Goal: Obtain resource: Download file/media

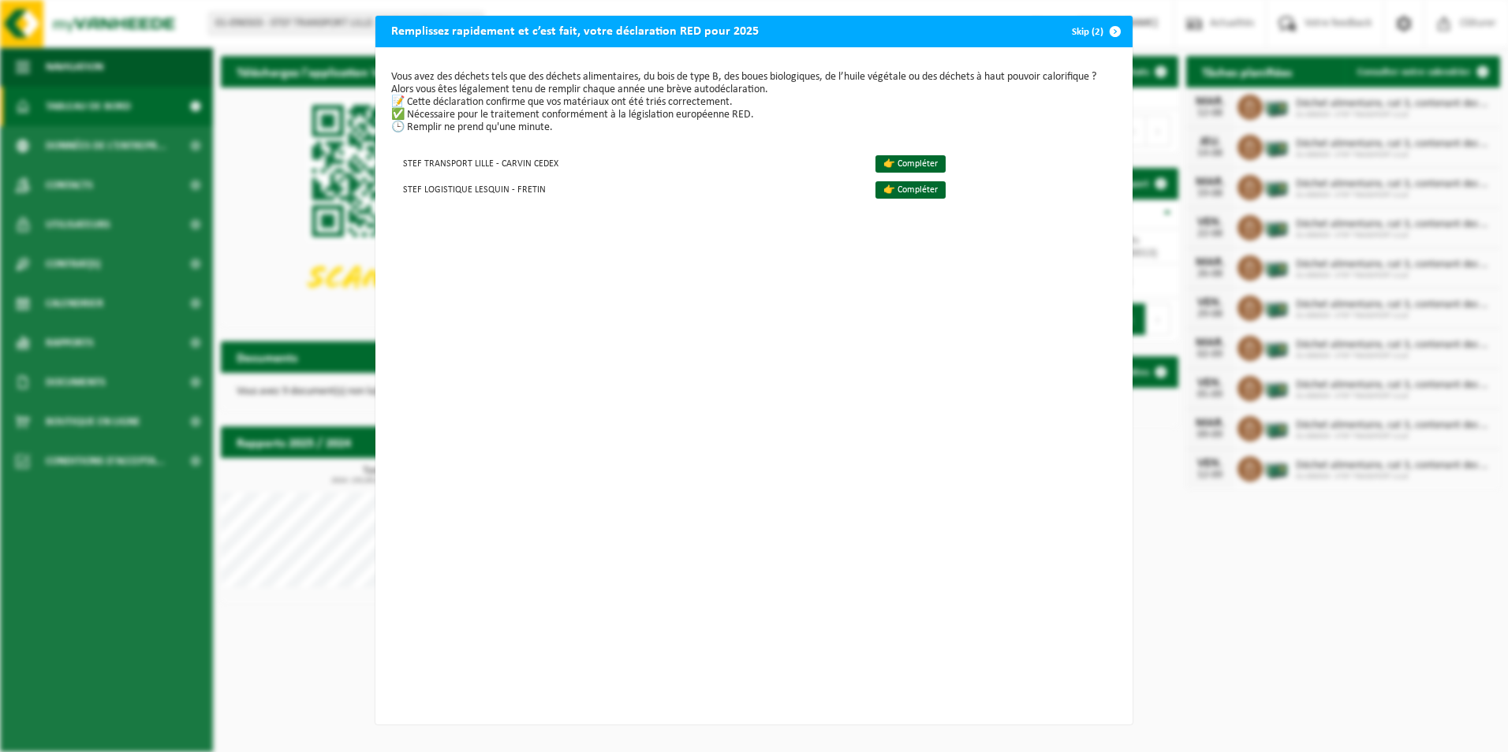
click at [1110, 32] on span "button" at bounding box center [1115, 32] width 32 height 32
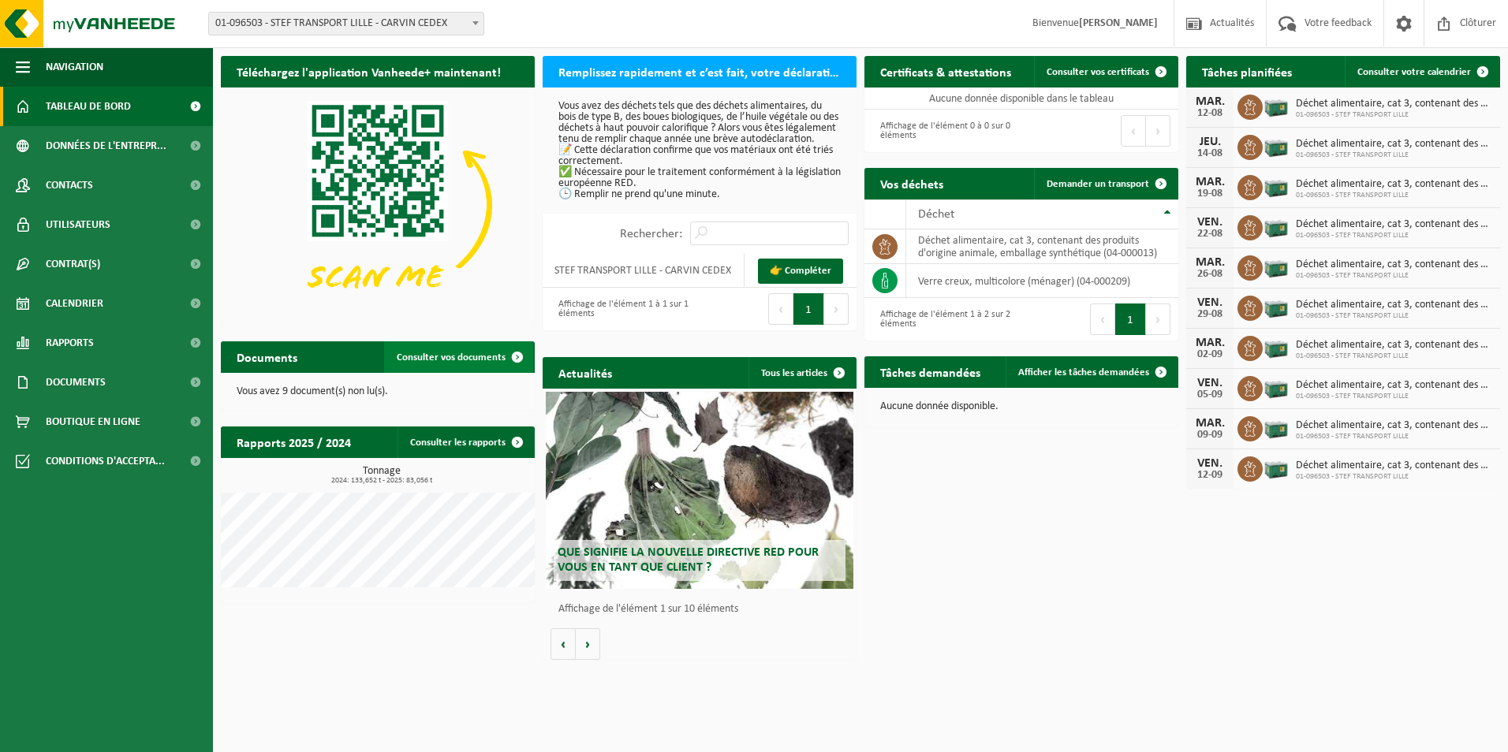
click at [483, 354] on span "Consulter vos documents" at bounding box center [451, 358] width 109 height 10
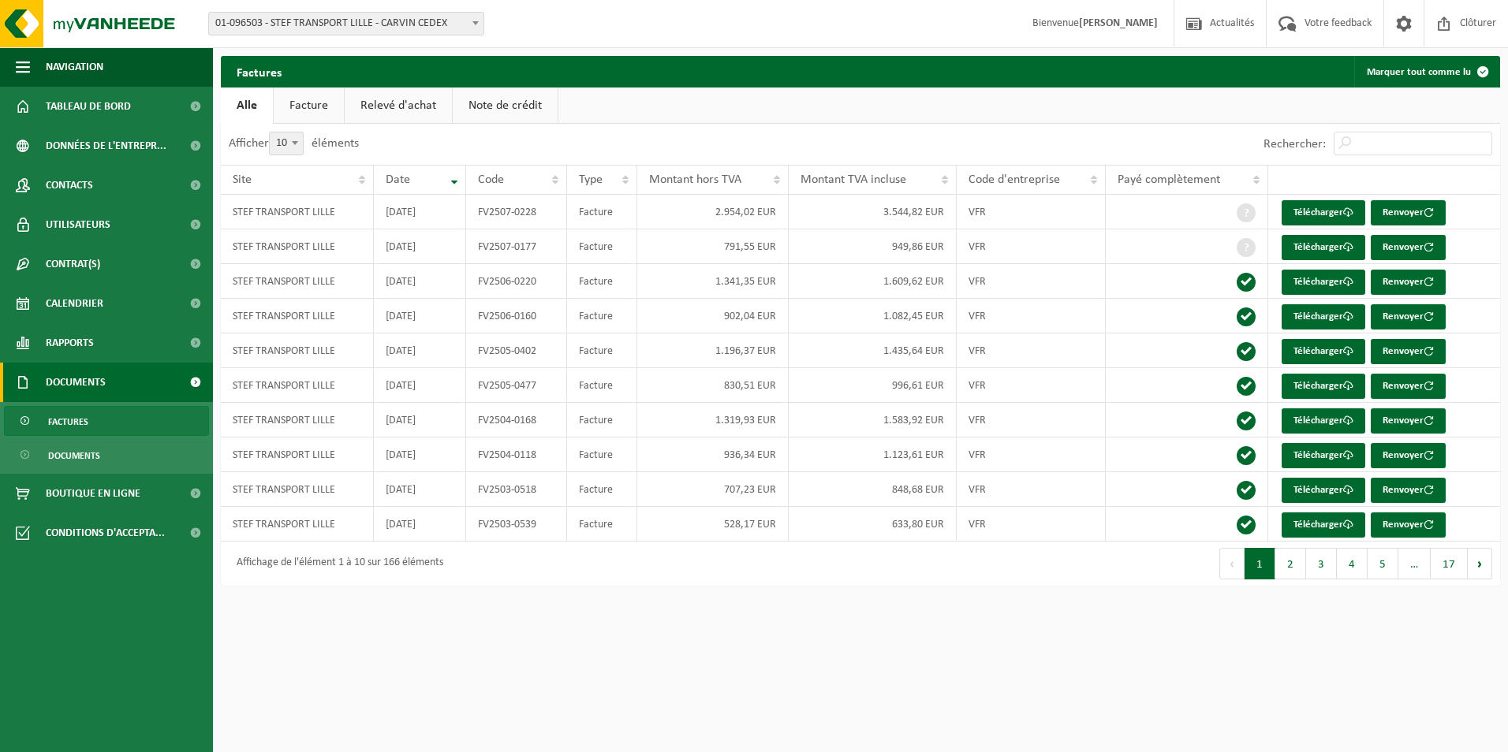
click at [319, 101] on link "Facture" at bounding box center [309, 106] width 70 height 36
click at [423, 99] on link "Relevé d'achat" at bounding box center [398, 106] width 107 height 36
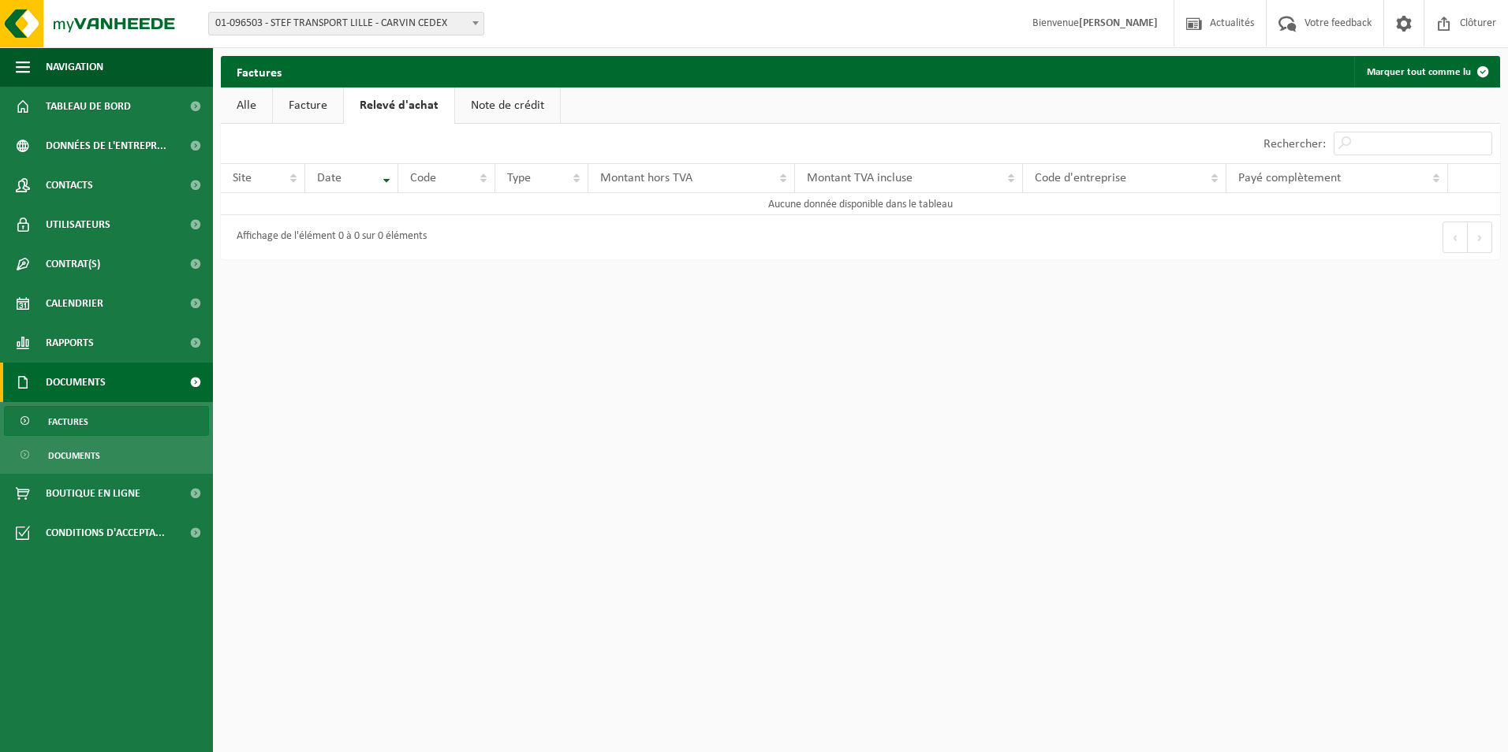
click at [502, 99] on link "Note de crédit" at bounding box center [507, 106] width 105 height 36
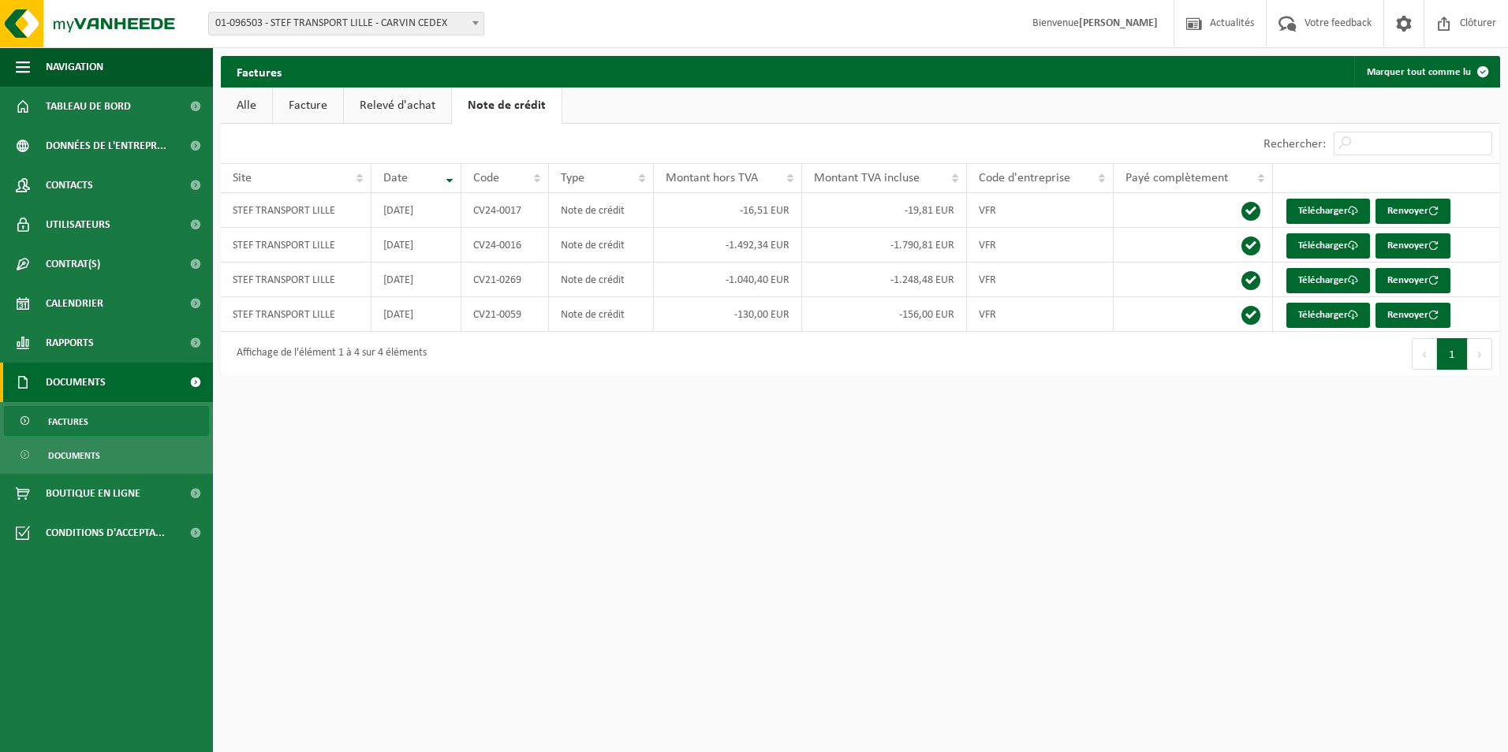
click at [426, 99] on link "Relevé d'achat" at bounding box center [397, 106] width 107 height 36
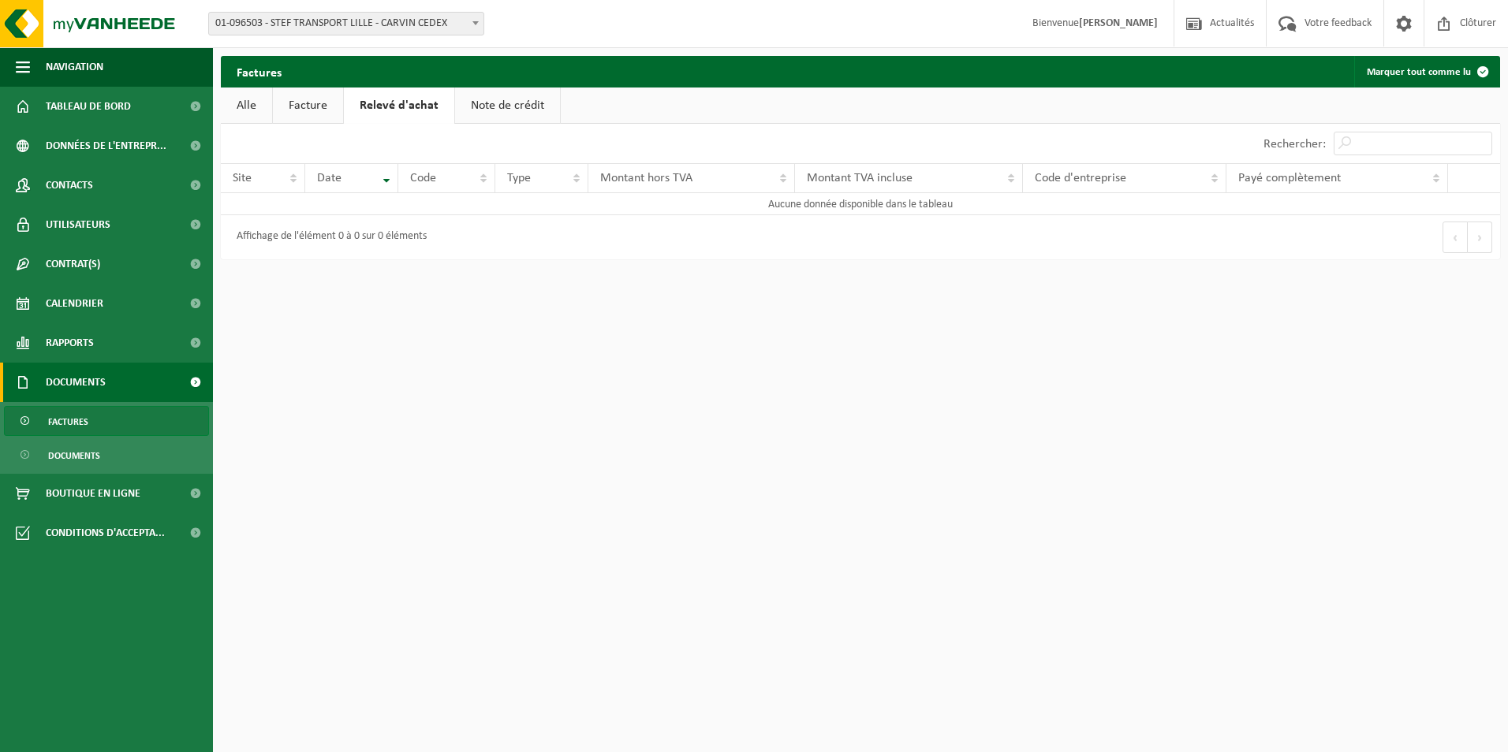
click at [349, 104] on link "Relevé d'achat" at bounding box center [399, 106] width 110 height 36
click at [285, 110] on link "Facture" at bounding box center [308, 106] width 70 height 36
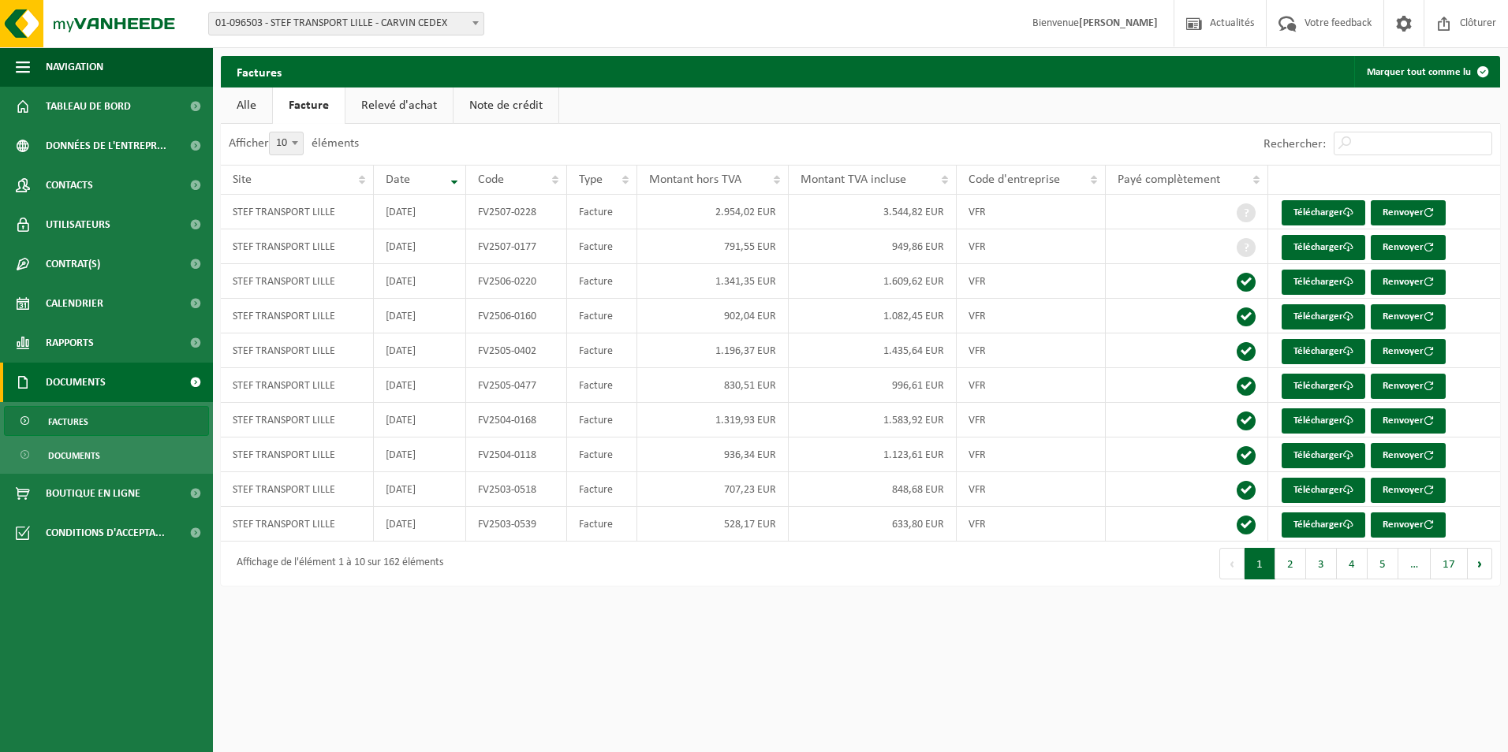
click at [371, 101] on link "Relevé d'achat" at bounding box center [398, 106] width 107 height 36
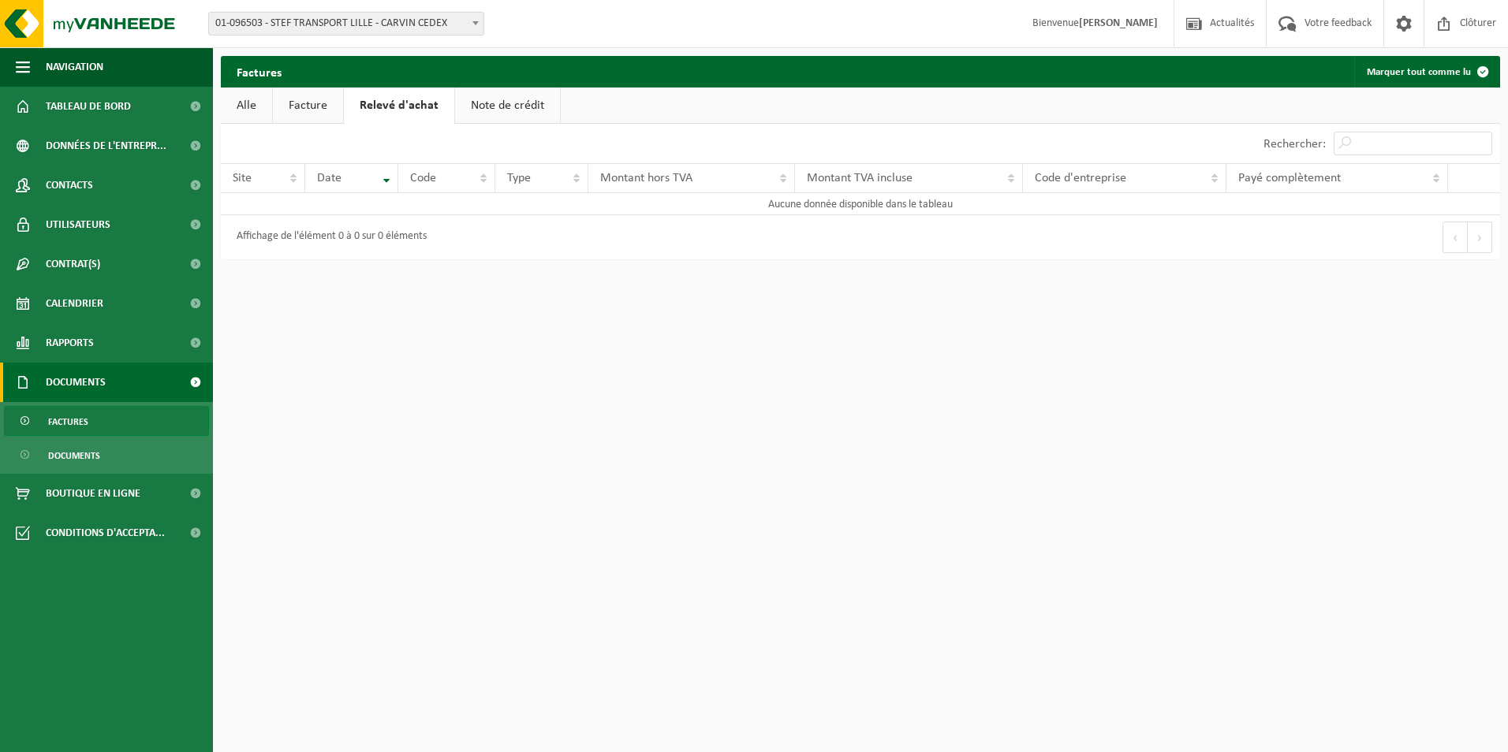
click at [327, 102] on link "Facture" at bounding box center [308, 106] width 70 height 36
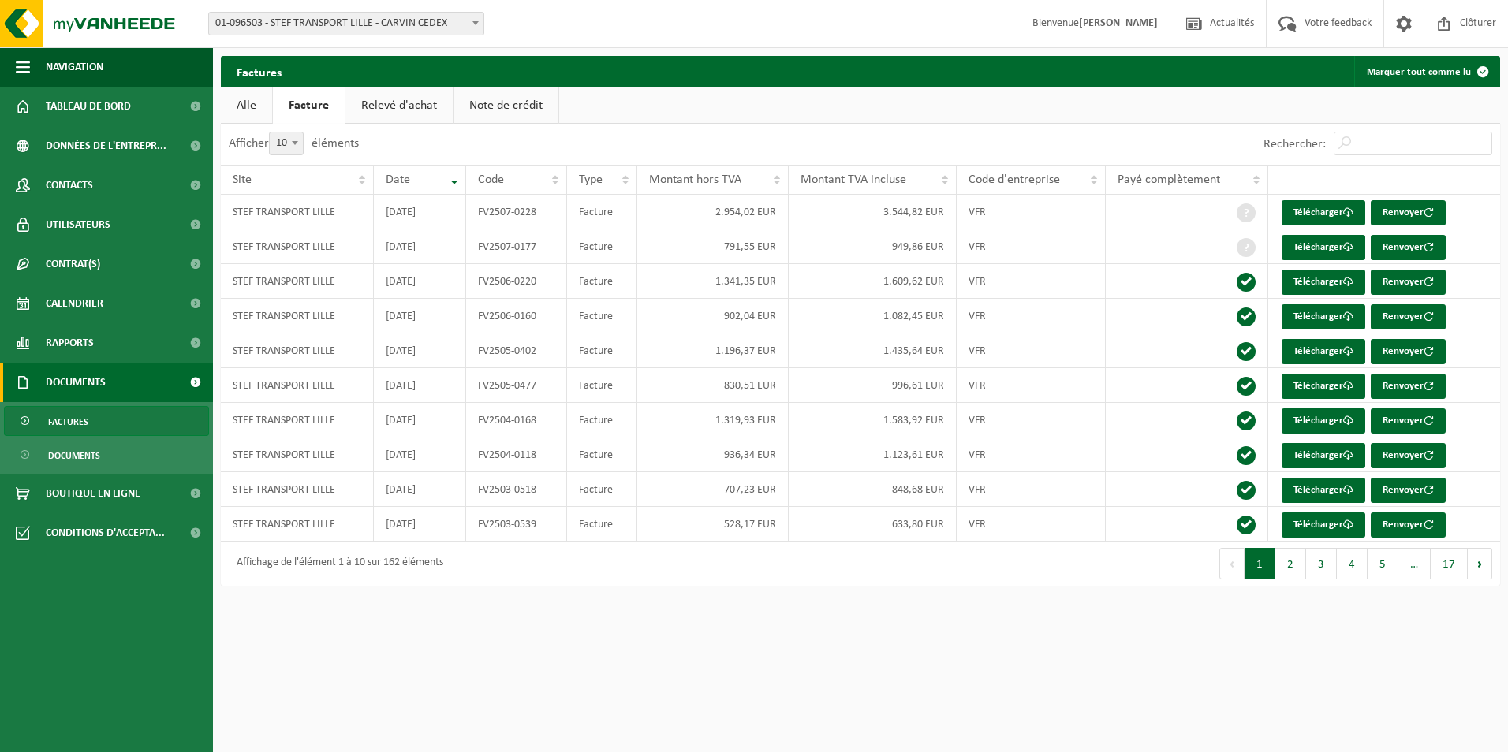
drag, startPoint x: 498, startPoint y: 101, endPoint x: 411, endPoint y: 106, distance: 86.9
click at [496, 101] on link "Note de crédit" at bounding box center [505, 106] width 105 height 36
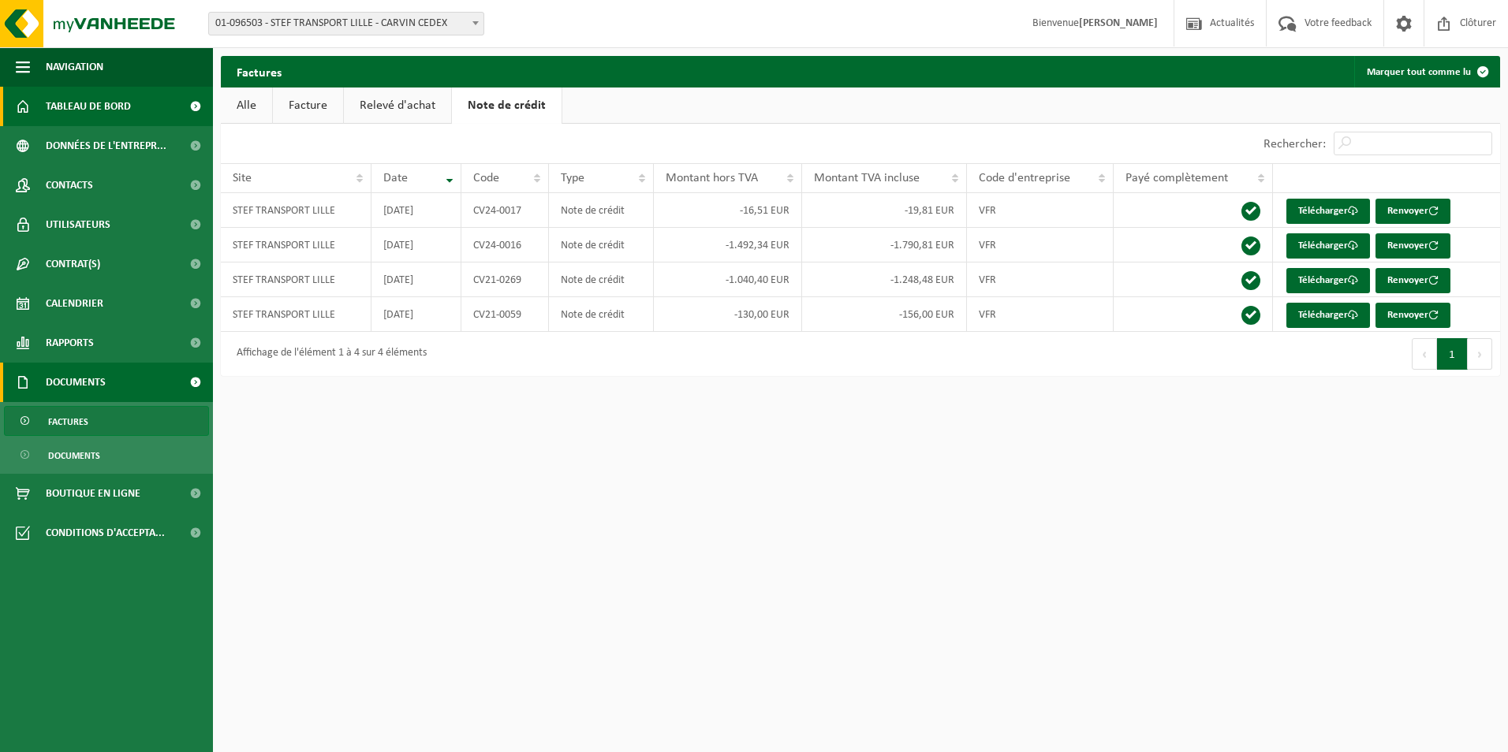
click at [155, 109] on link "Tableau de bord" at bounding box center [106, 106] width 213 height 39
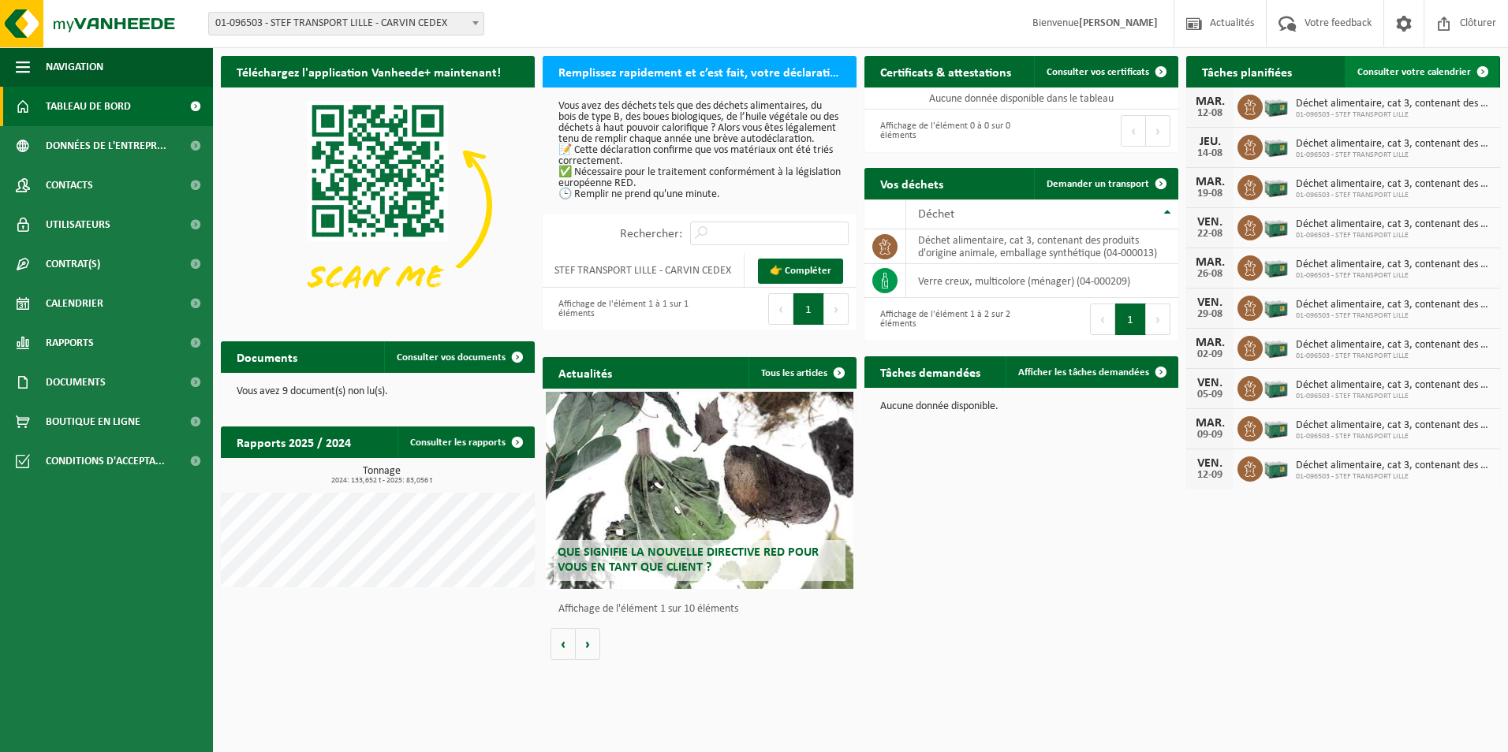
click at [1431, 63] on link "Consulter votre calendrier" at bounding box center [1422, 72] width 154 height 32
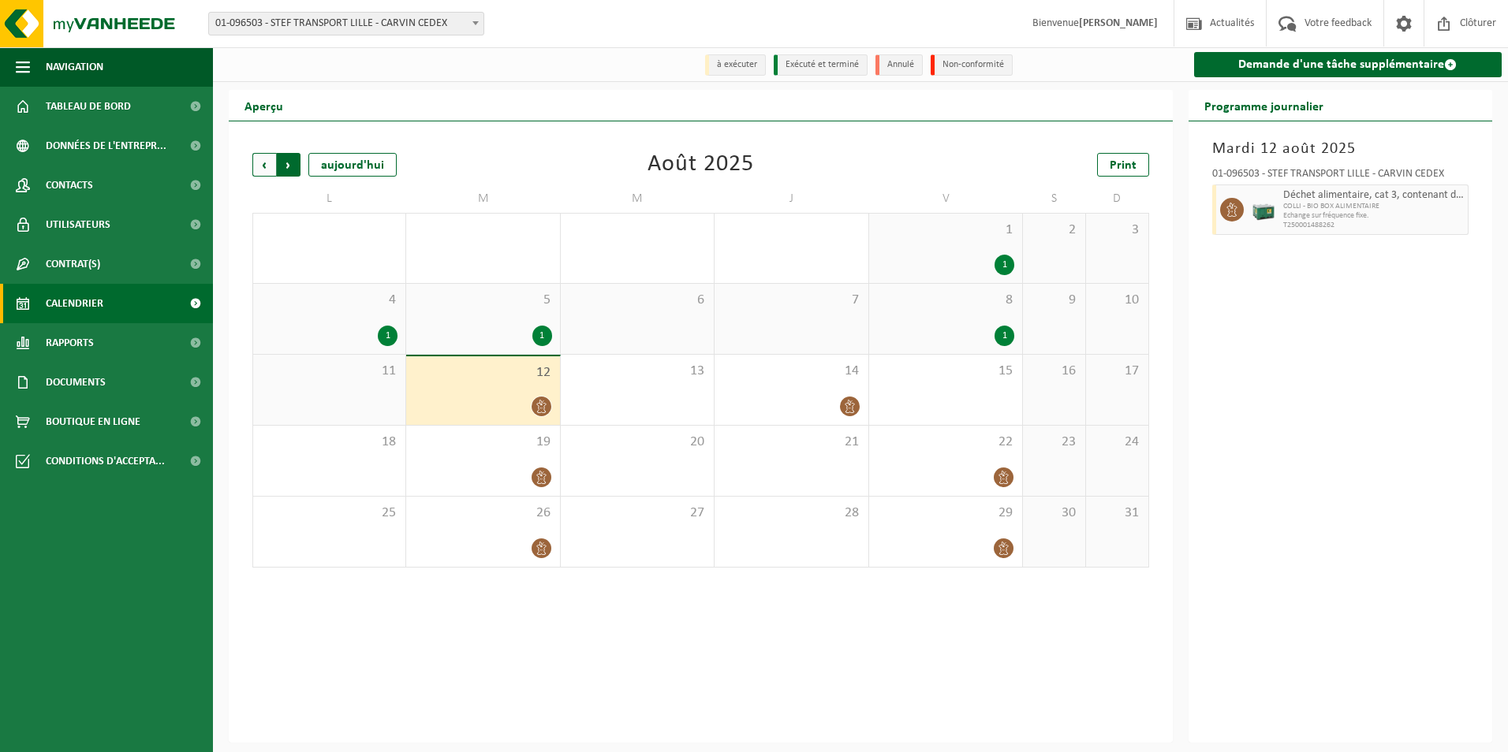
click at [263, 169] on span "Précédent" at bounding box center [264, 165] width 24 height 24
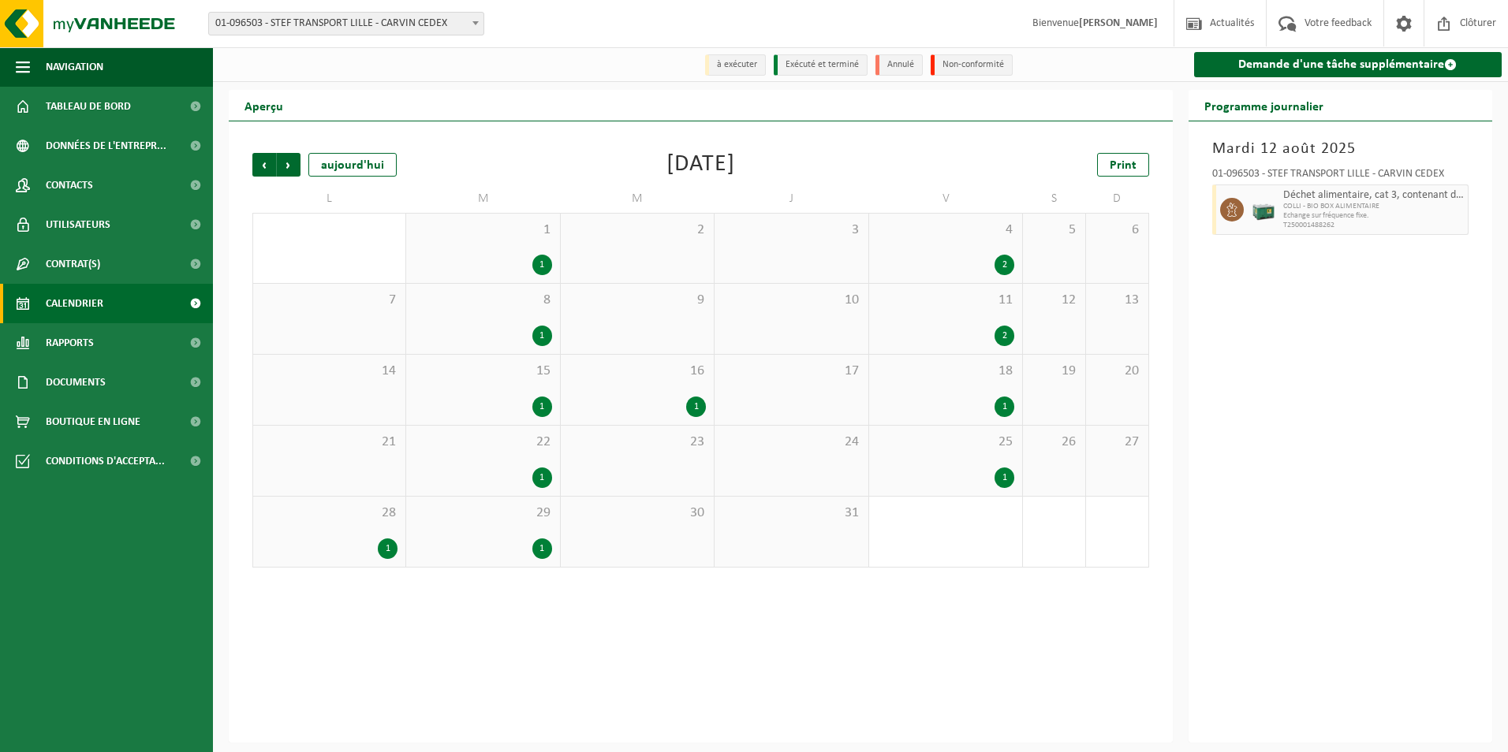
click at [263, 169] on span "Précédent" at bounding box center [264, 165] width 24 height 24
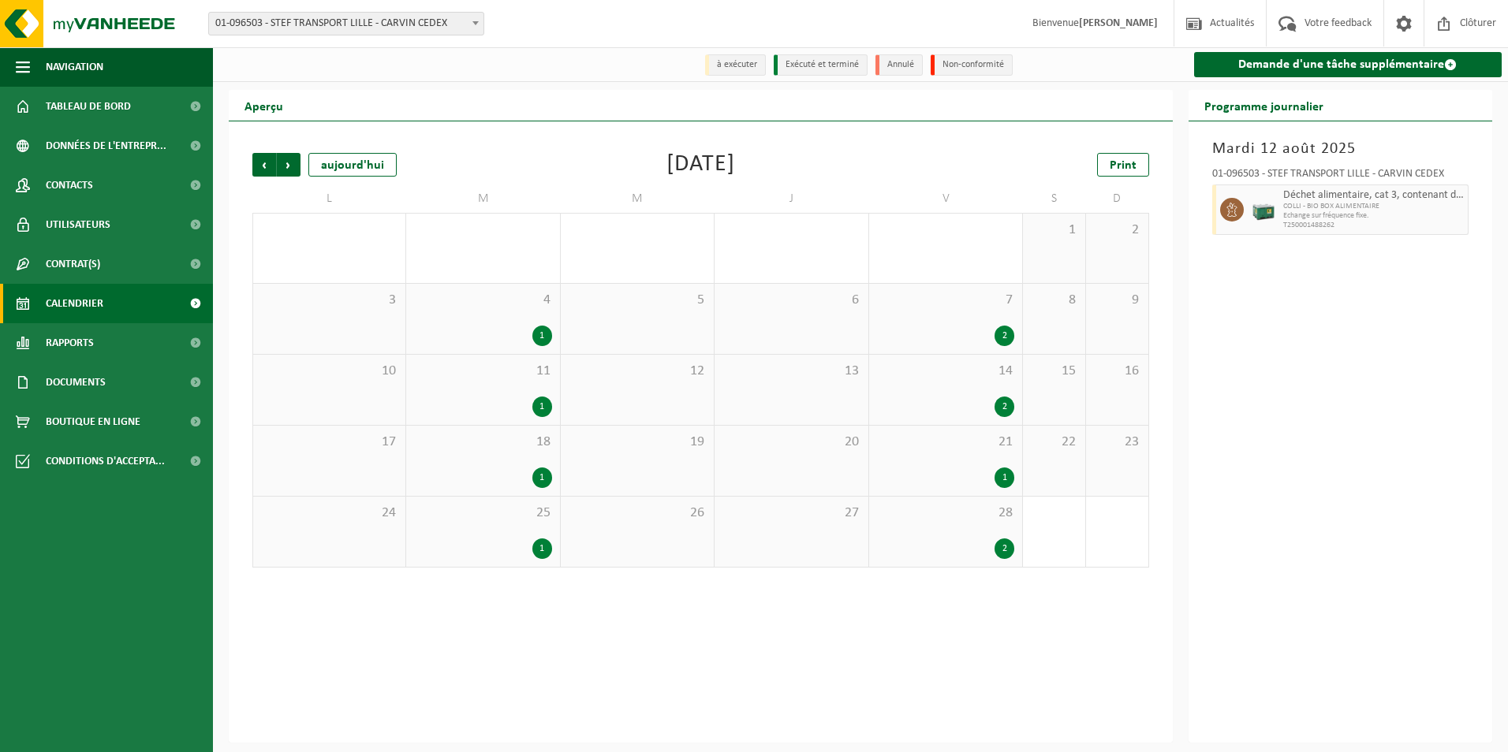
click at [263, 169] on span "Précédent" at bounding box center [264, 165] width 24 height 24
click at [1014, 262] on div "2" at bounding box center [945, 265] width 137 height 21
click at [1006, 262] on div "2" at bounding box center [1005, 265] width 20 height 21
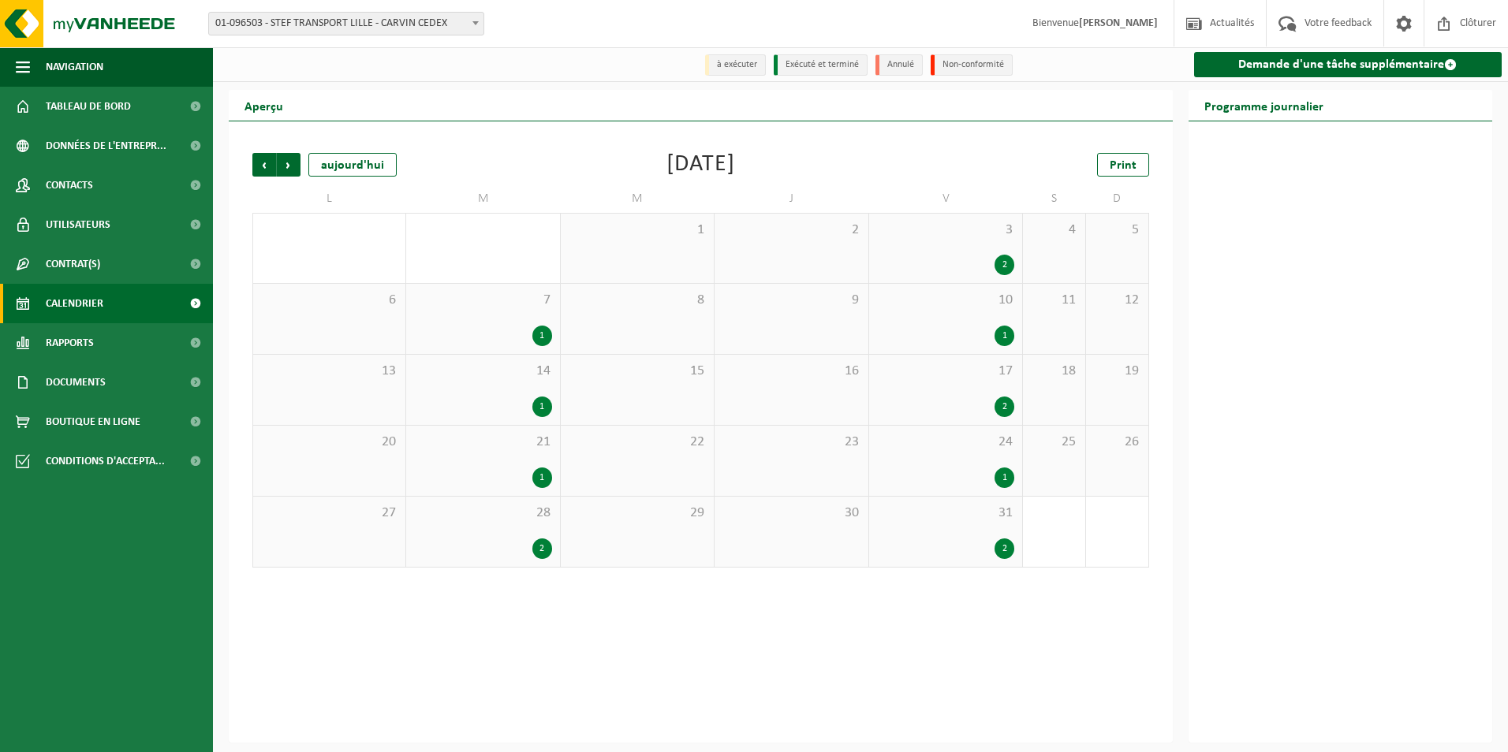
click at [978, 254] on div "3 2" at bounding box center [945, 248] width 153 height 69
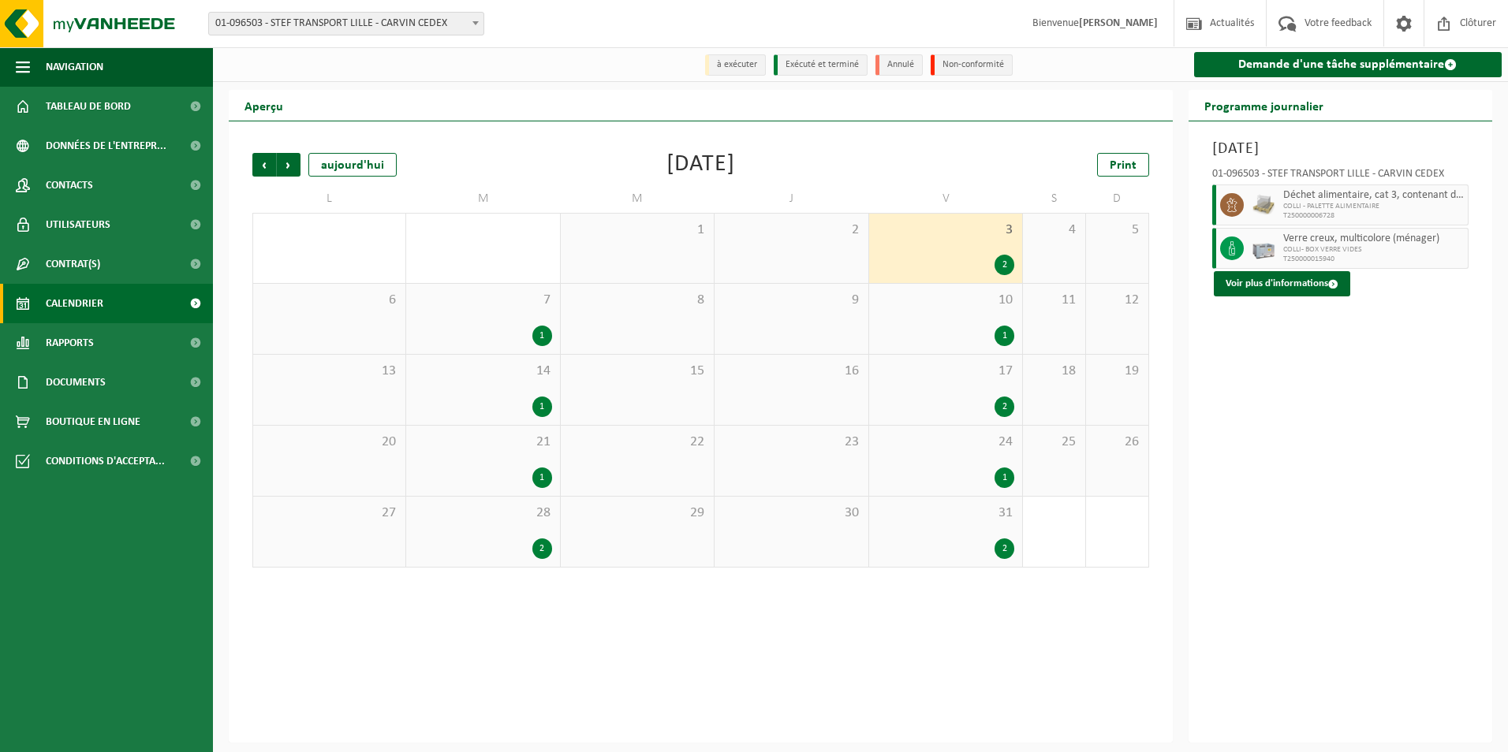
click at [1303, 204] on span "COLLI - PALETTE ALIMENTAIRE" at bounding box center [1373, 206] width 181 height 9
click at [1311, 281] on button "Voir plus d'informations" at bounding box center [1282, 283] width 136 height 25
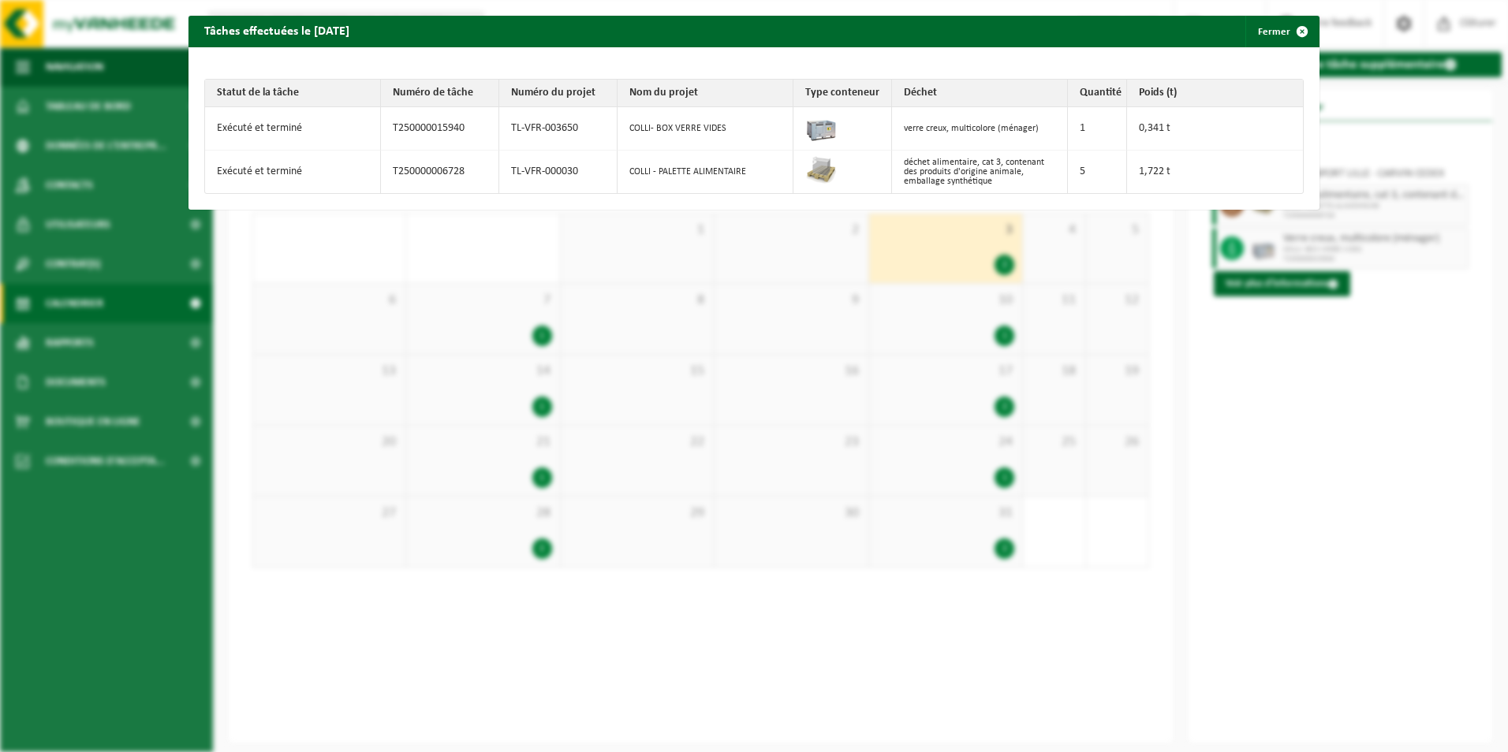
click at [892, 134] on td "verre creux, multicolore (ménager)" at bounding box center [980, 128] width 176 height 43
click at [842, 121] on td at bounding box center [842, 128] width 99 height 43
click at [1301, 27] on span "button" at bounding box center [1302, 32] width 32 height 32
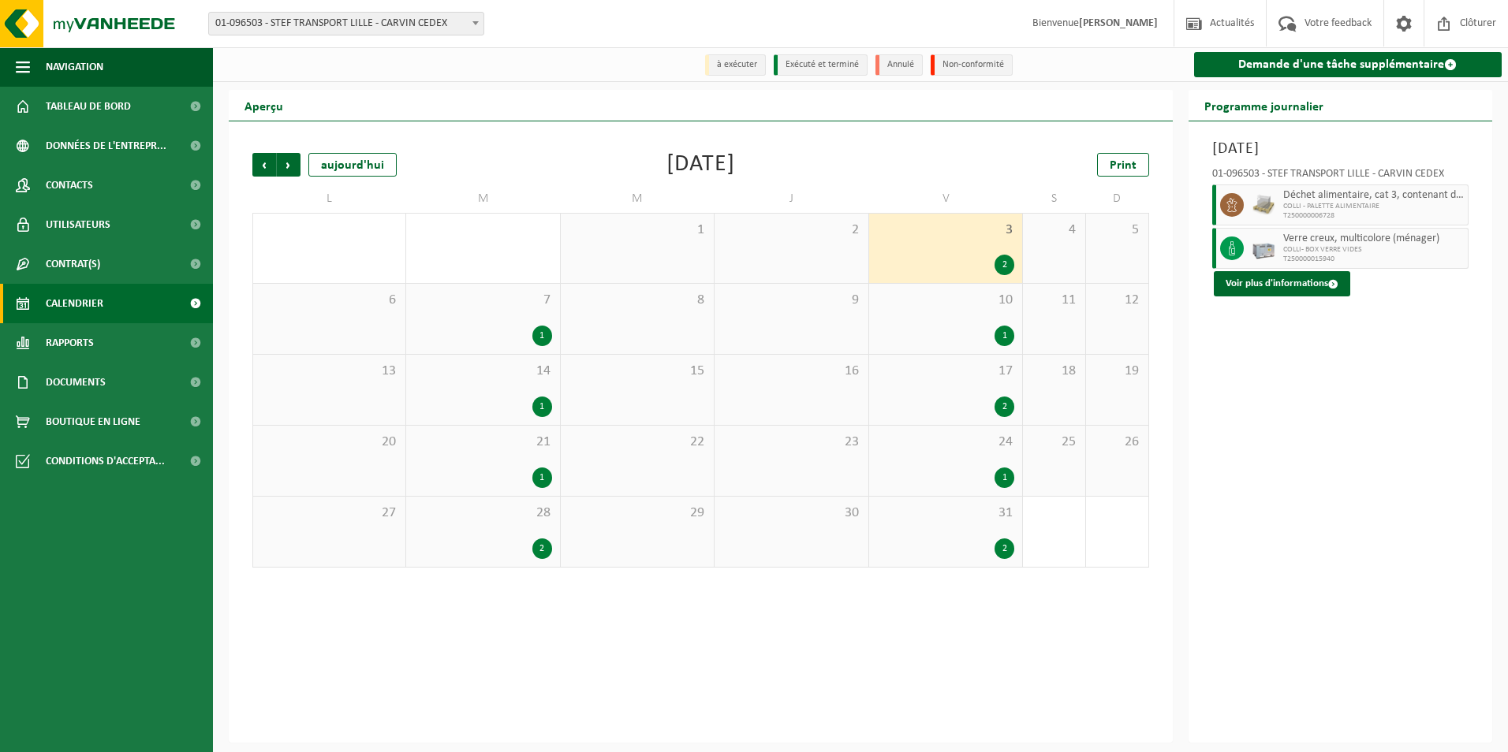
click at [542, 336] on div "1" at bounding box center [542, 336] width 20 height 21
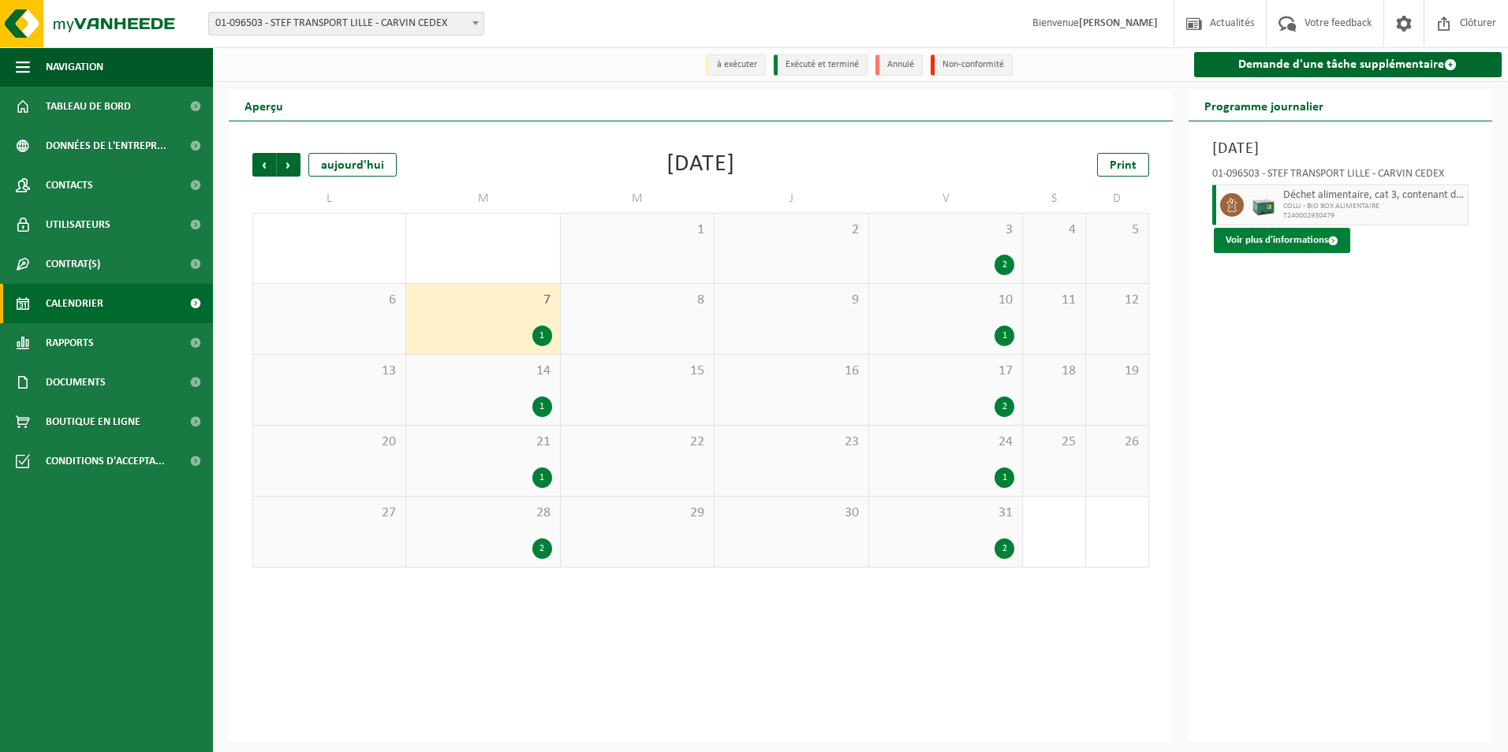
click at [1263, 244] on button "Voir plus d'informations" at bounding box center [1282, 240] width 136 height 25
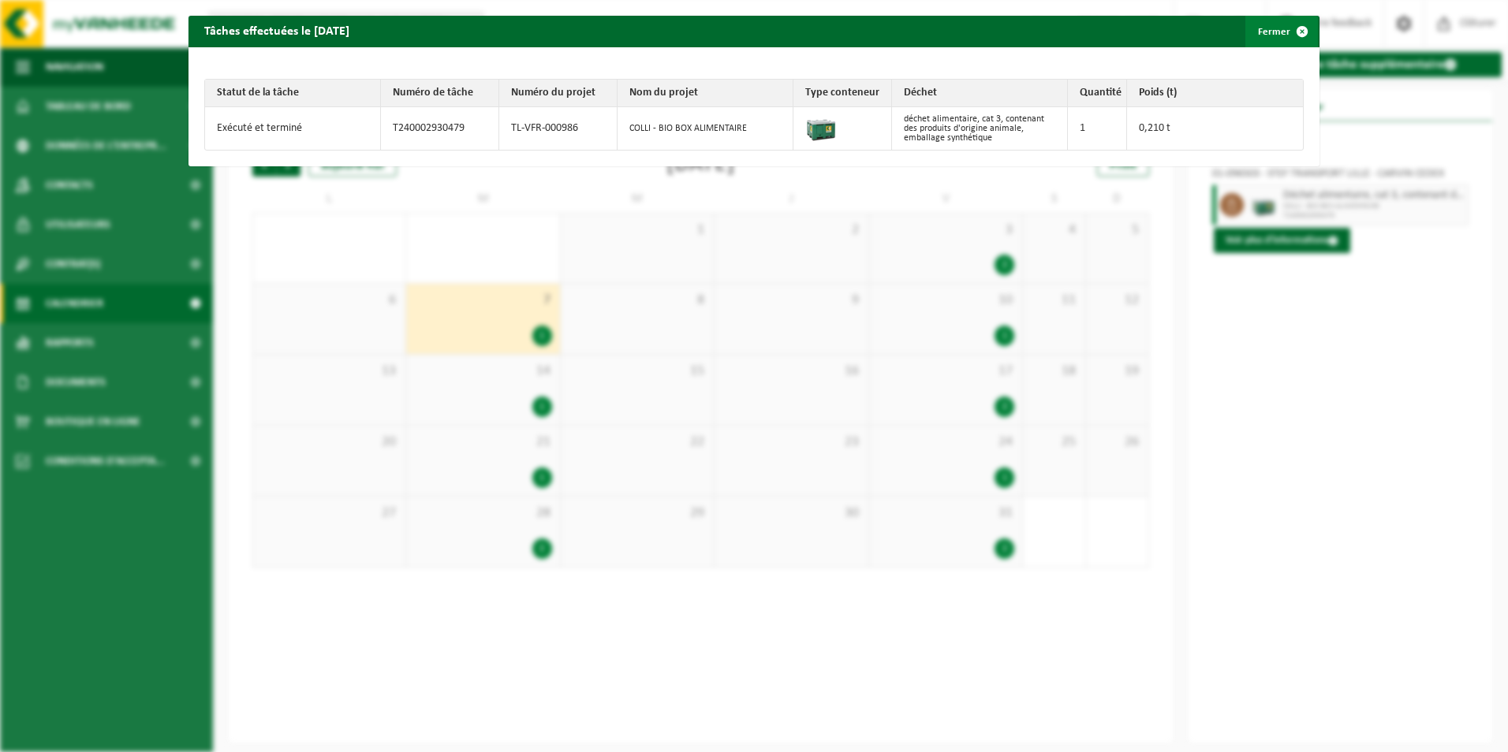
drag, startPoint x: 1294, startPoint y: 28, endPoint x: 1243, endPoint y: 90, distance: 80.7
click at [1293, 28] on span "button" at bounding box center [1302, 32] width 32 height 32
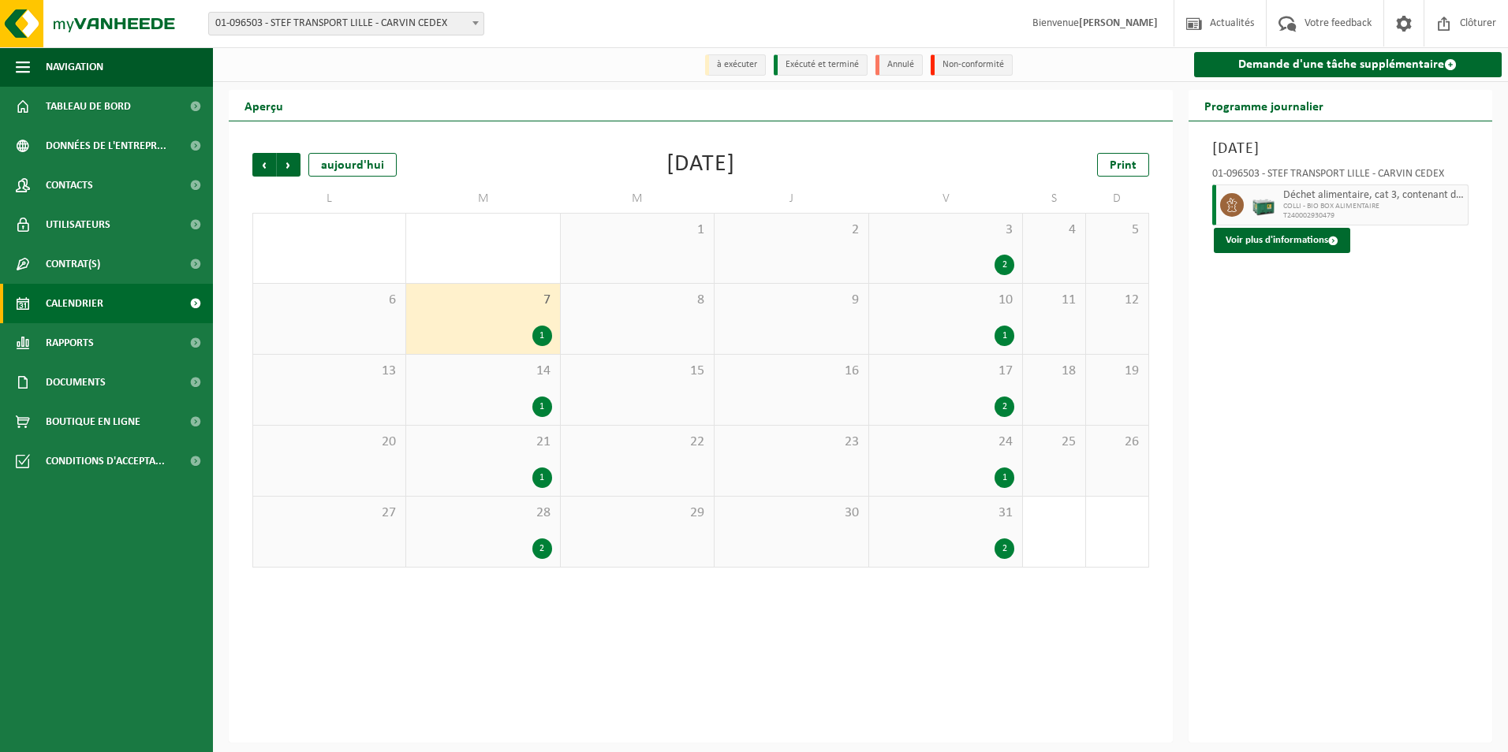
click at [1009, 335] on div "1" at bounding box center [1005, 336] width 20 height 21
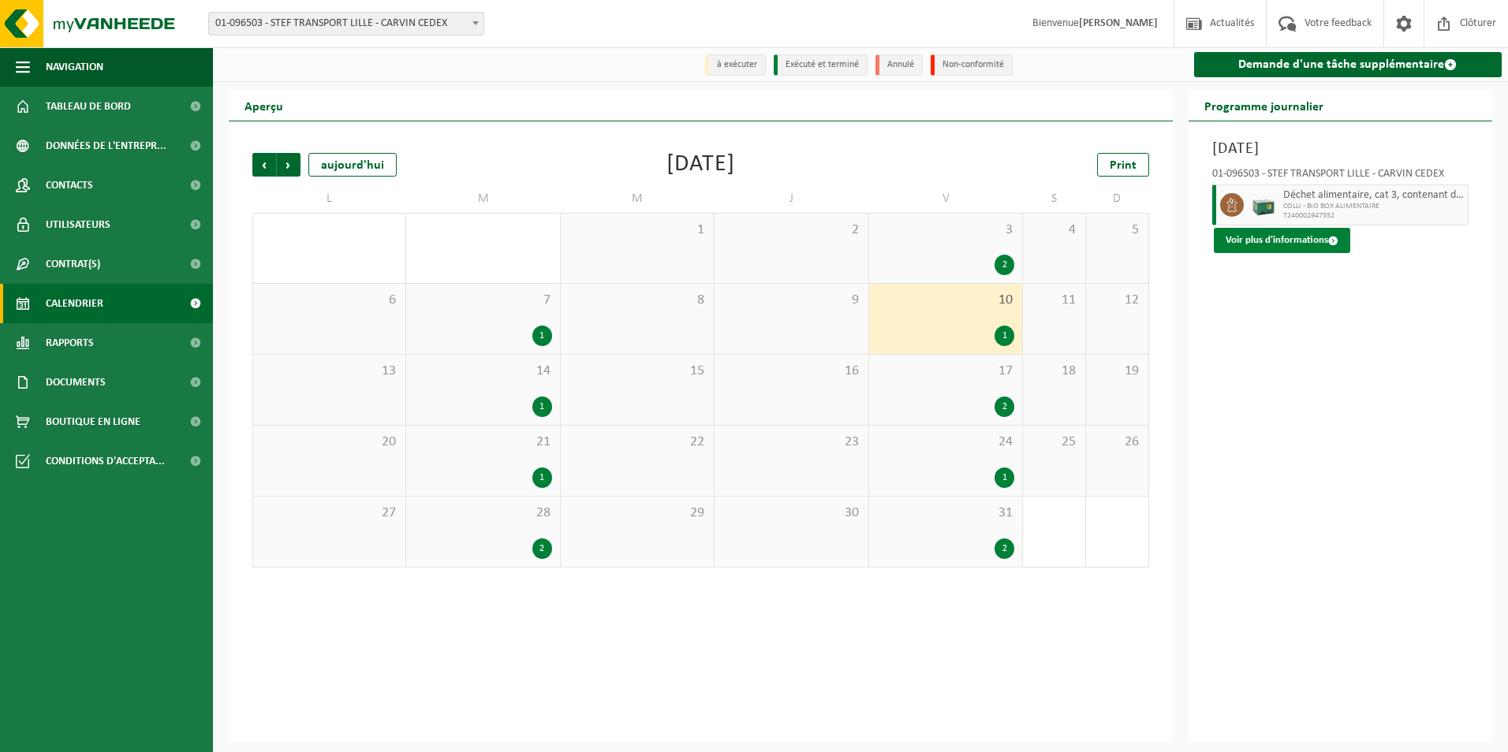
click at [1267, 238] on button "Voir plus d'informations" at bounding box center [1282, 240] width 136 height 25
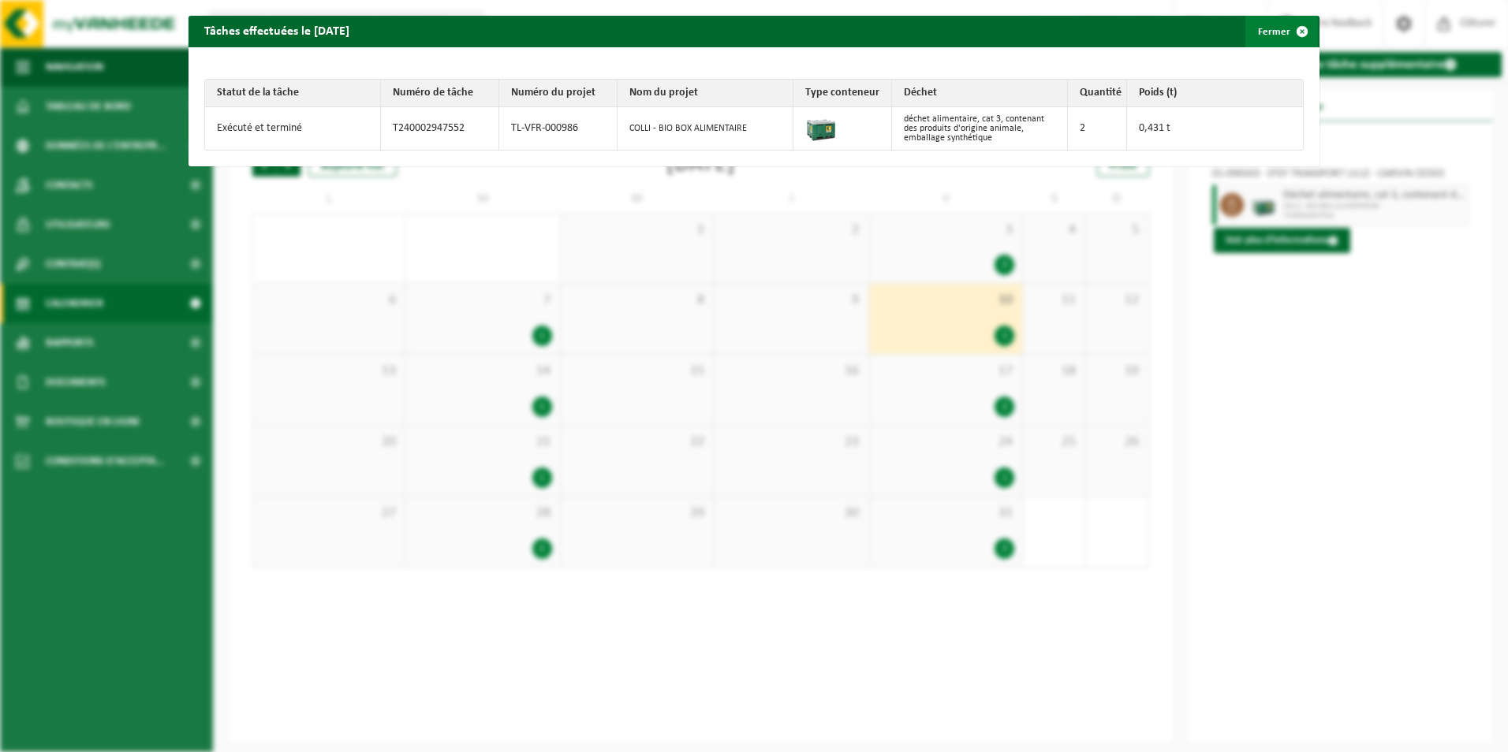
click at [1293, 27] on span "button" at bounding box center [1302, 32] width 32 height 32
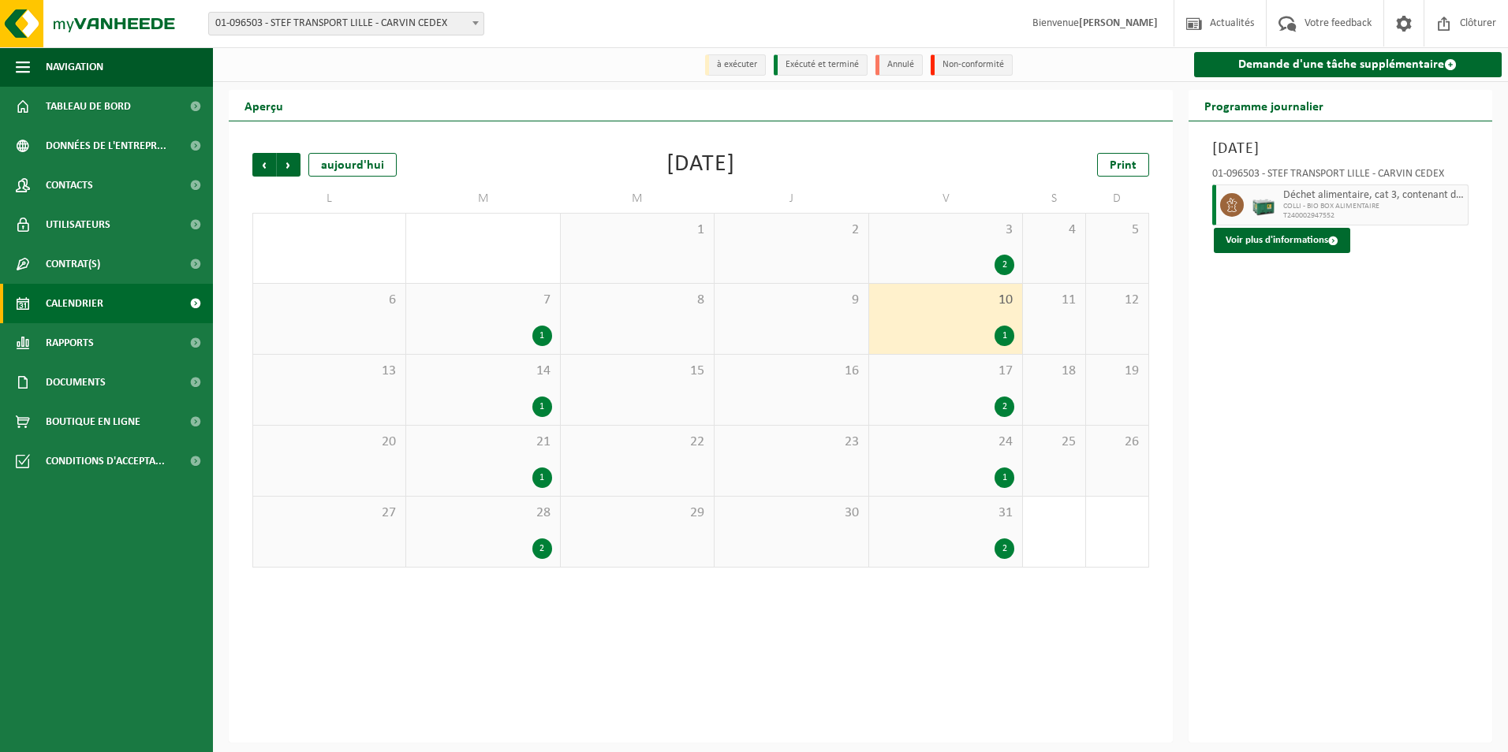
click at [541, 404] on div "1" at bounding box center [542, 407] width 20 height 21
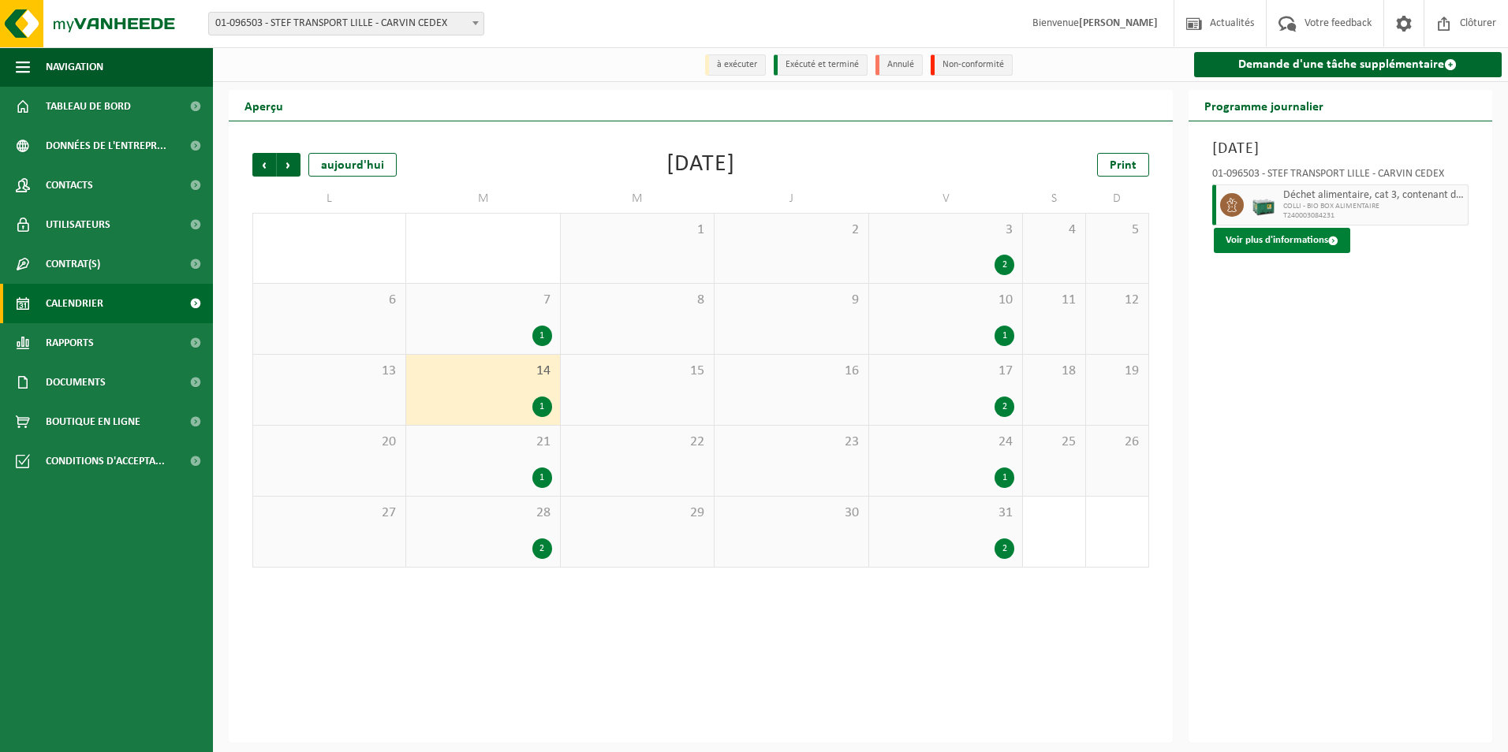
click at [1264, 241] on button "Voir plus d'informations" at bounding box center [1282, 240] width 136 height 25
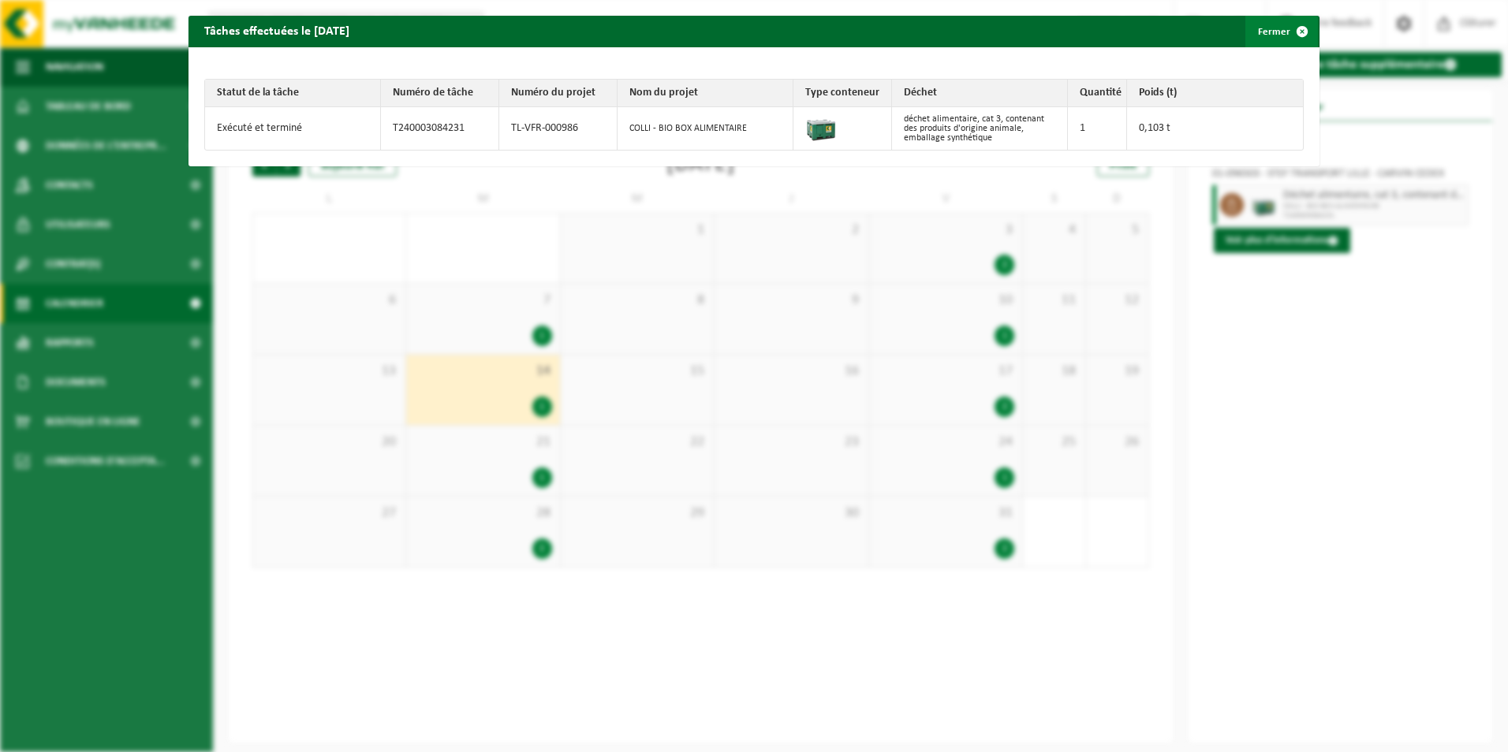
click at [1292, 35] on span "button" at bounding box center [1302, 32] width 32 height 32
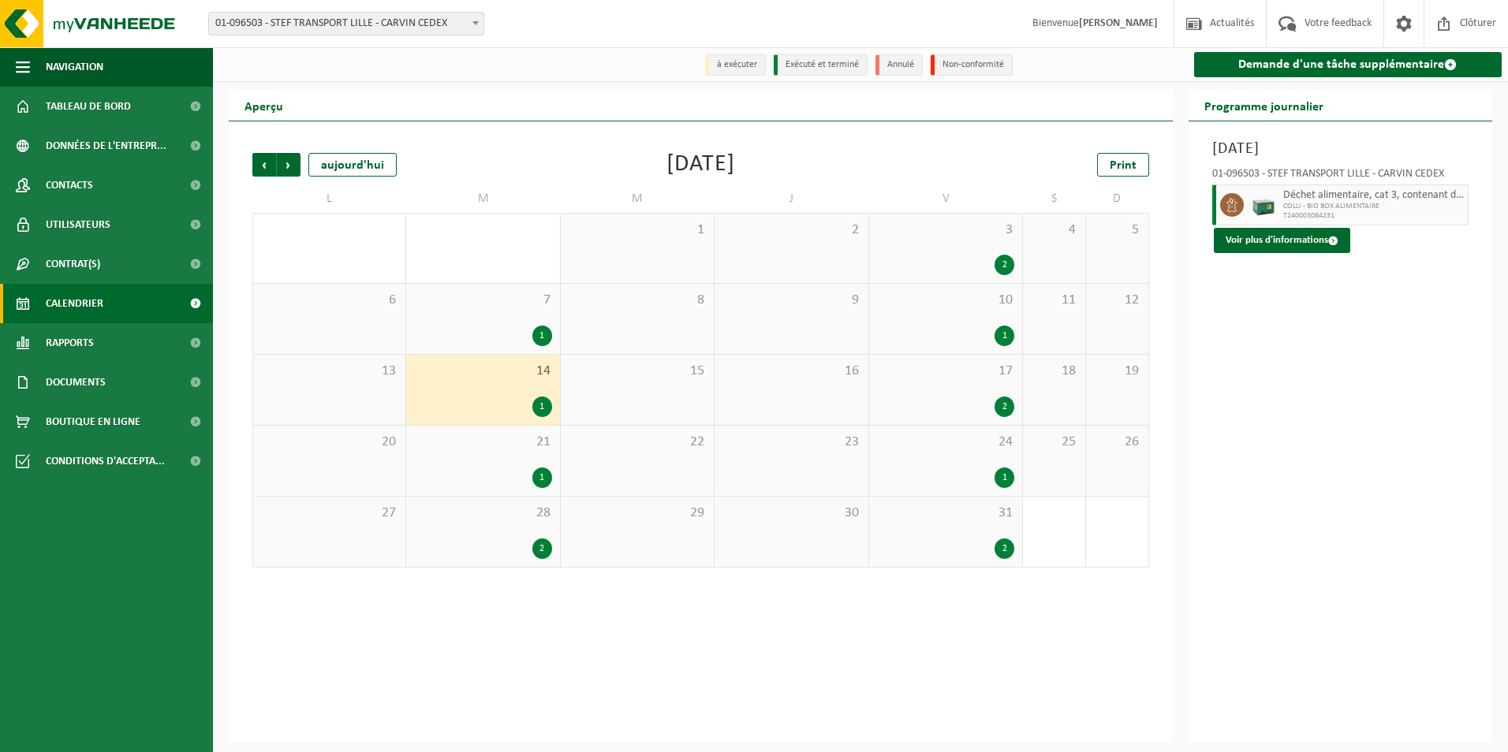
drag, startPoint x: 1004, startPoint y: 330, endPoint x: 1159, endPoint y: 307, distance: 157.2
click at [1004, 331] on div "1" at bounding box center [1005, 336] width 20 height 21
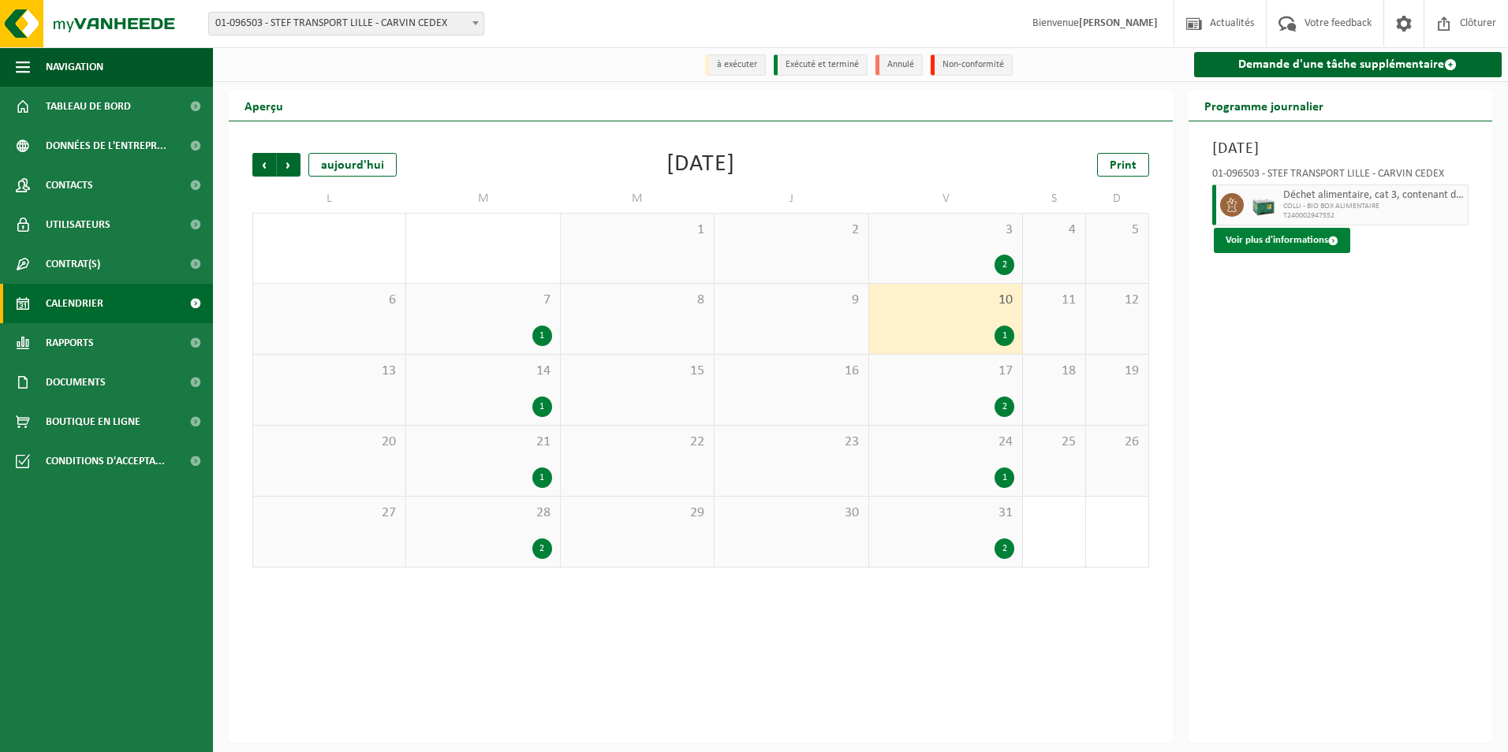
click at [1254, 246] on button "Voir plus d'informations" at bounding box center [1282, 240] width 136 height 25
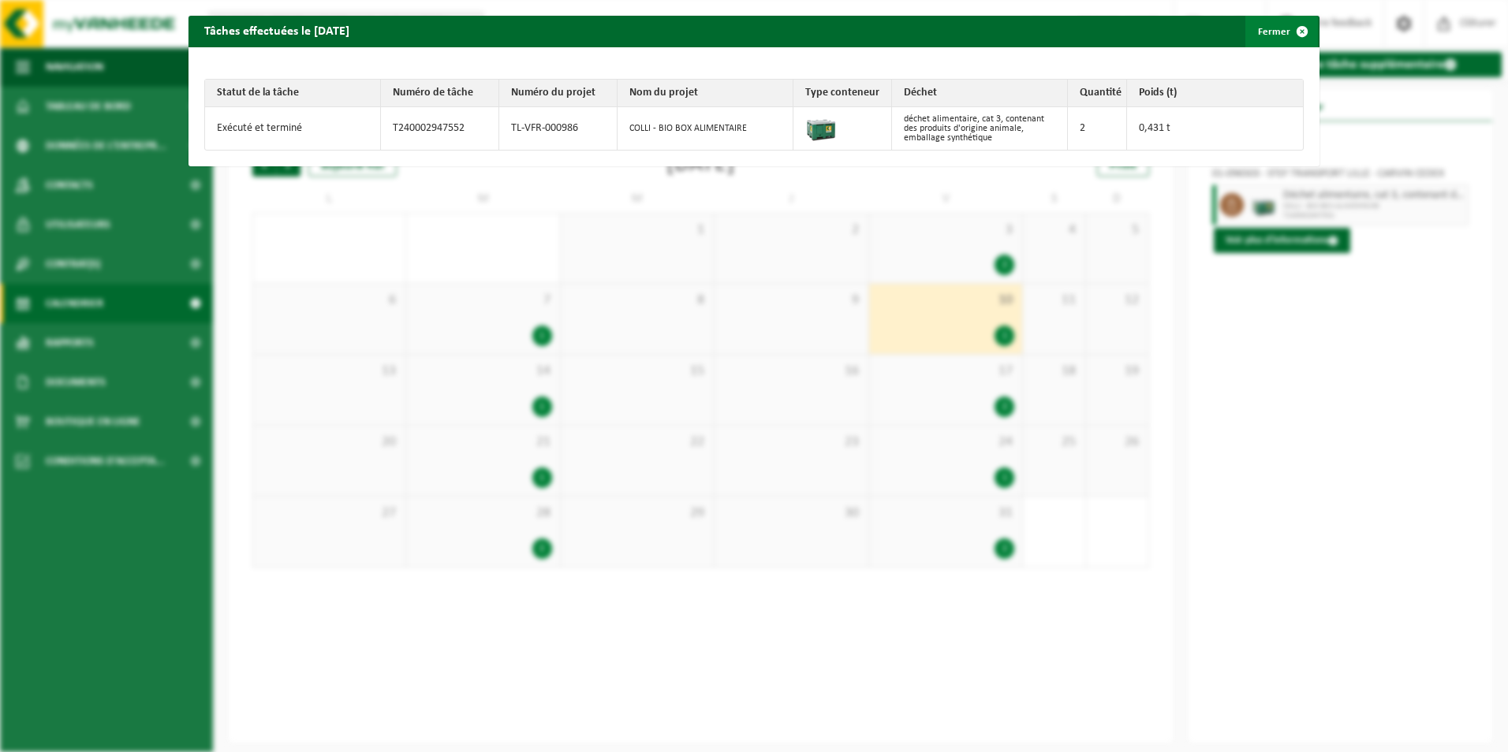
click at [1293, 31] on span "button" at bounding box center [1302, 32] width 32 height 32
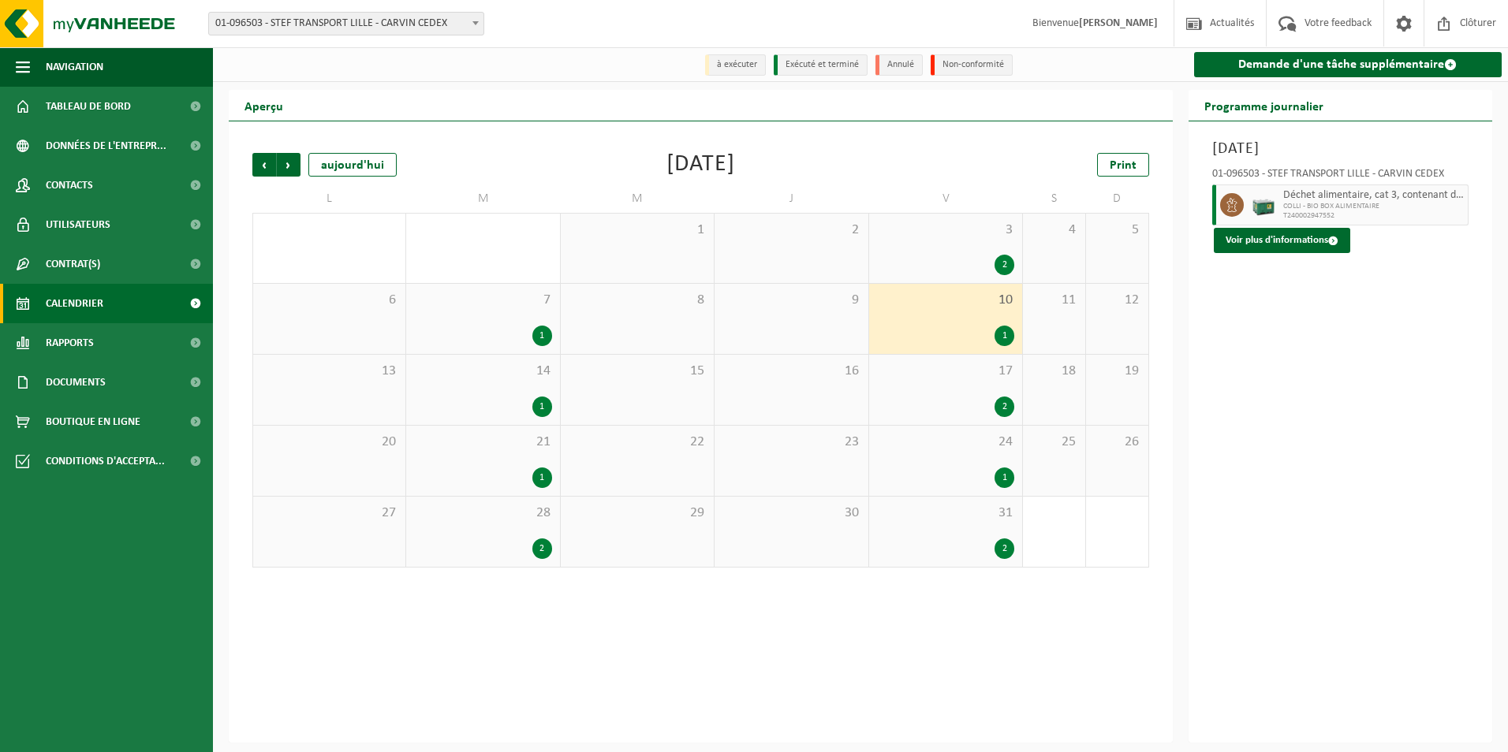
click at [547, 402] on div "1" at bounding box center [542, 407] width 20 height 21
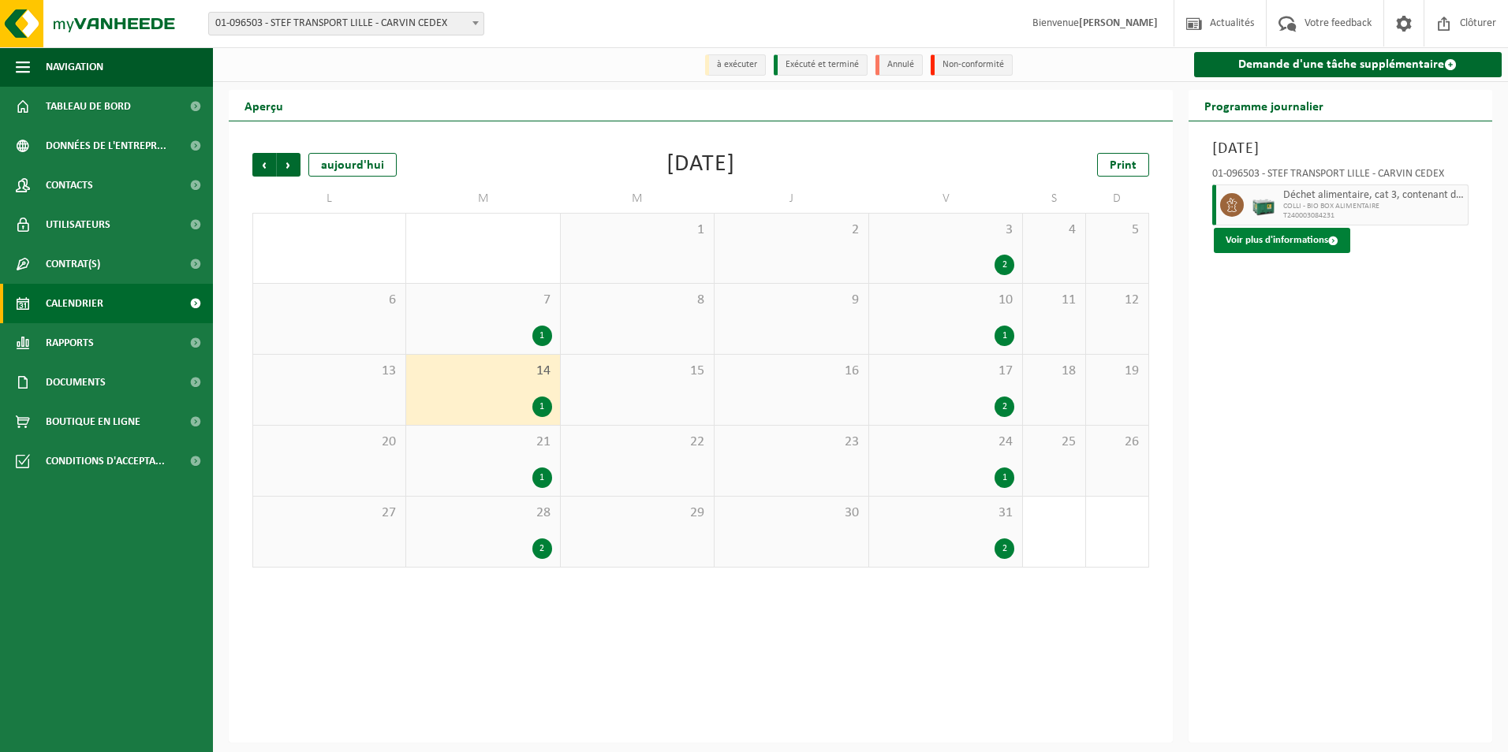
drag, startPoint x: 1251, startPoint y: 241, endPoint x: 1227, endPoint y: 242, distance: 23.7
click at [1251, 242] on button "Voir plus d'informations" at bounding box center [1282, 240] width 136 height 25
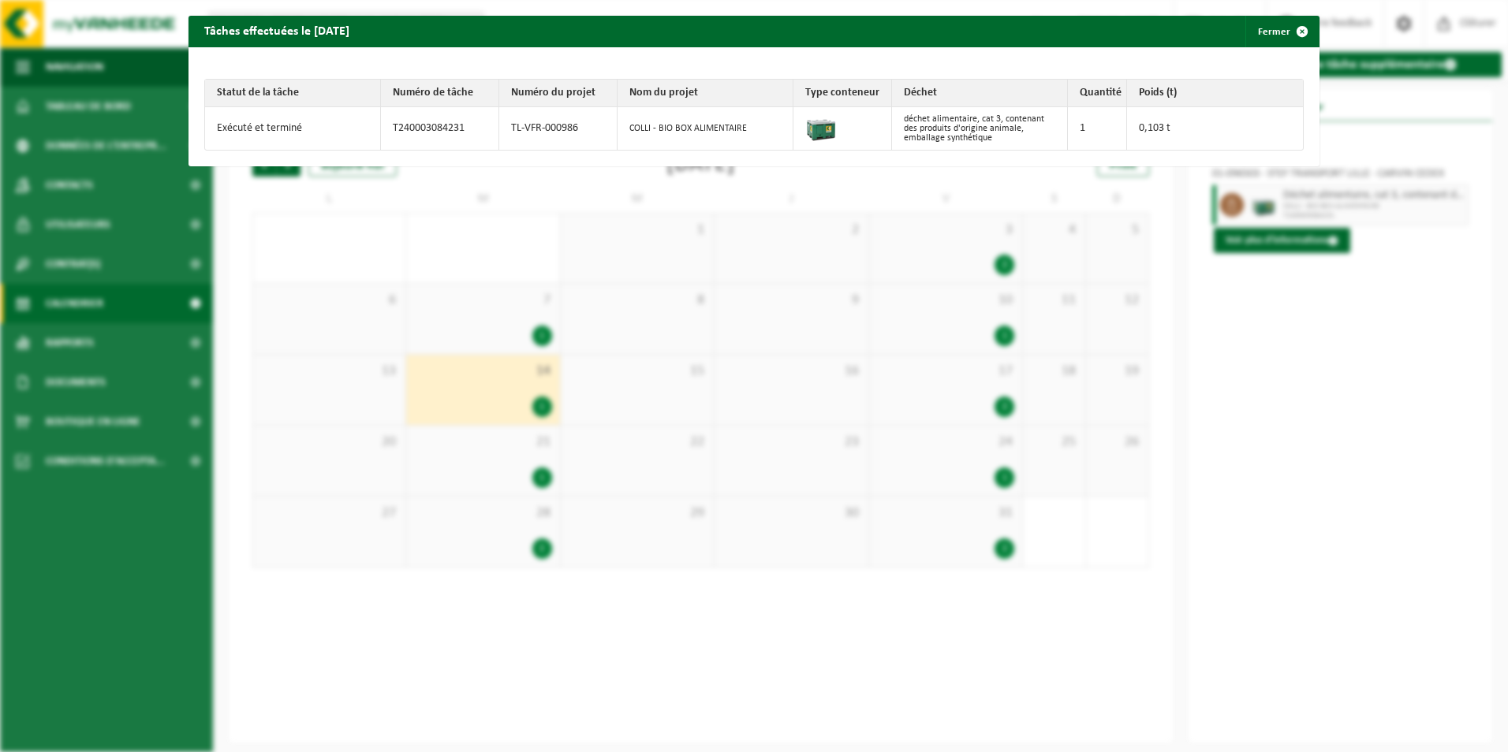
click at [1351, 331] on div "Tâches effectuées le 2025-01-14 Fermer Statut de la tâche Numéro de tâche Numér…" at bounding box center [754, 376] width 1508 height 752
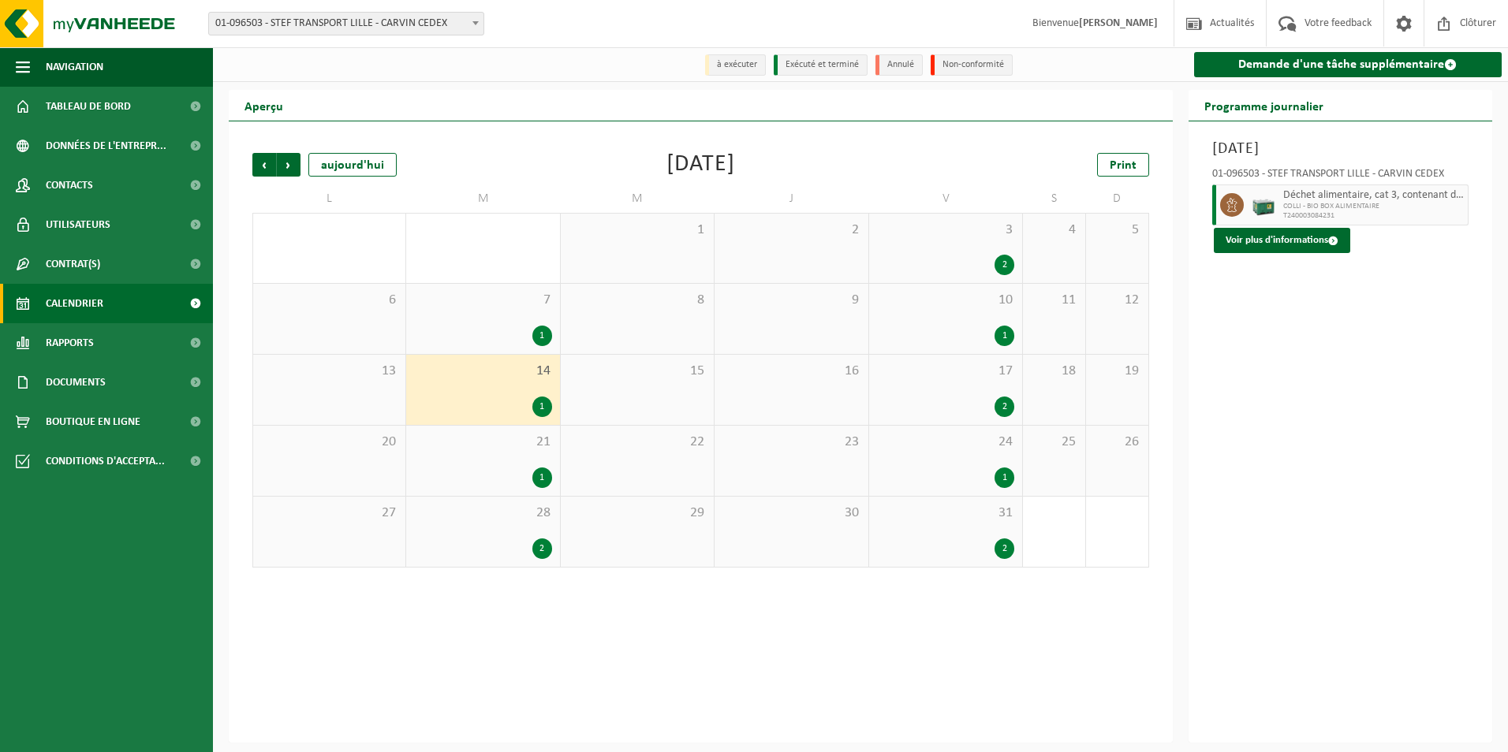
click at [998, 405] on div "2" at bounding box center [1005, 407] width 20 height 21
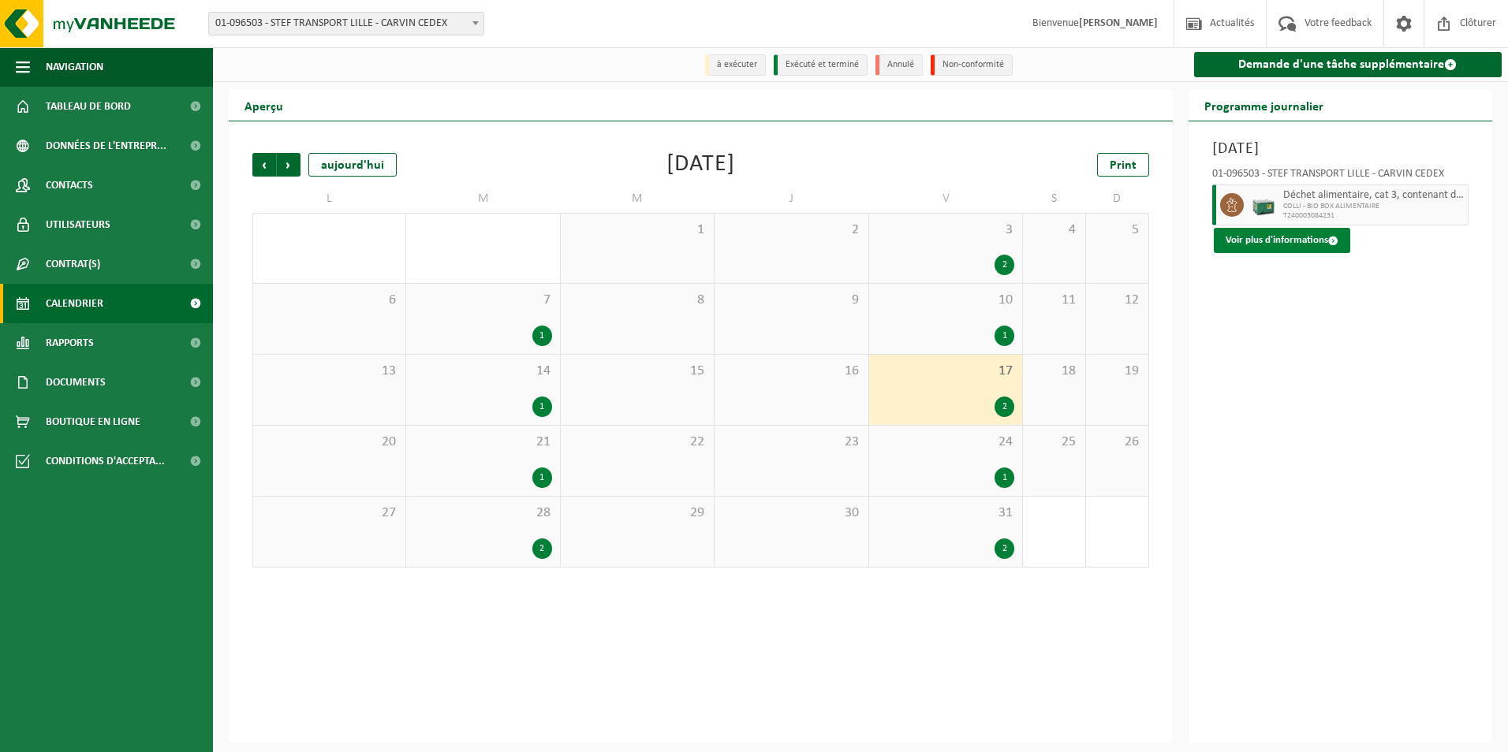
click at [1248, 237] on button "Voir plus d'informations" at bounding box center [1282, 240] width 136 height 25
click at [1251, 242] on button "Voir plus d'informations" at bounding box center [1282, 240] width 136 height 25
click at [974, 388] on div "17 2" at bounding box center [945, 390] width 153 height 70
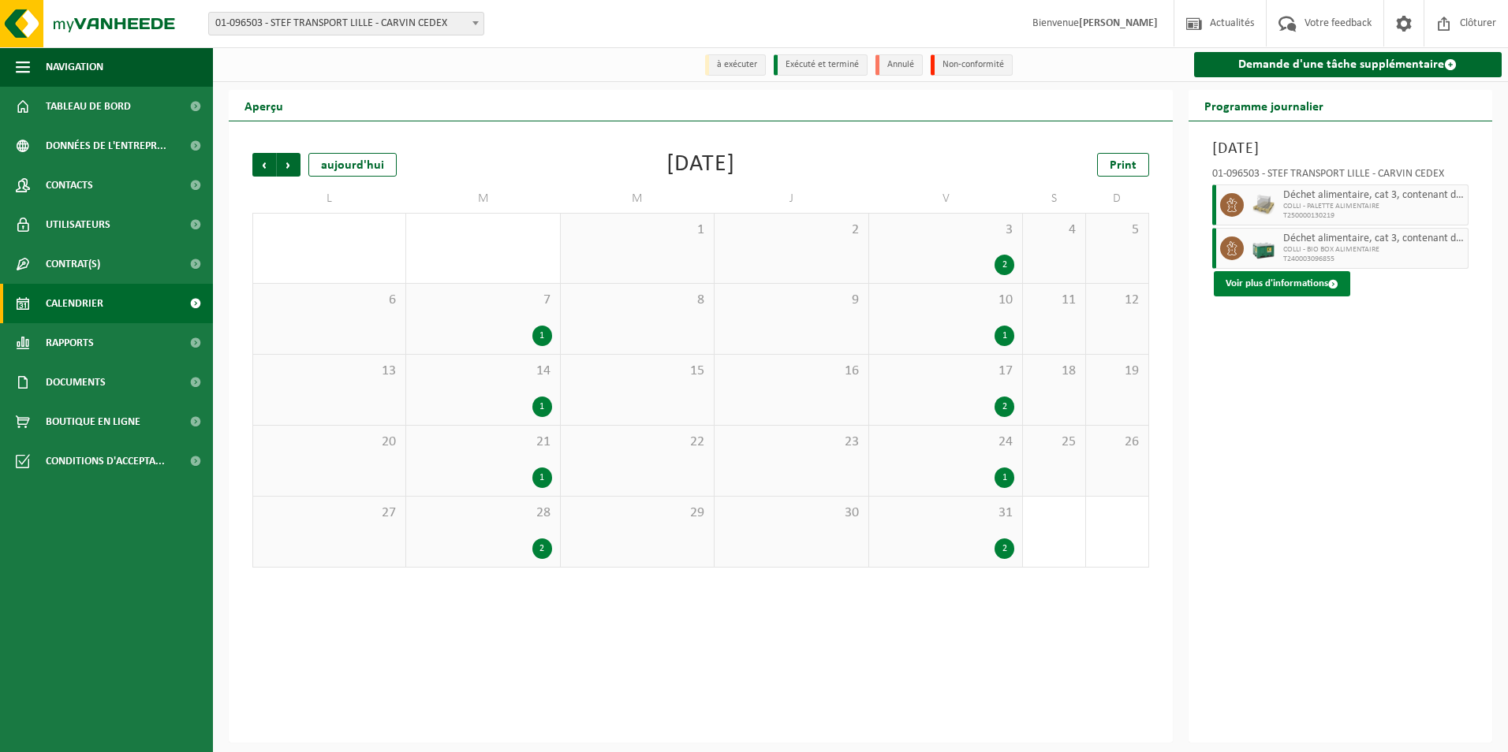
click at [1273, 290] on button "Voir plus d'informations" at bounding box center [1282, 283] width 136 height 25
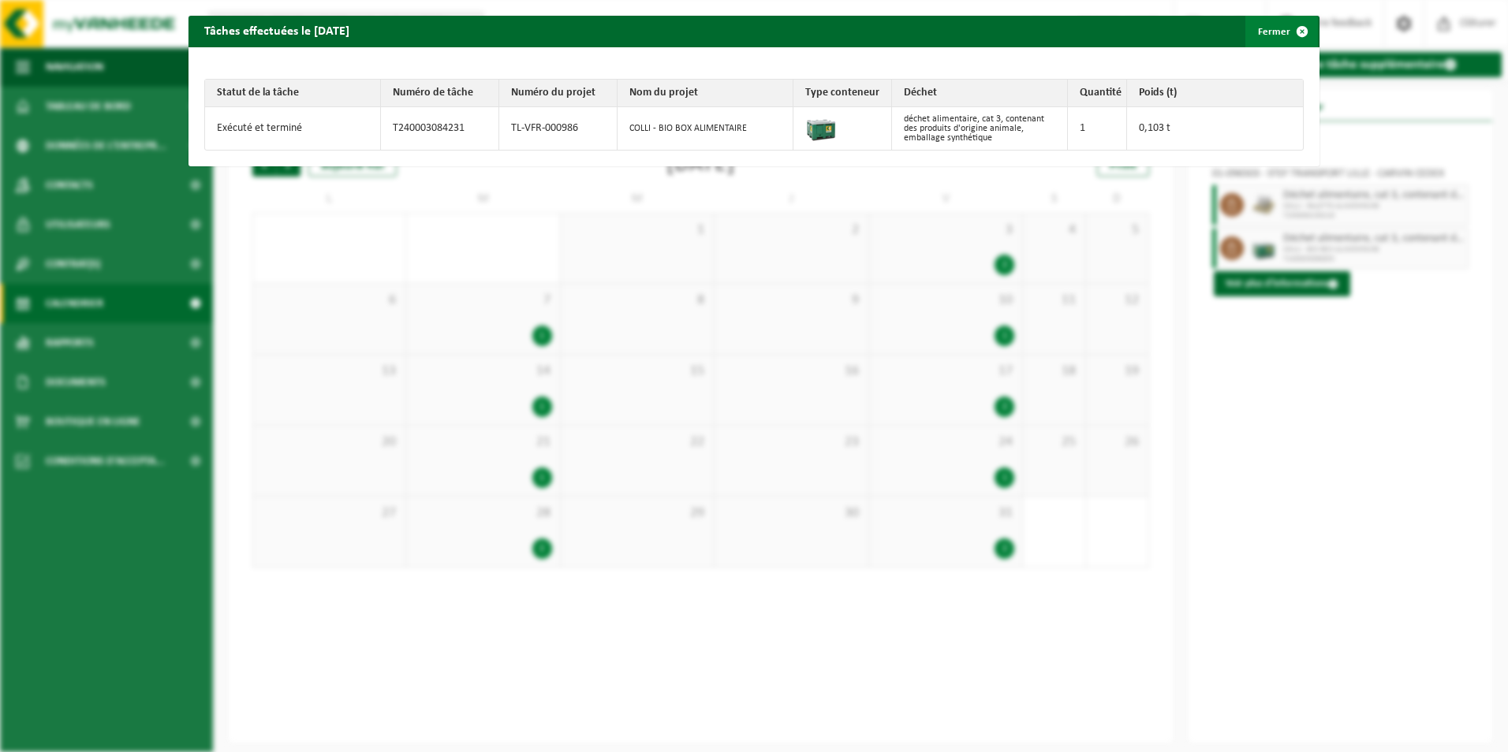
click at [1293, 28] on span "button" at bounding box center [1302, 32] width 32 height 32
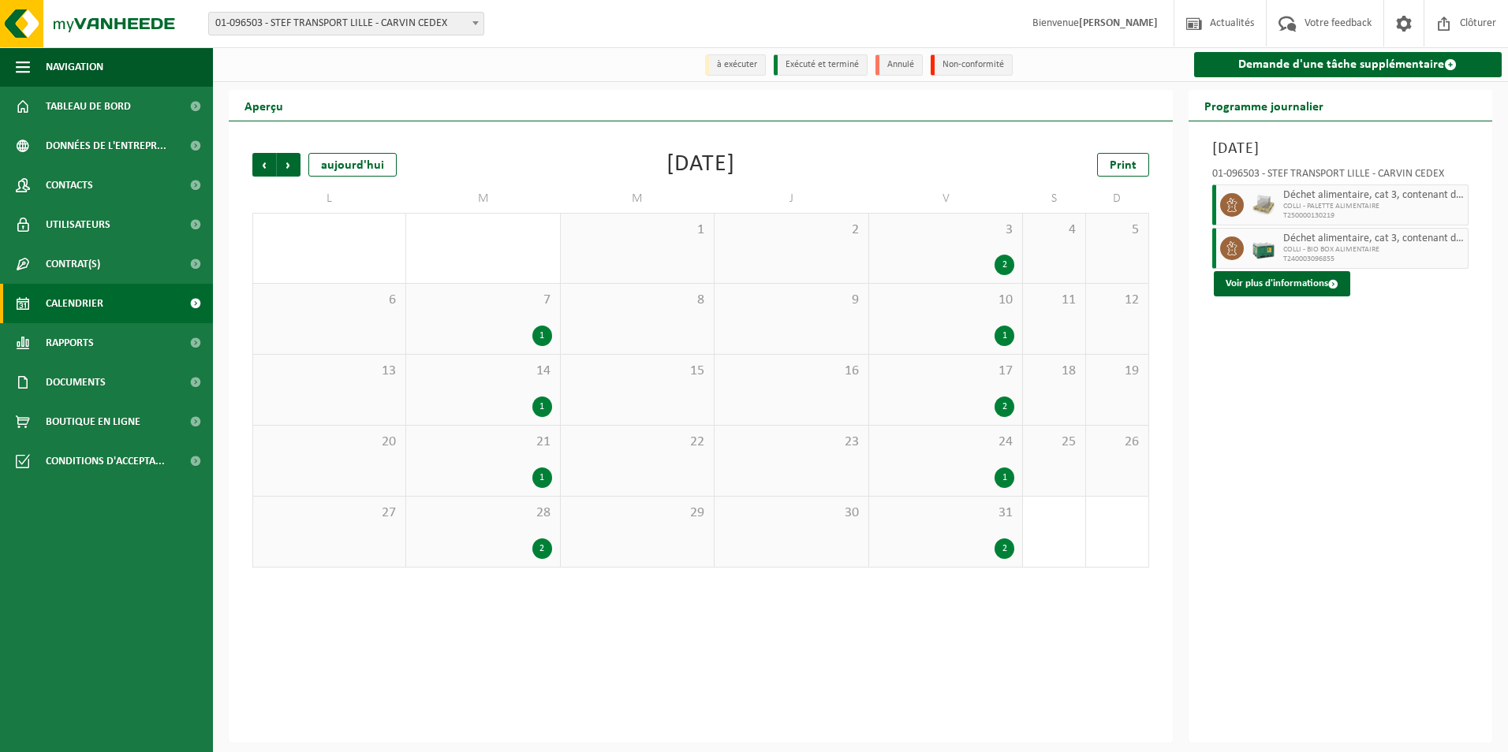
click at [945, 390] on div "17 2" at bounding box center [945, 390] width 153 height 70
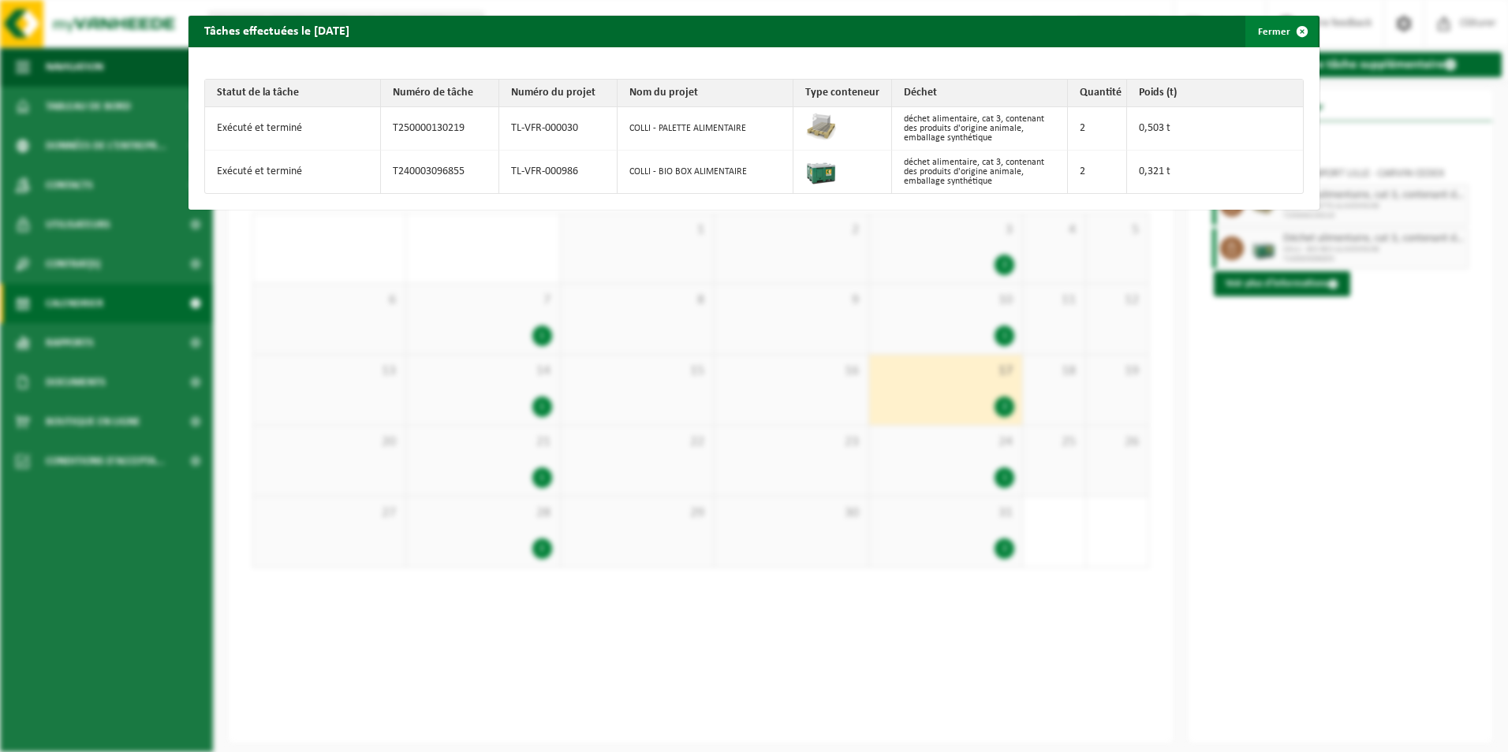
click at [1291, 35] on span "button" at bounding box center [1302, 32] width 32 height 32
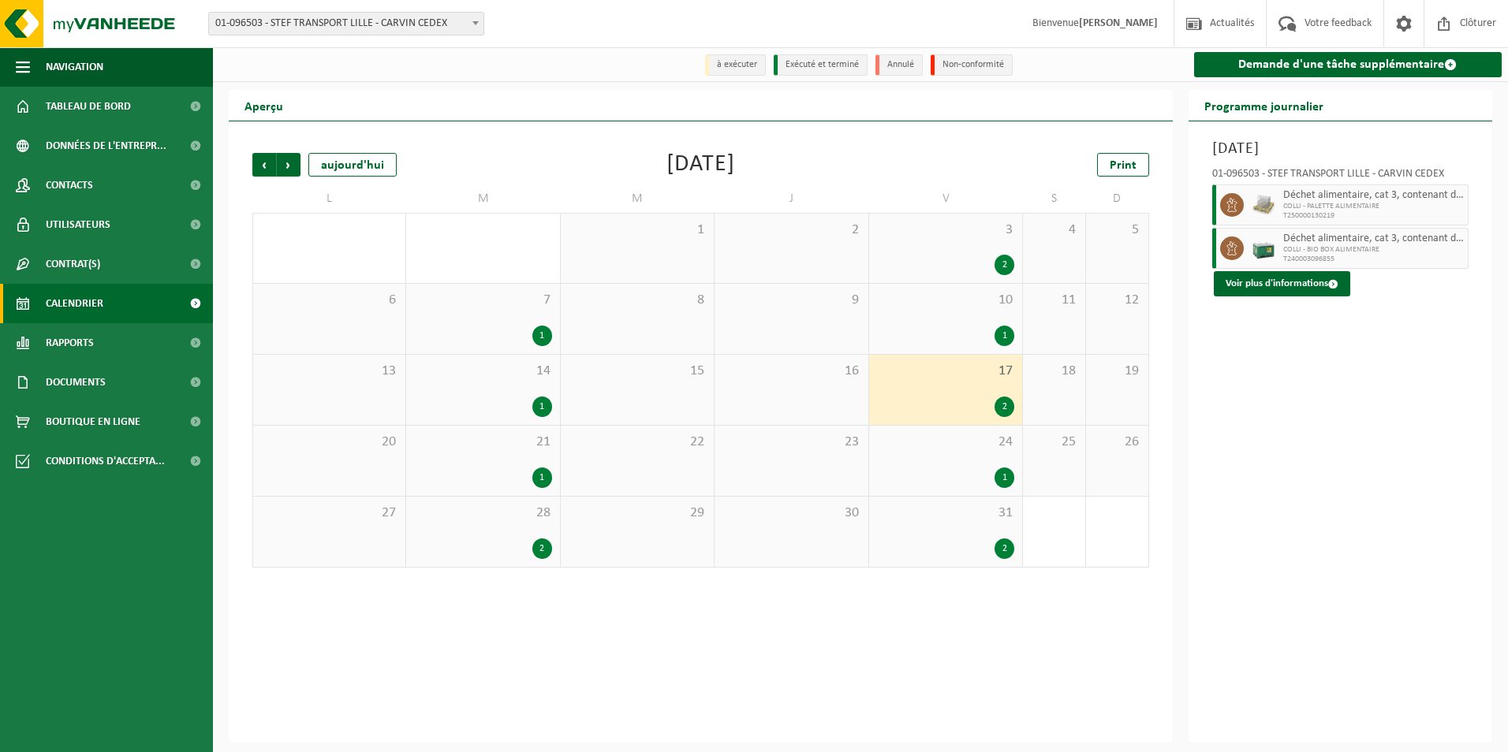
click at [539, 475] on div "1" at bounding box center [542, 478] width 20 height 21
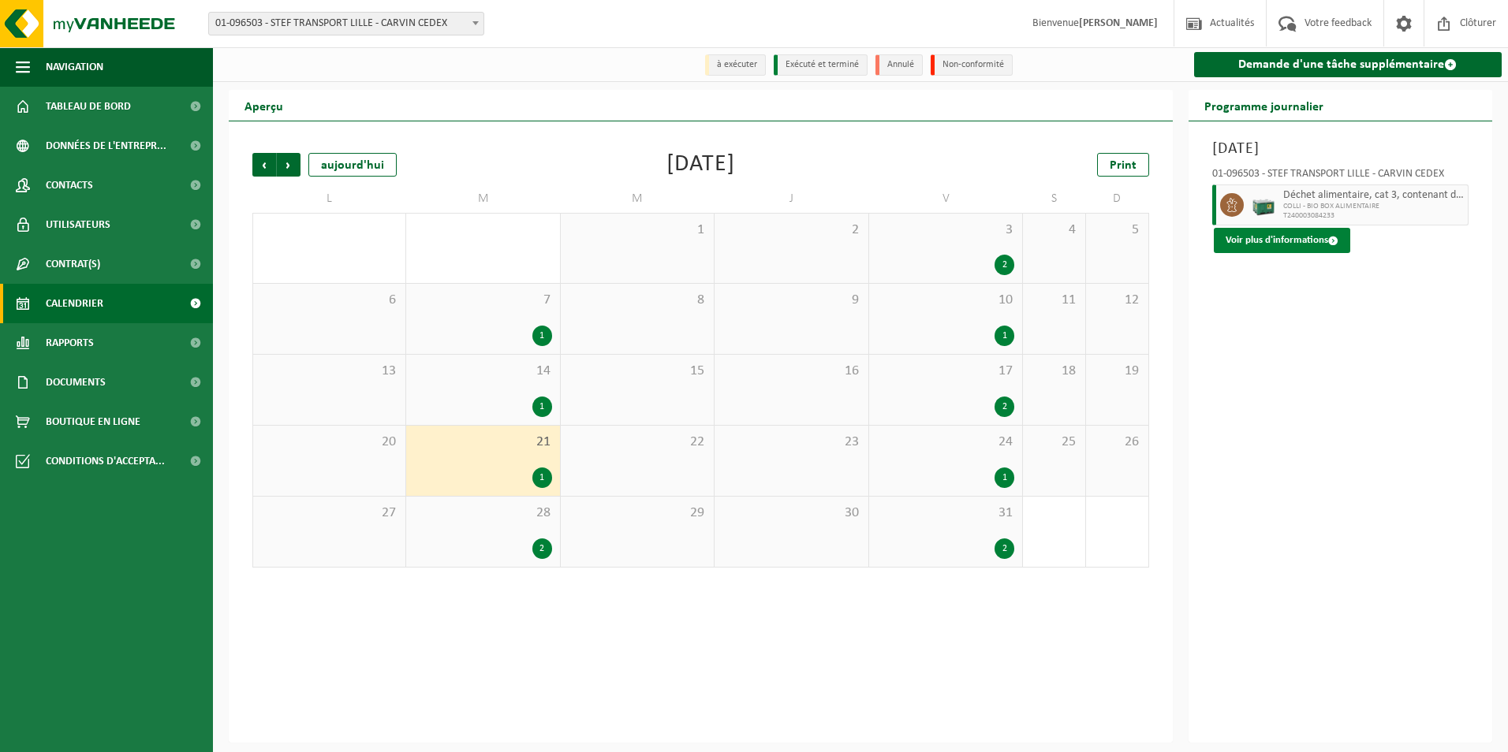
click at [1288, 242] on button "Voir plus d'informations" at bounding box center [1282, 240] width 136 height 25
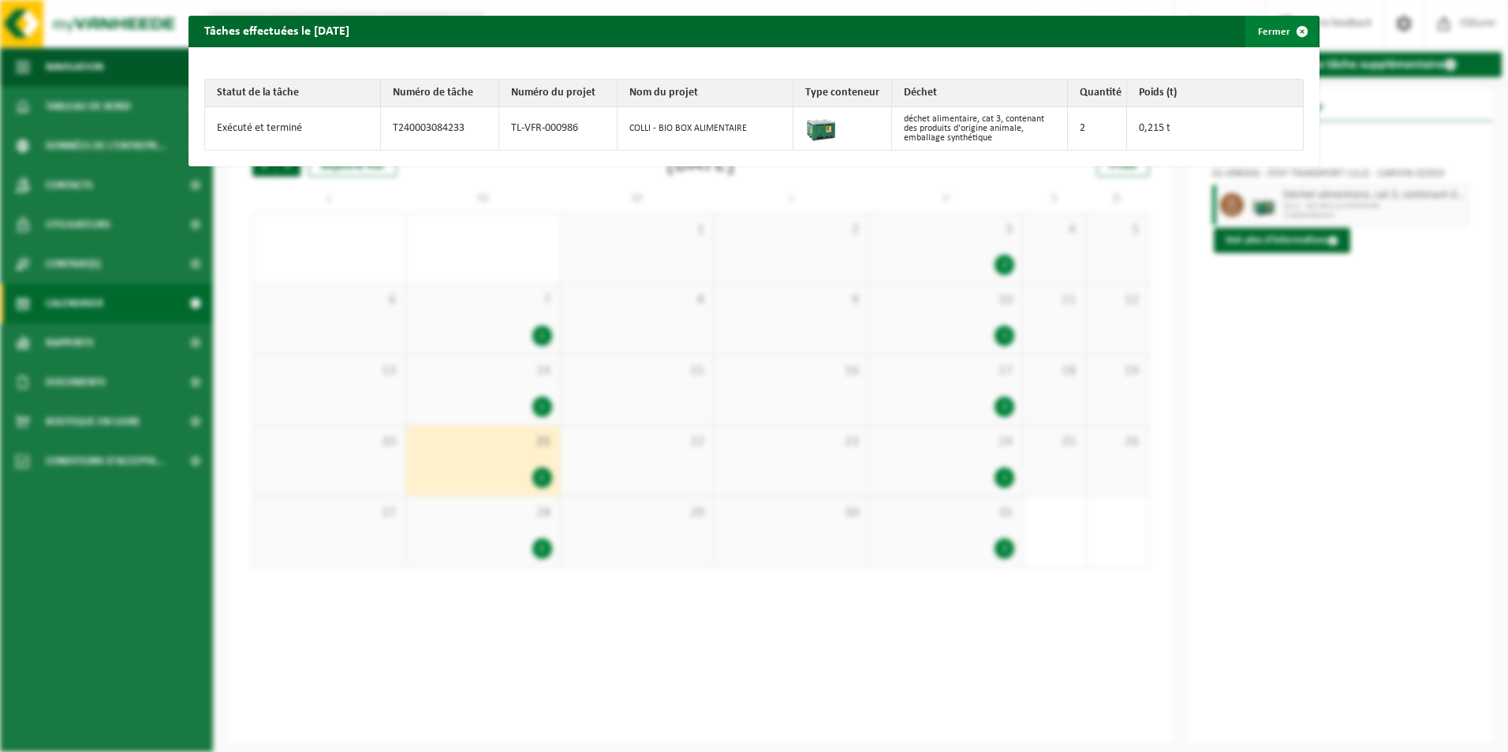
click at [1289, 32] on span "button" at bounding box center [1302, 32] width 32 height 32
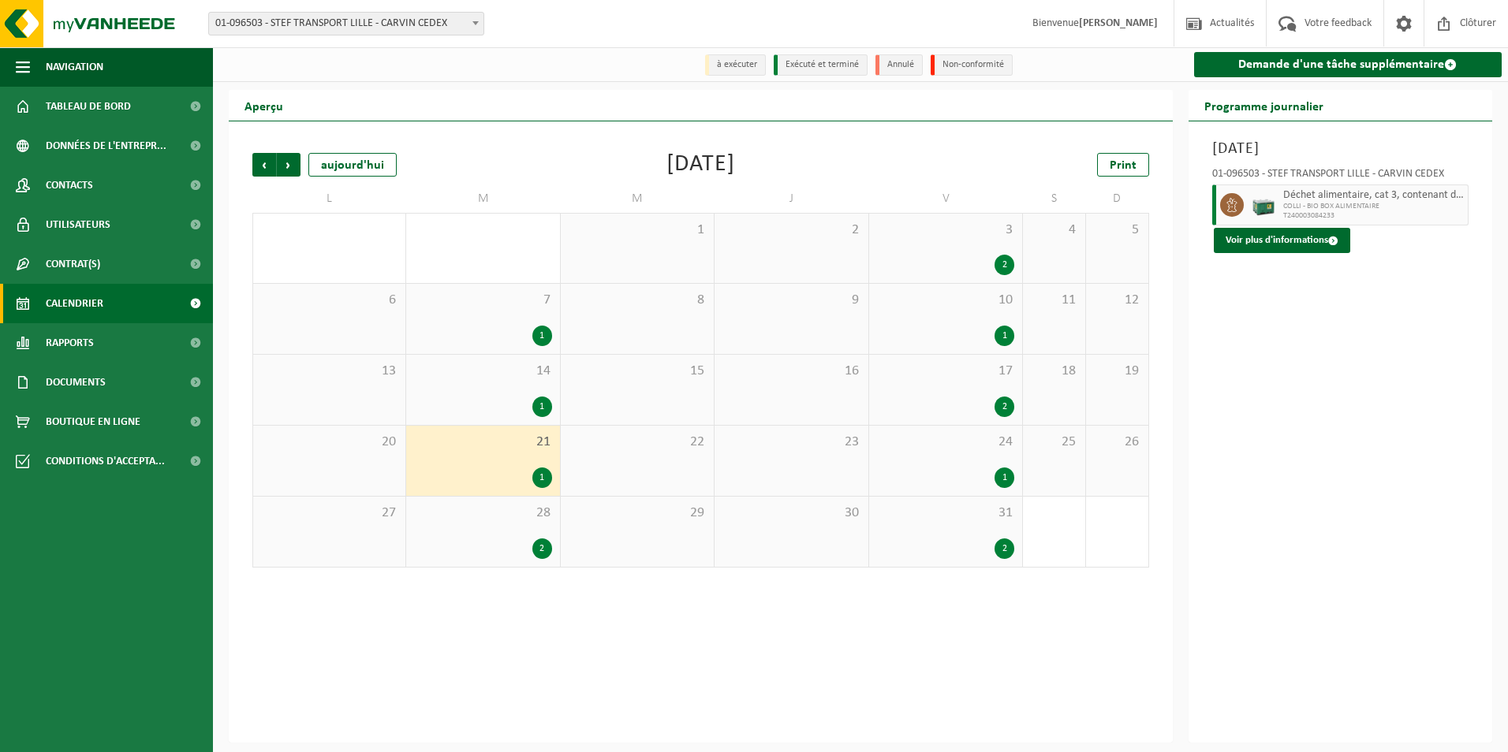
click at [1002, 479] on div "1" at bounding box center [1005, 478] width 20 height 21
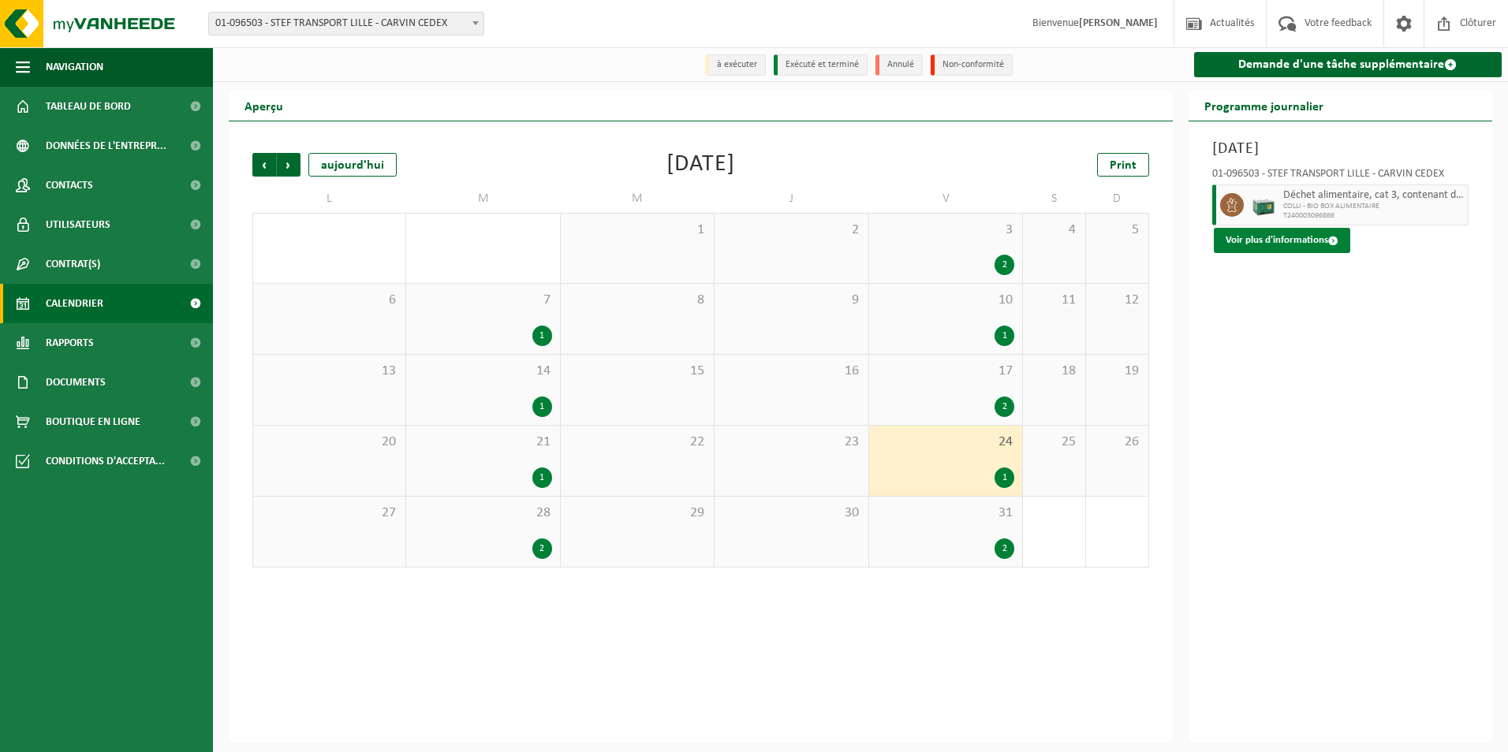
click at [1268, 236] on button "Voir plus d'informations" at bounding box center [1282, 240] width 136 height 25
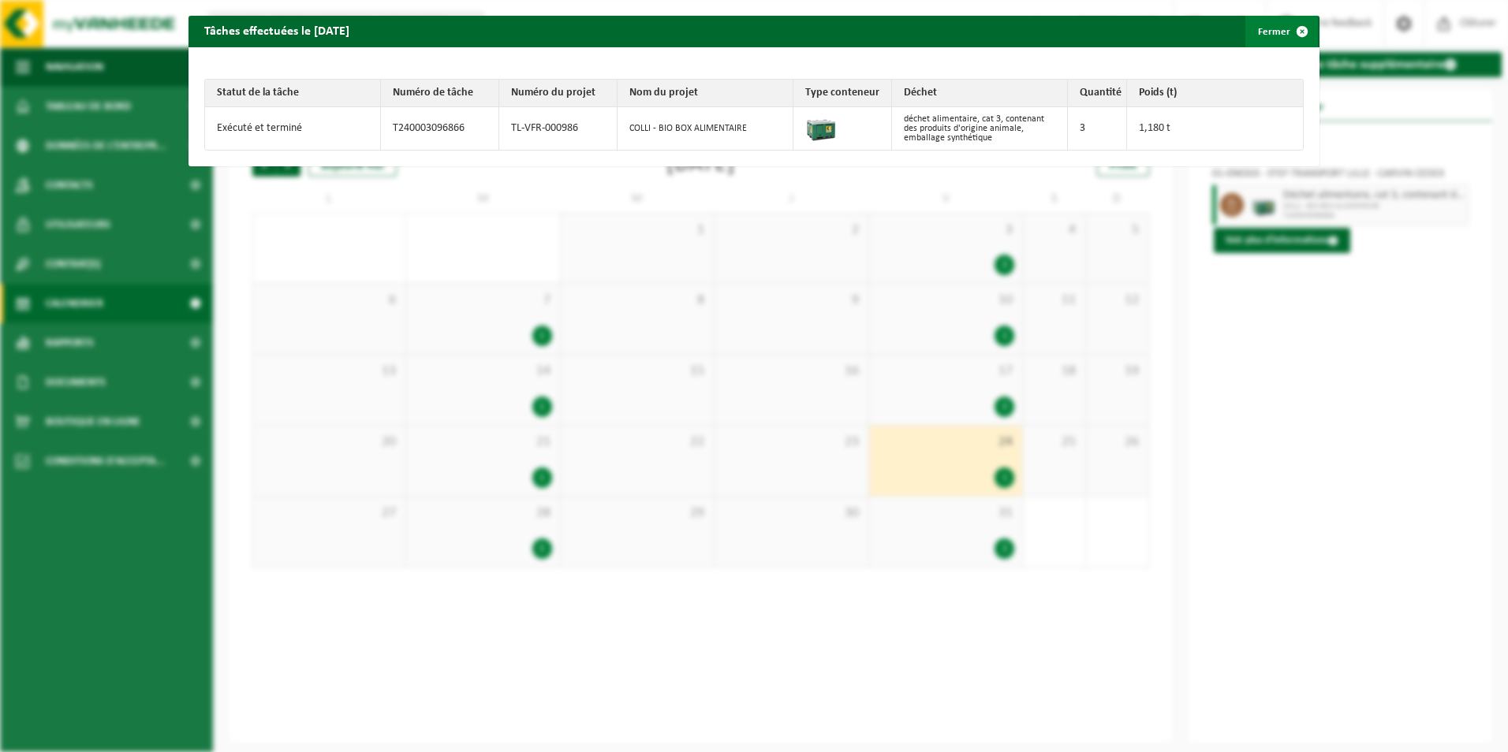
click at [1295, 30] on span "button" at bounding box center [1302, 32] width 32 height 32
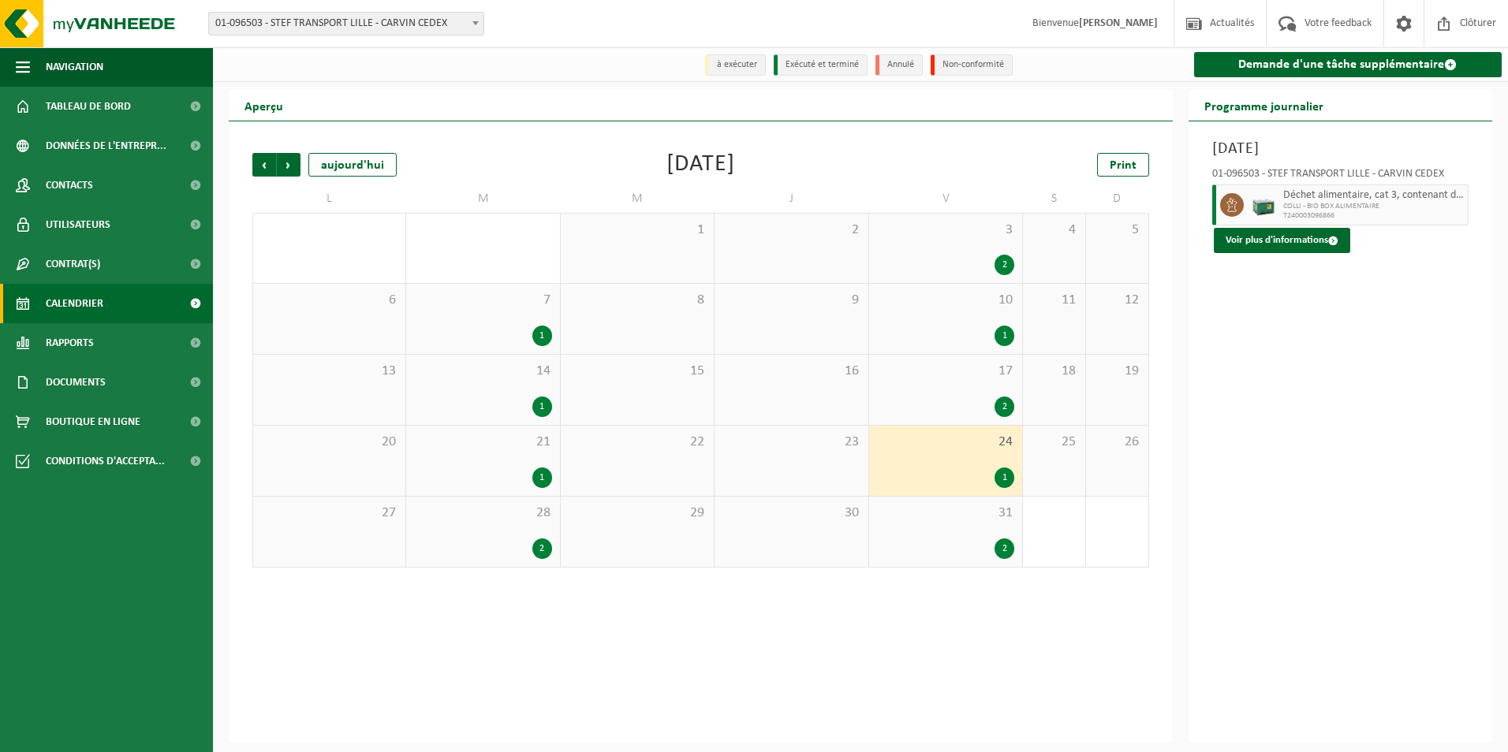
click at [540, 550] on div "2" at bounding box center [542, 549] width 20 height 21
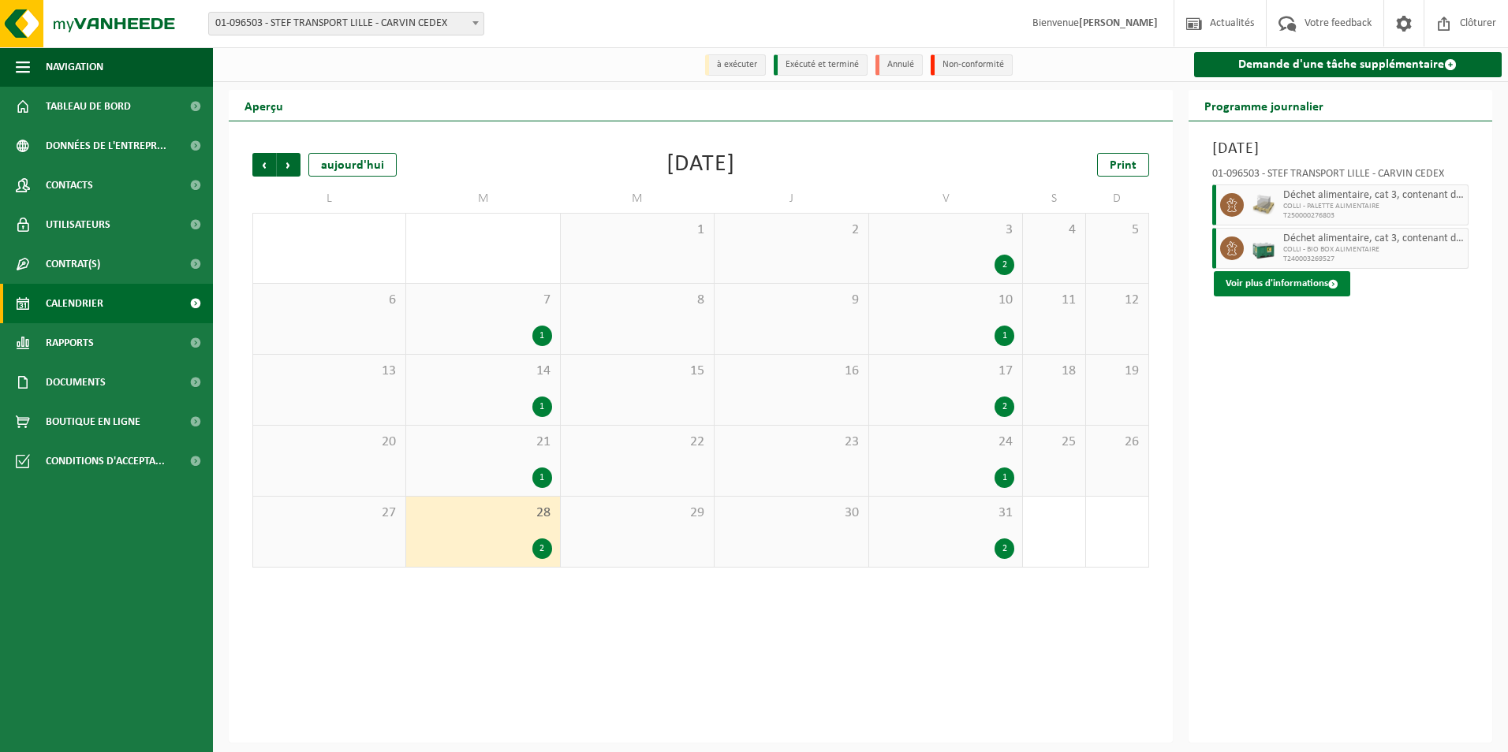
click at [1276, 284] on button "Voir plus d'informations" at bounding box center [1282, 283] width 136 height 25
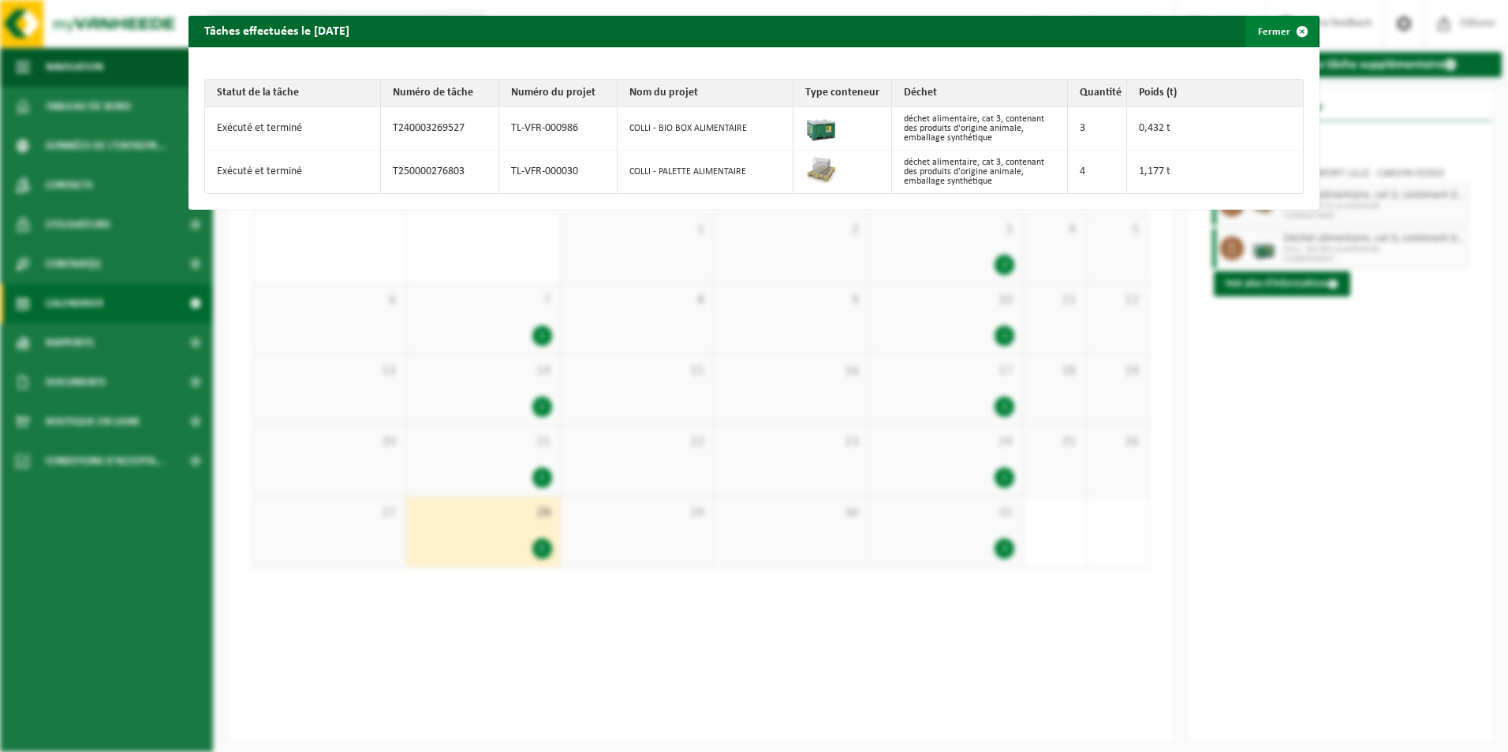
click at [1289, 28] on span "button" at bounding box center [1302, 32] width 32 height 32
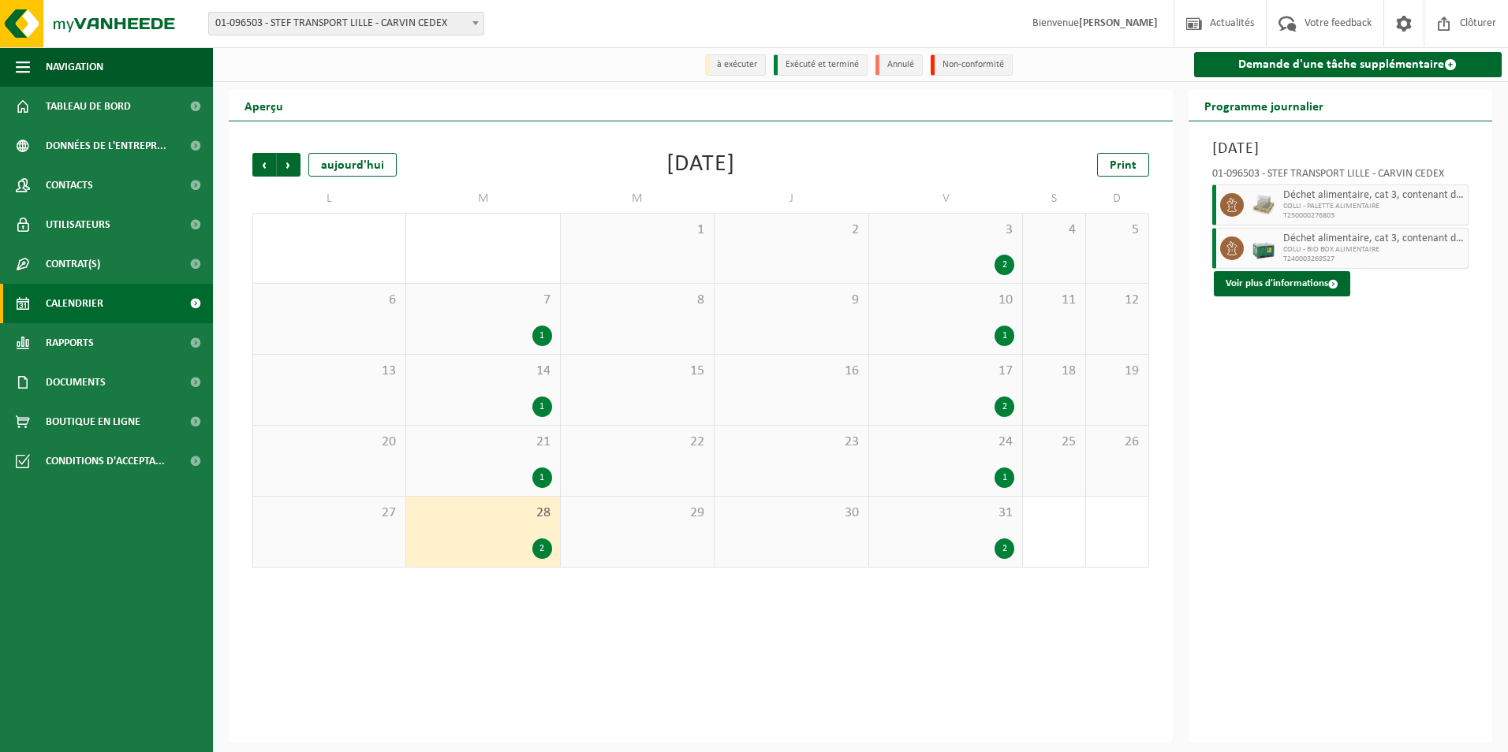
click at [1004, 544] on div "2" at bounding box center [1005, 549] width 20 height 21
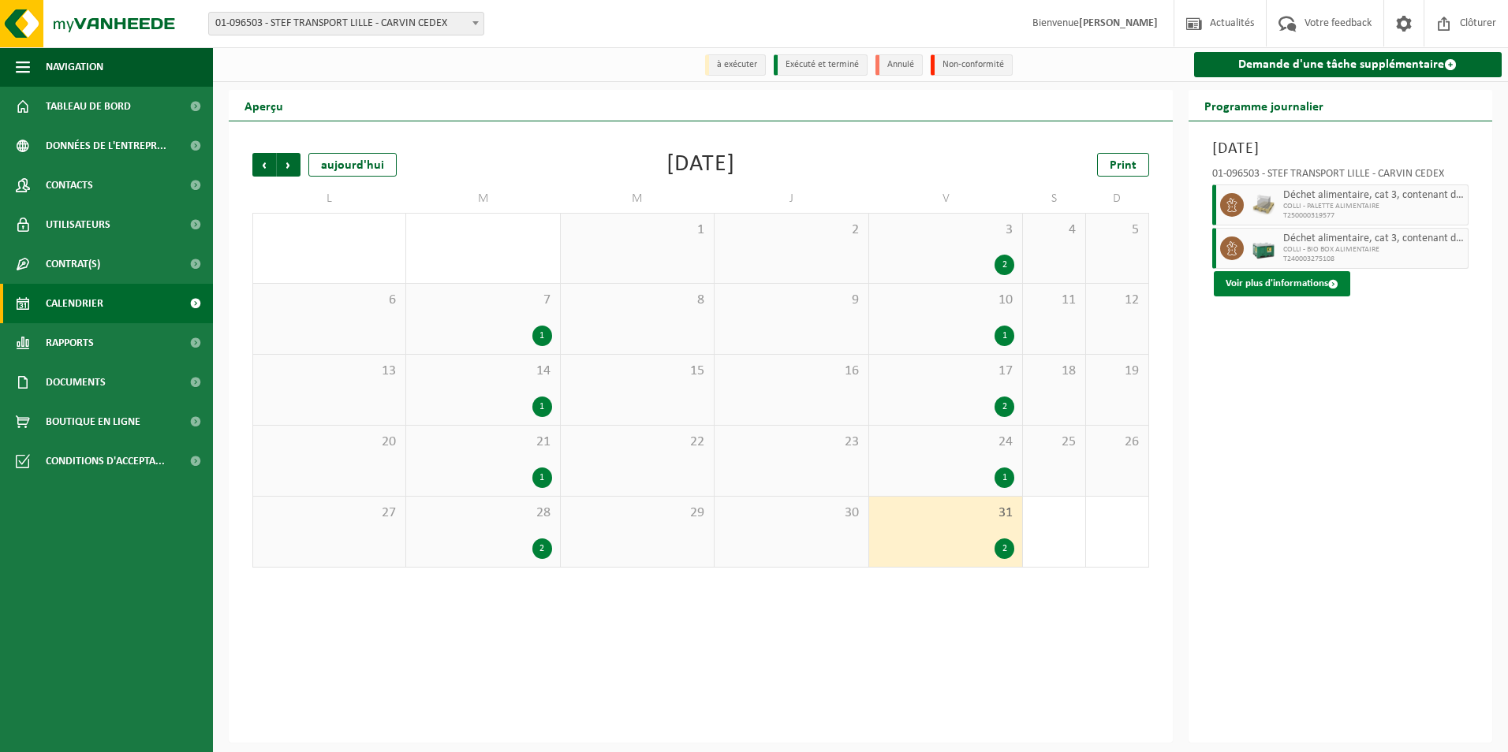
click at [1271, 281] on button "Voir plus d'informations" at bounding box center [1282, 283] width 136 height 25
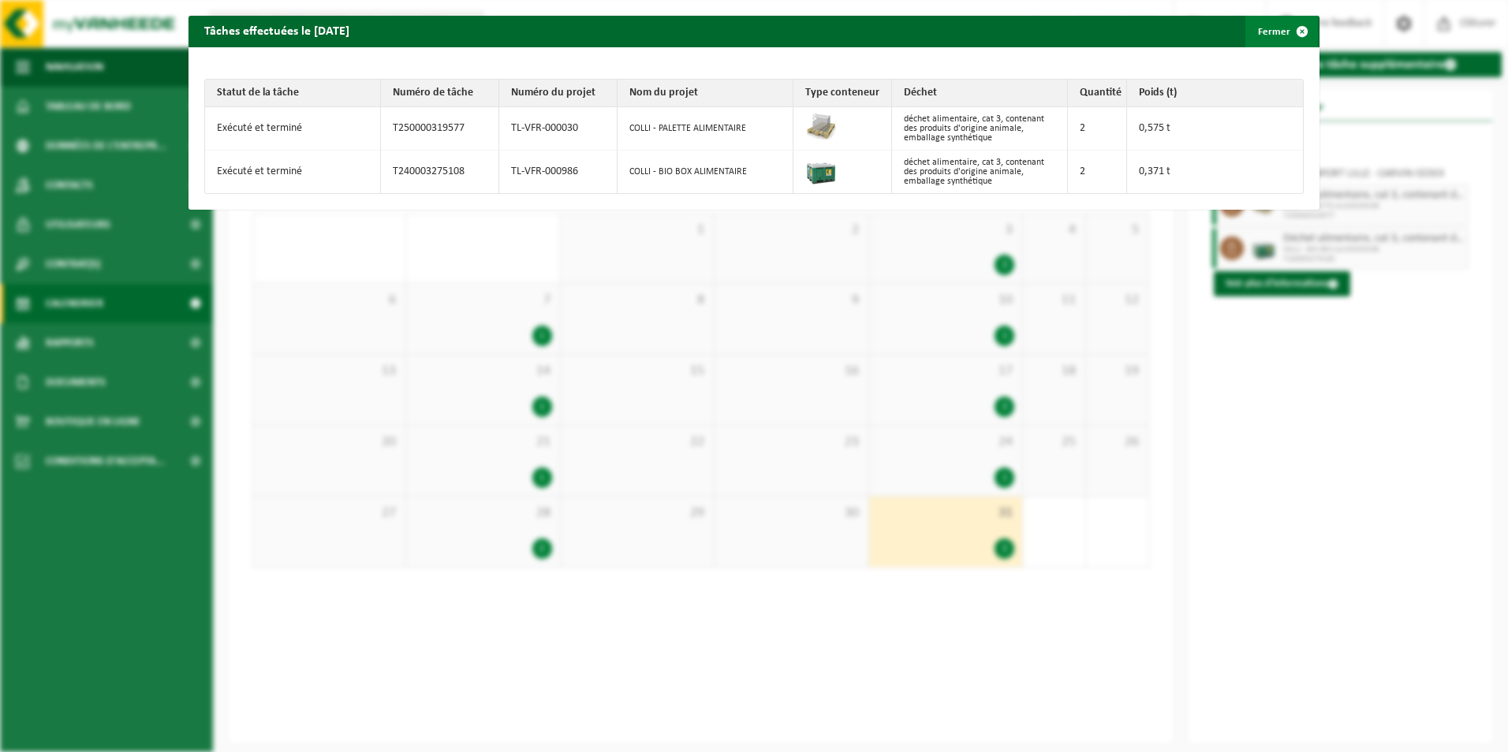
click at [1289, 34] on span "button" at bounding box center [1302, 32] width 32 height 32
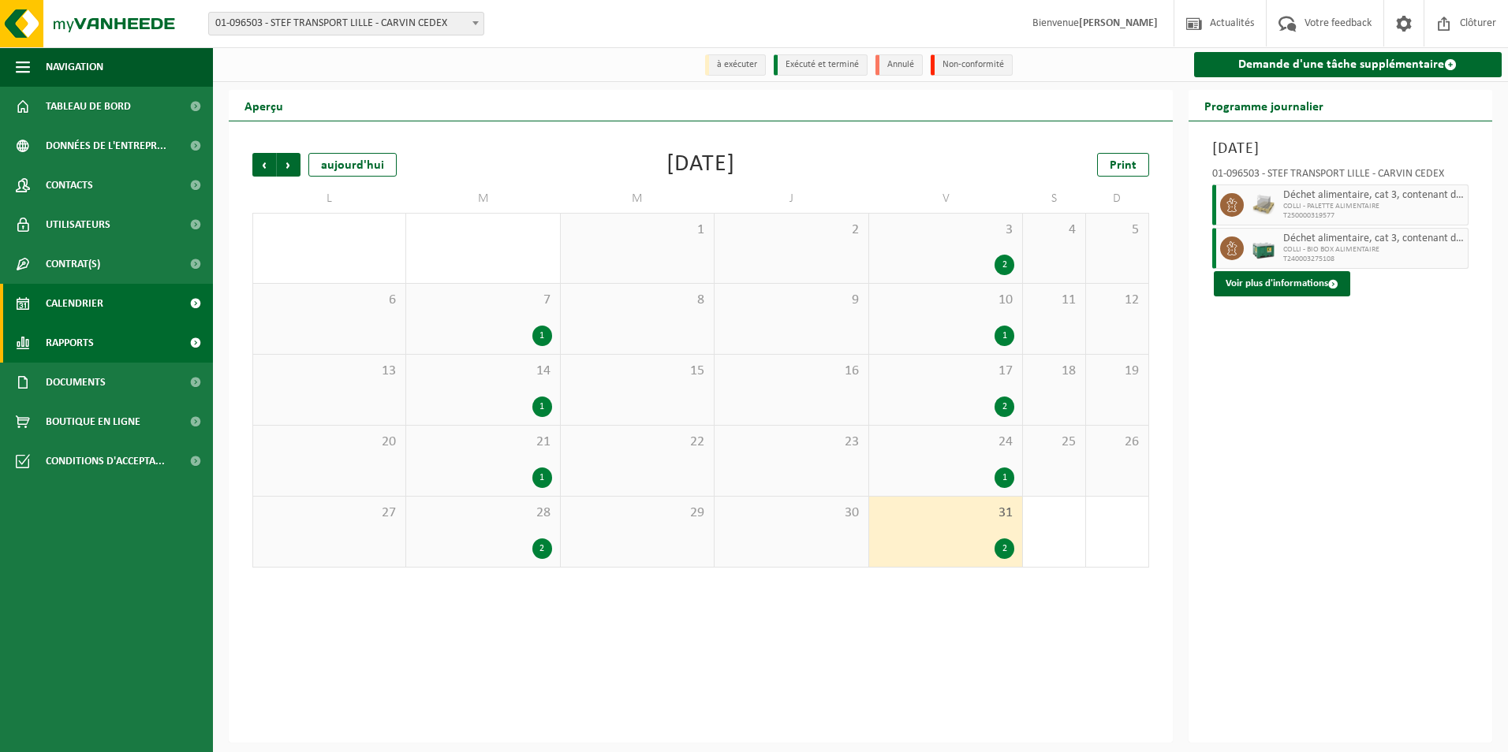
click at [198, 348] on span at bounding box center [194, 342] width 35 height 39
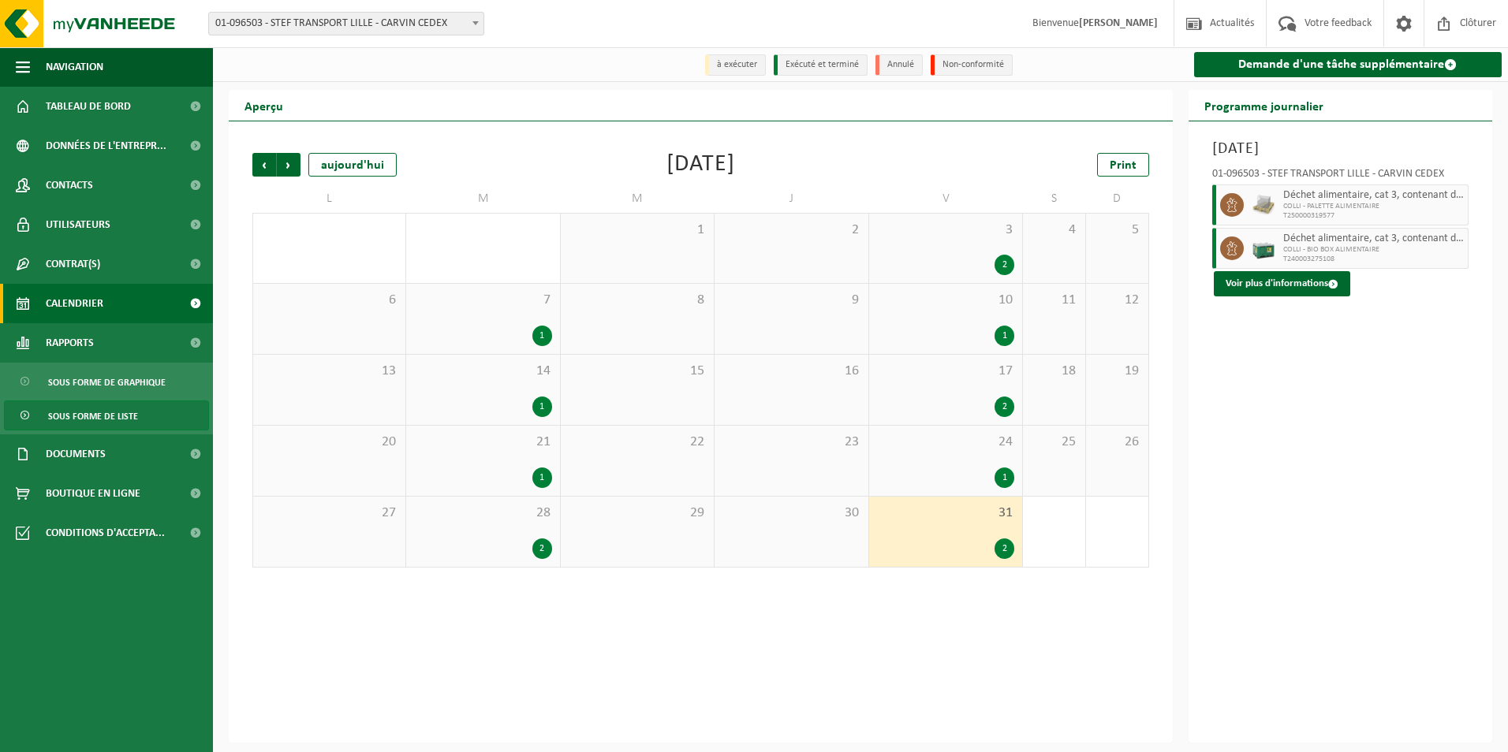
click at [104, 416] on span "Sous forme de liste" at bounding box center [93, 416] width 90 height 30
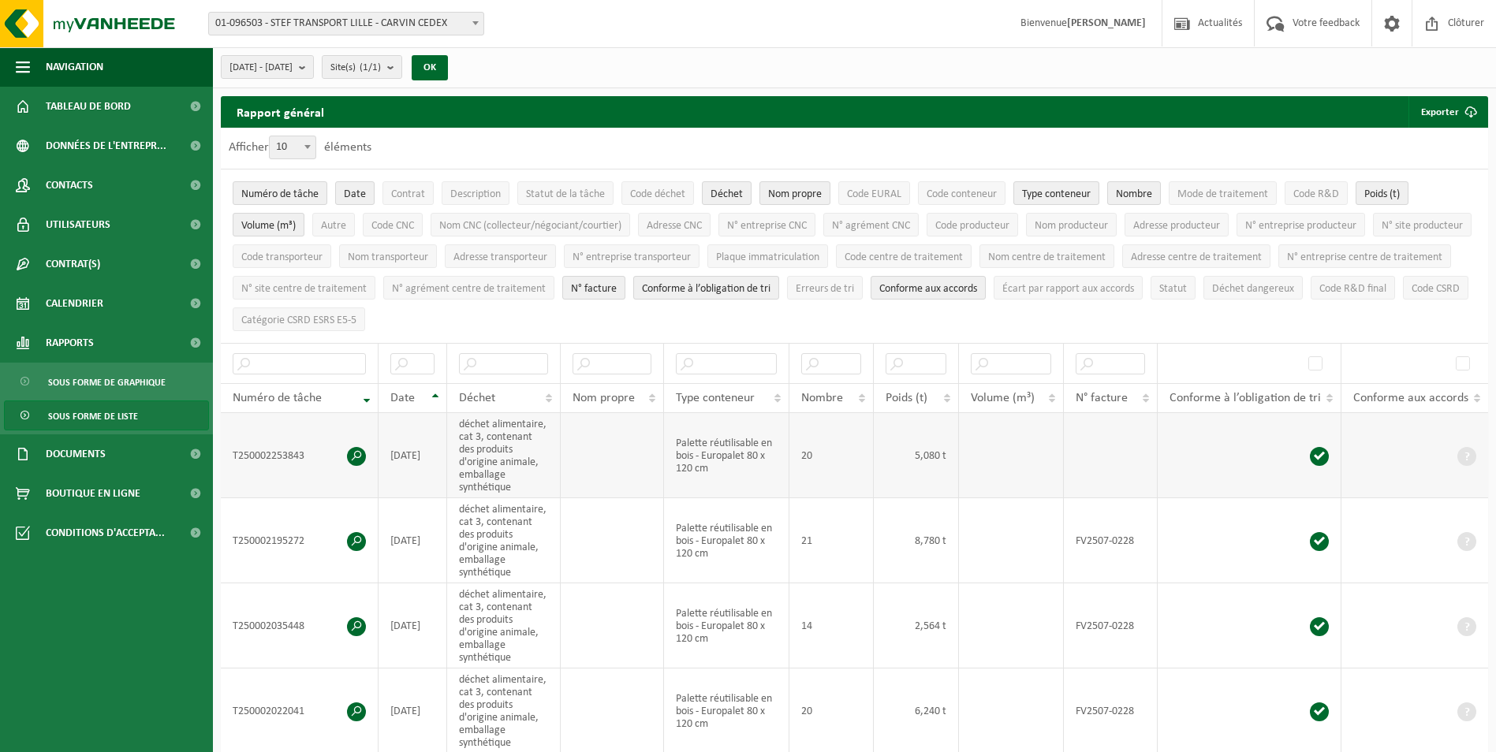
click at [307, 462] on td "T250002253843" at bounding box center [300, 455] width 158 height 85
click at [360, 453] on span at bounding box center [356, 456] width 19 height 19
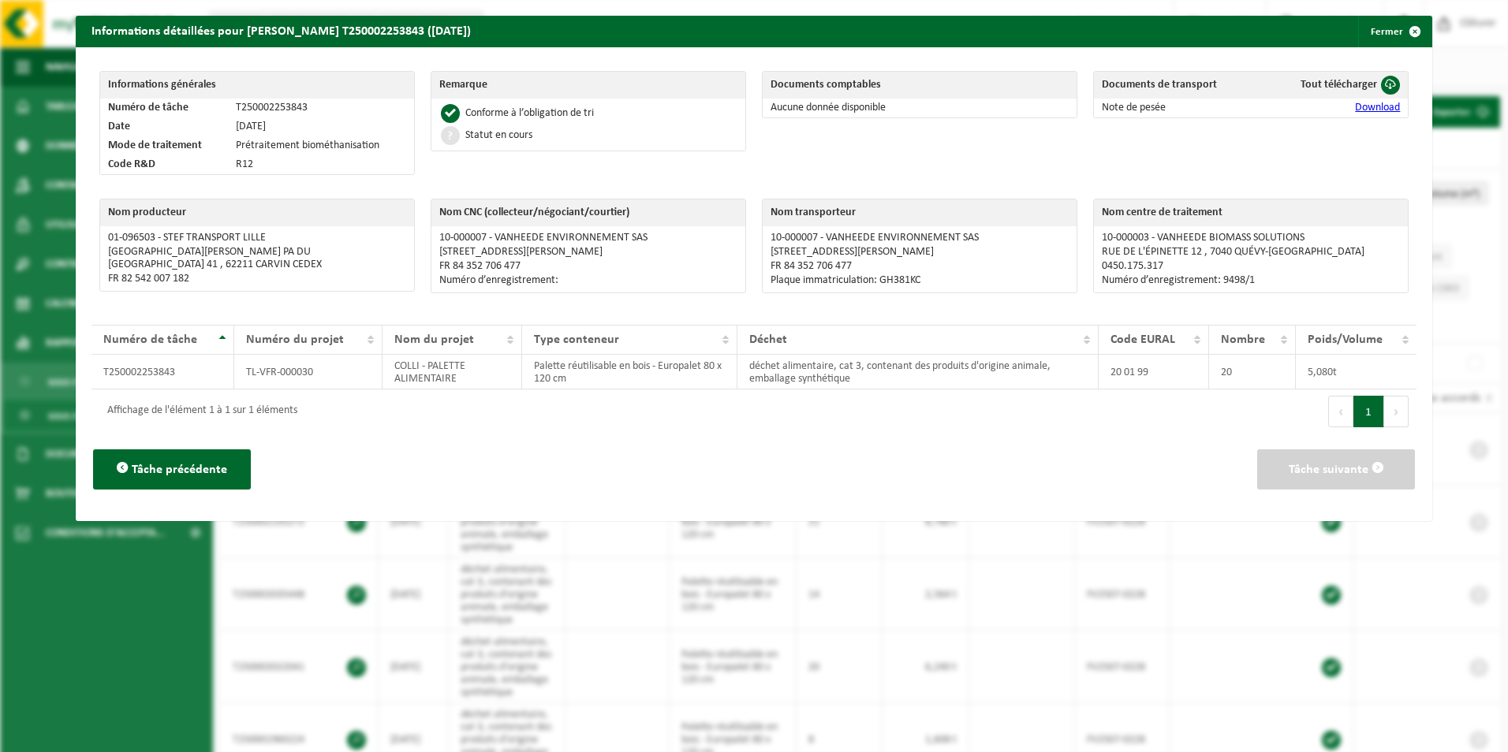
click at [1355, 106] on link "Download" at bounding box center [1377, 108] width 45 height 12
drag, startPoint x: 1400, startPoint y: 30, endPoint x: 1386, endPoint y: 43, distance: 18.4
click at [1399, 31] on span "button" at bounding box center [1415, 32] width 32 height 32
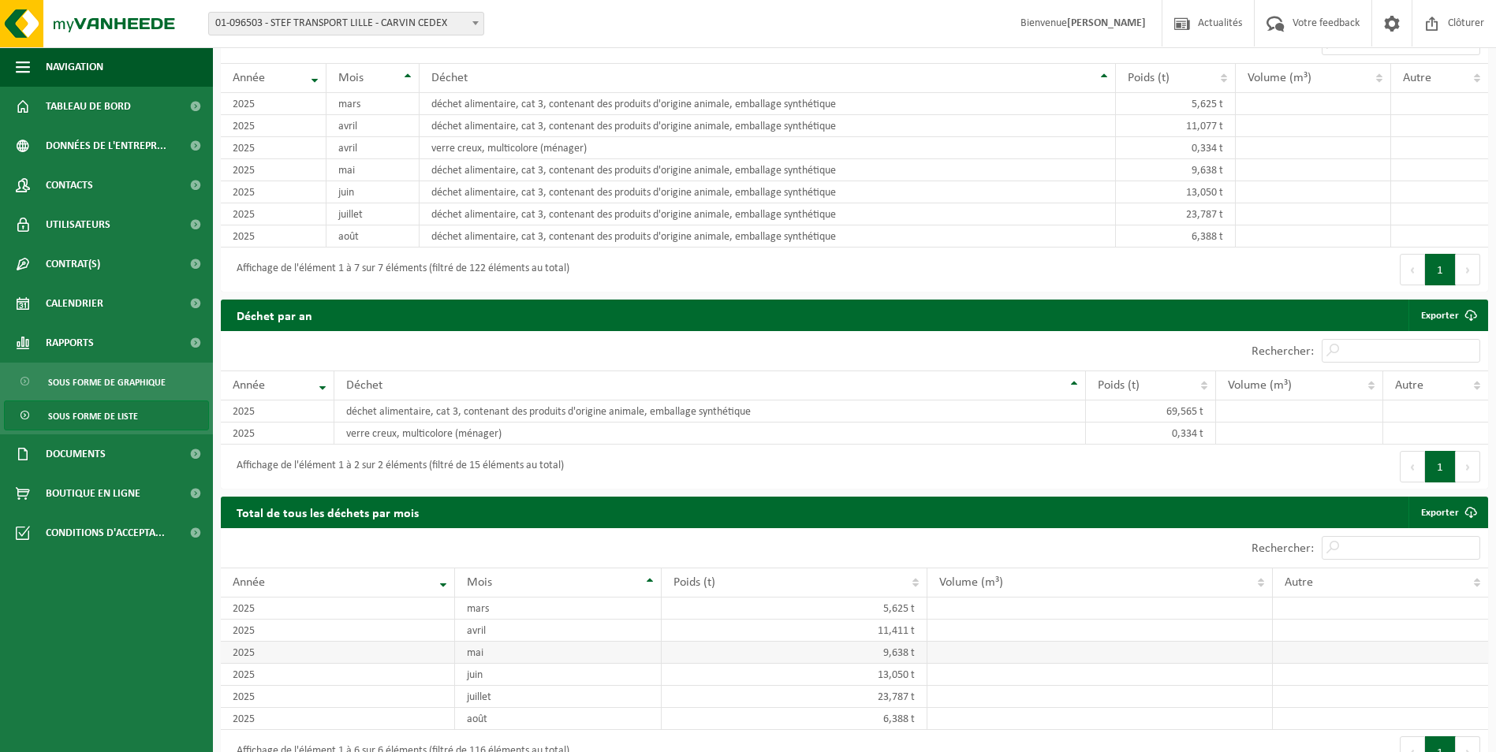
scroll to position [1547, 0]
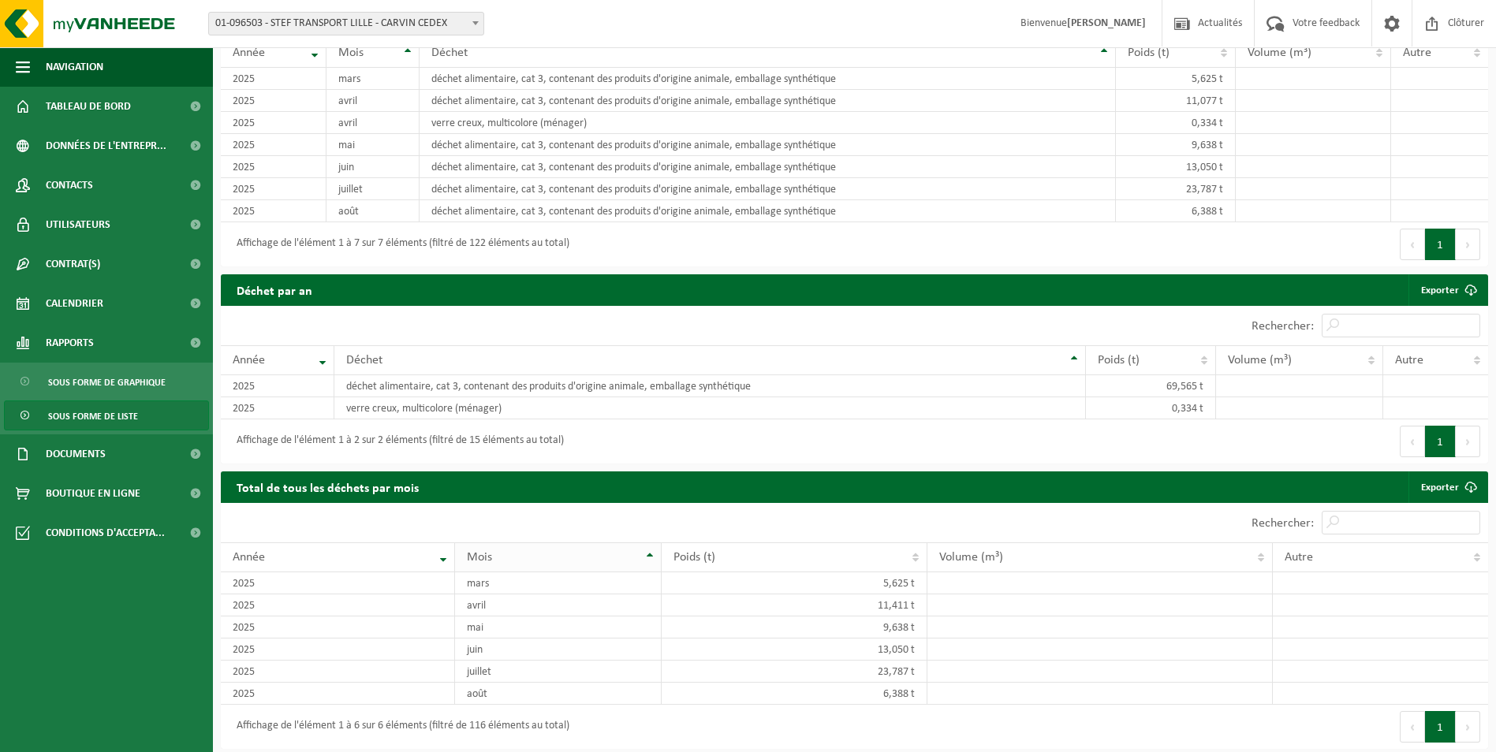
click at [645, 547] on th "Mois" at bounding box center [558, 558] width 206 height 30
click at [653, 549] on th "Mois" at bounding box center [558, 558] width 206 height 30
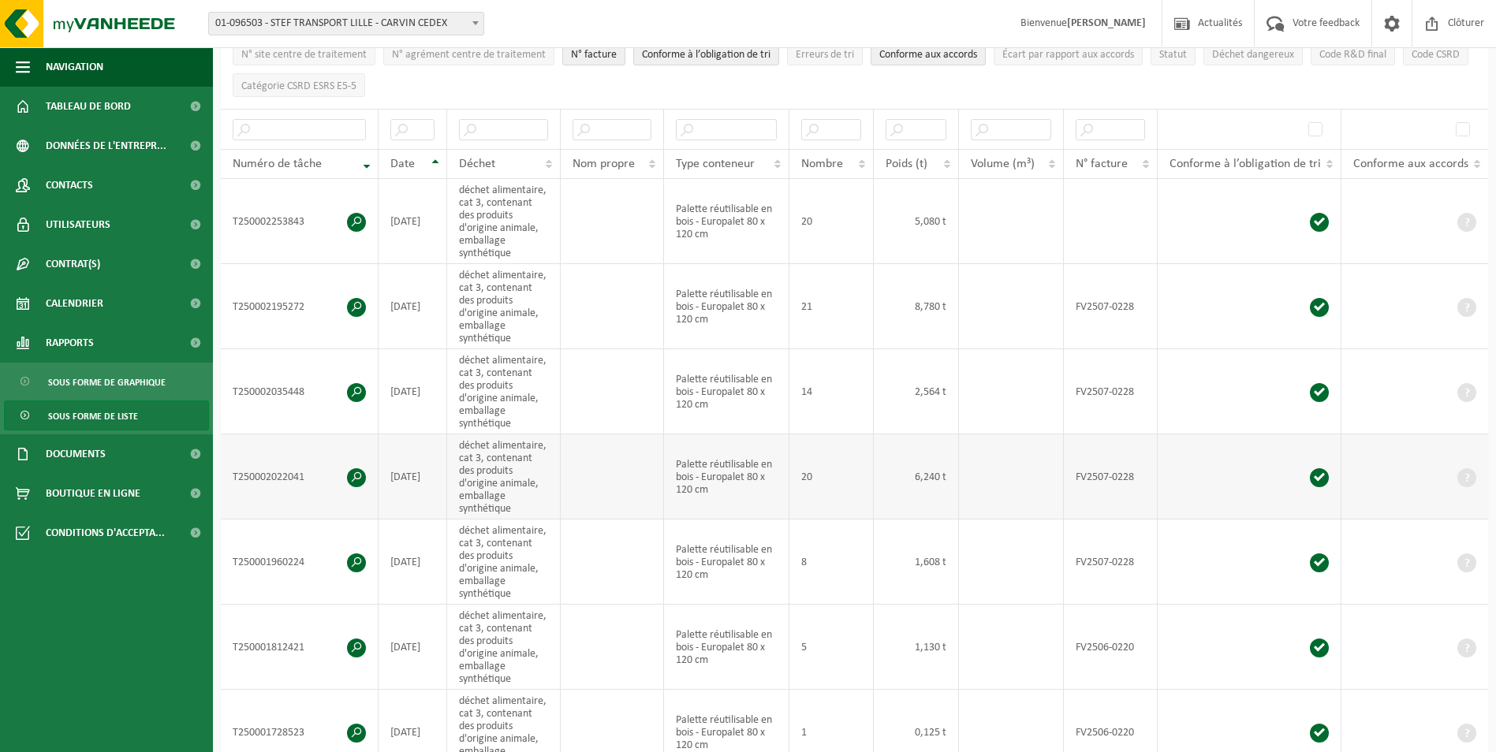
scroll to position [207, 0]
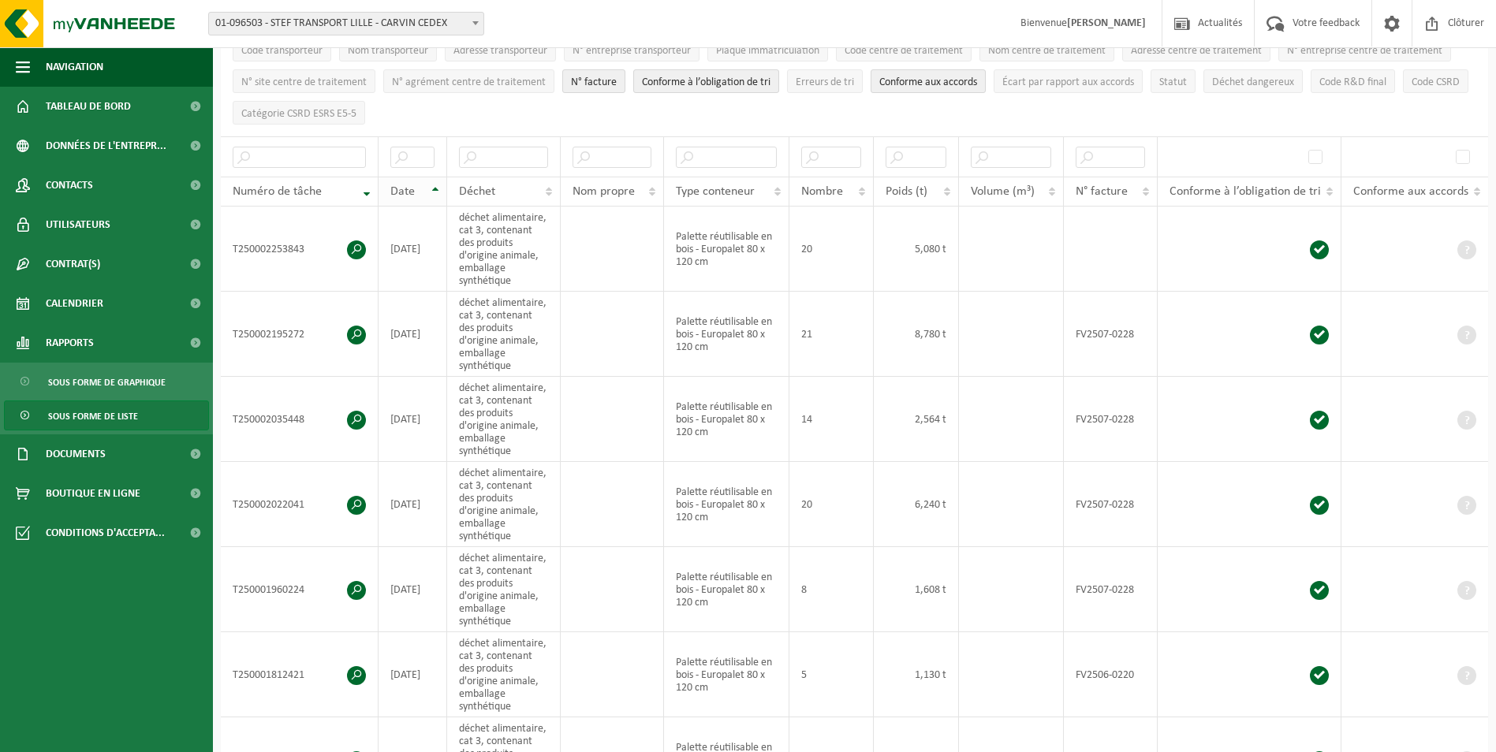
click at [424, 186] on div "Date" at bounding box center [408, 191] width 36 height 13
click at [162, 446] on link "Documents" at bounding box center [106, 454] width 213 height 39
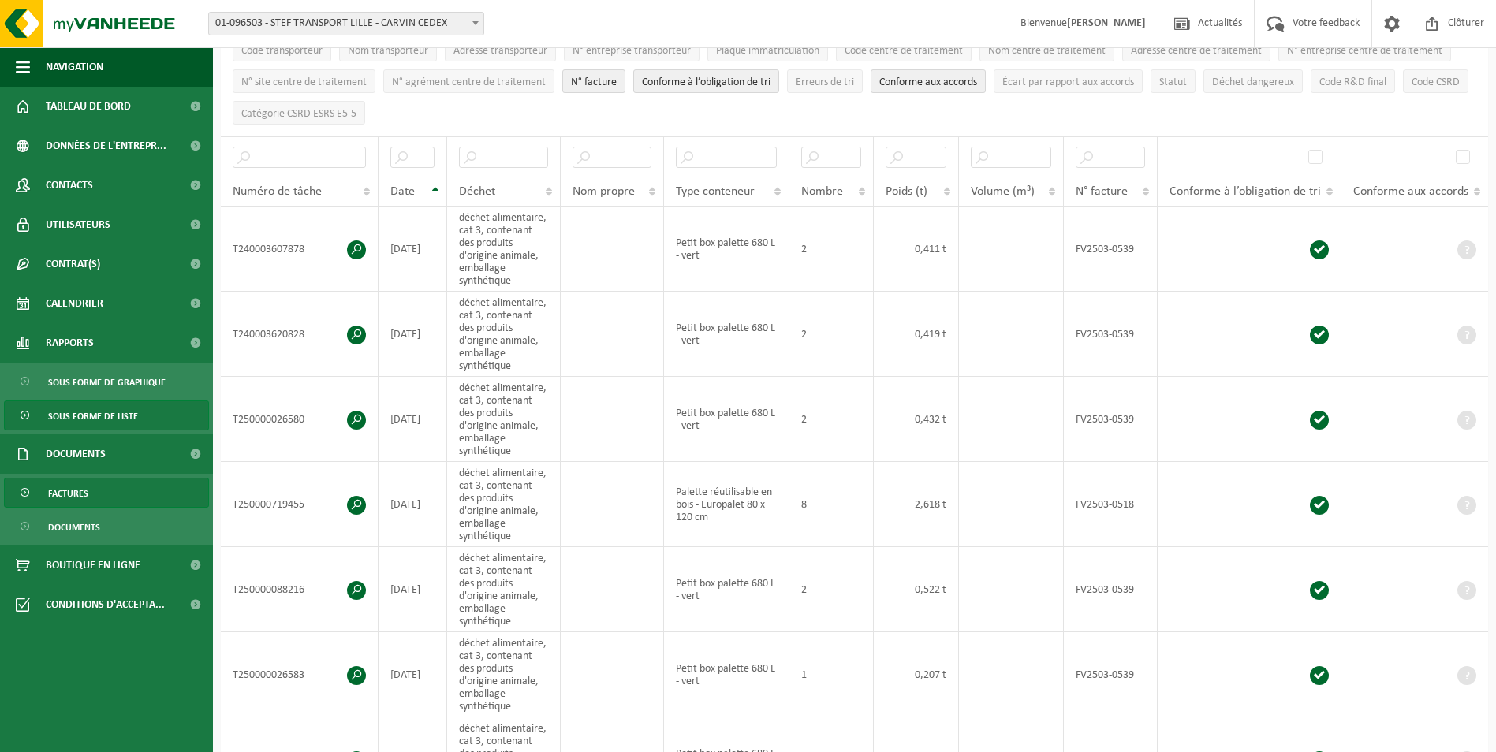
click at [58, 495] on span "Factures" at bounding box center [68, 494] width 40 height 30
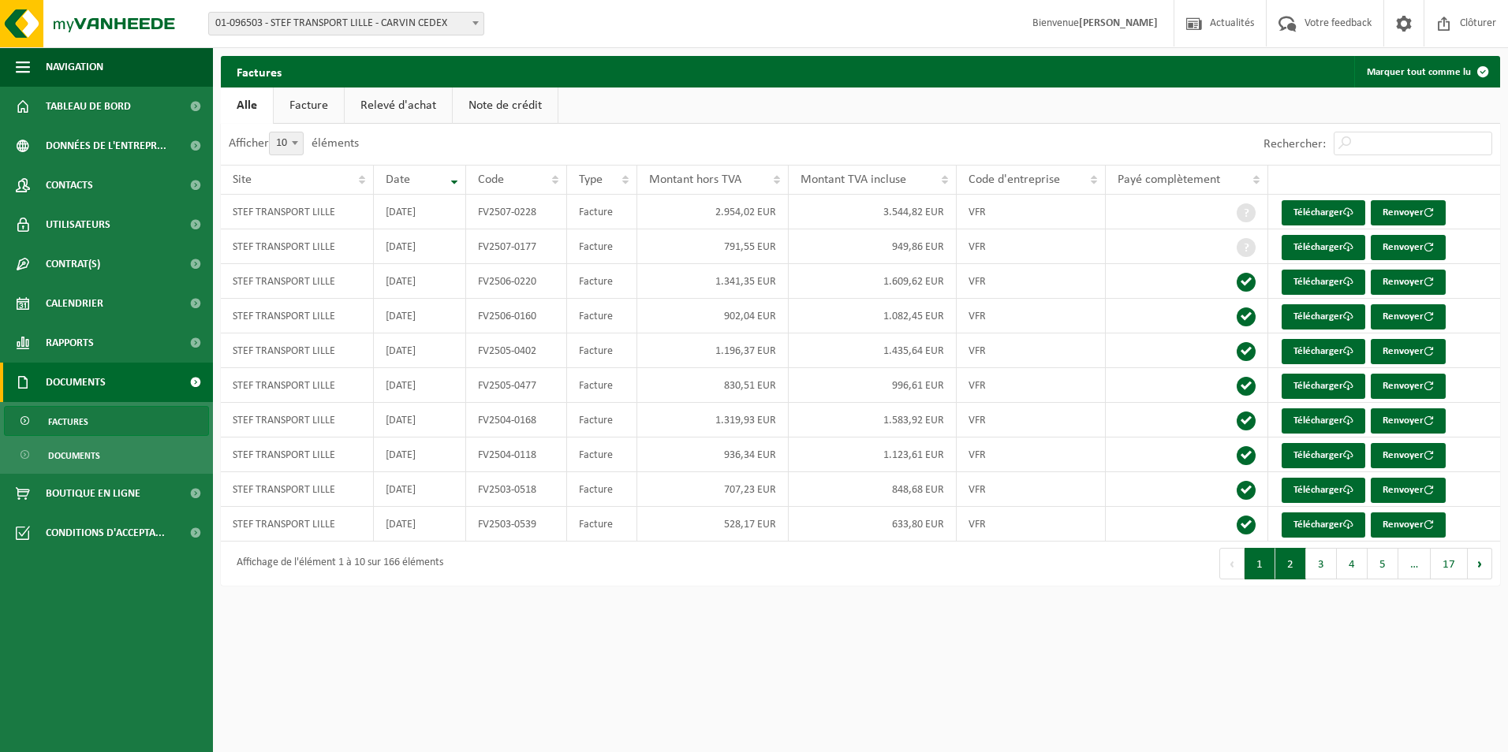
click at [1284, 565] on button "2" at bounding box center [1290, 564] width 31 height 32
click at [1307, 317] on link "Télécharger" at bounding box center [1324, 316] width 84 height 25
click at [1308, 277] on link "Télécharger" at bounding box center [1324, 282] width 84 height 25
click at [36, 453] on link "Documents" at bounding box center [106, 455] width 205 height 30
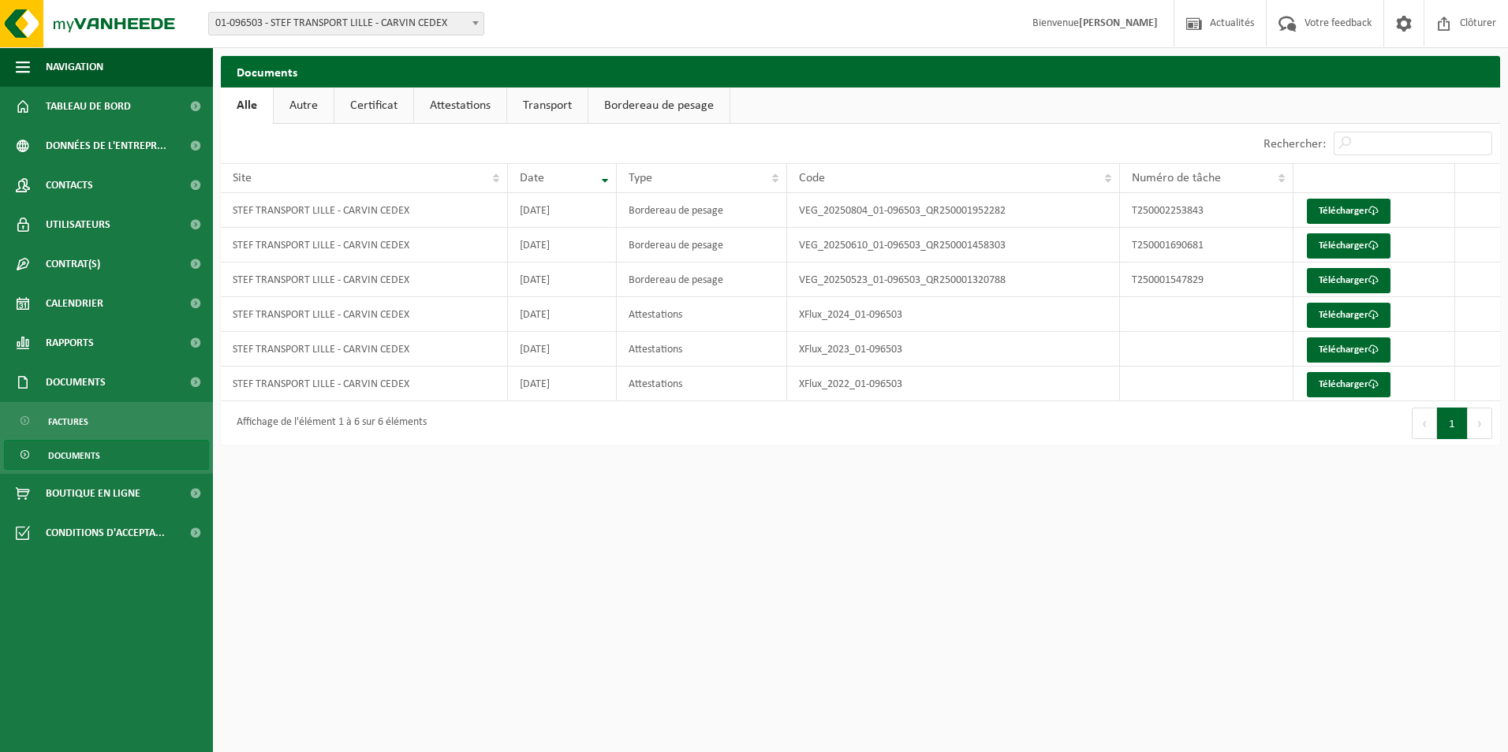
click at [644, 102] on link "Bordereau de pesage" at bounding box center [658, 106] width 141 height 36
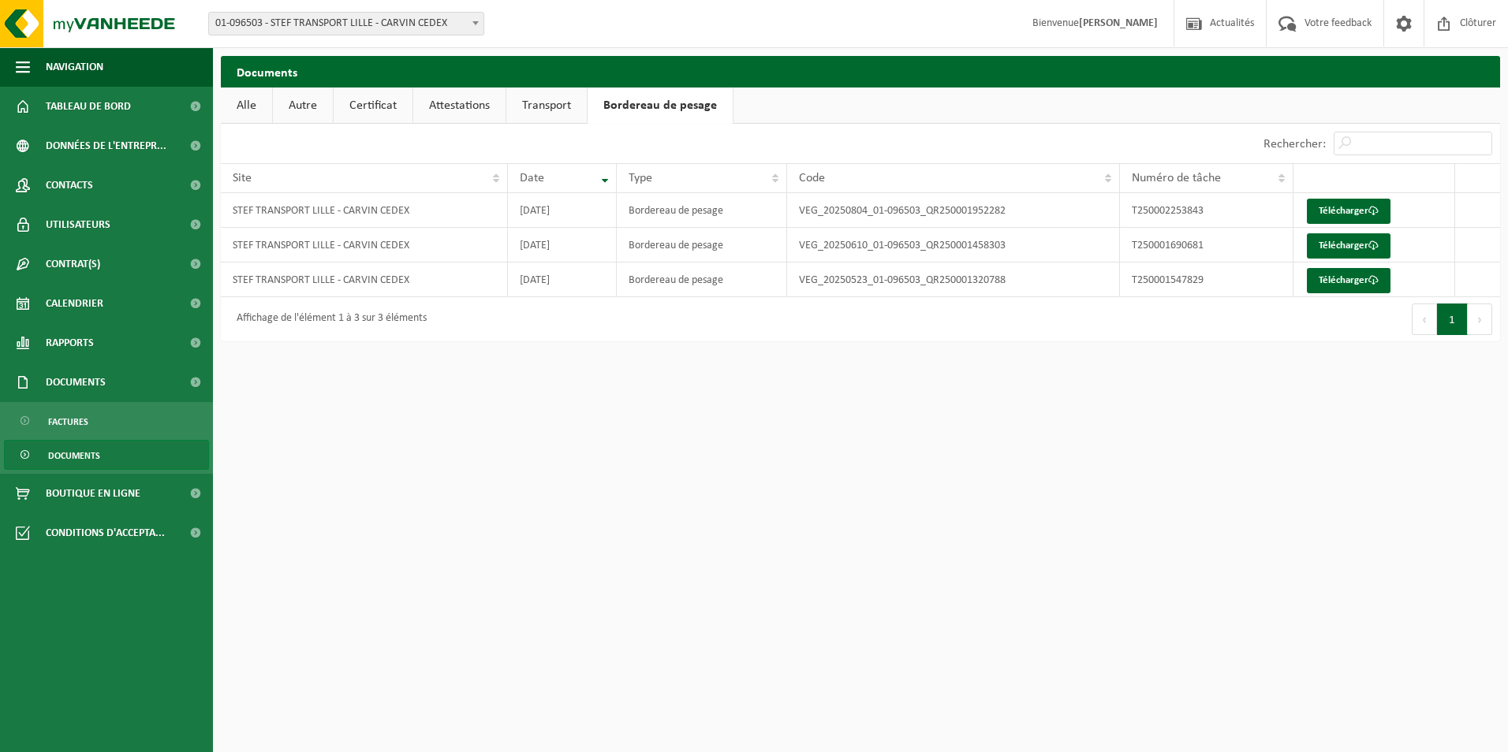
click at [565, 111] on link "Transport" at bounding box center [546, 106] width 80 height 36
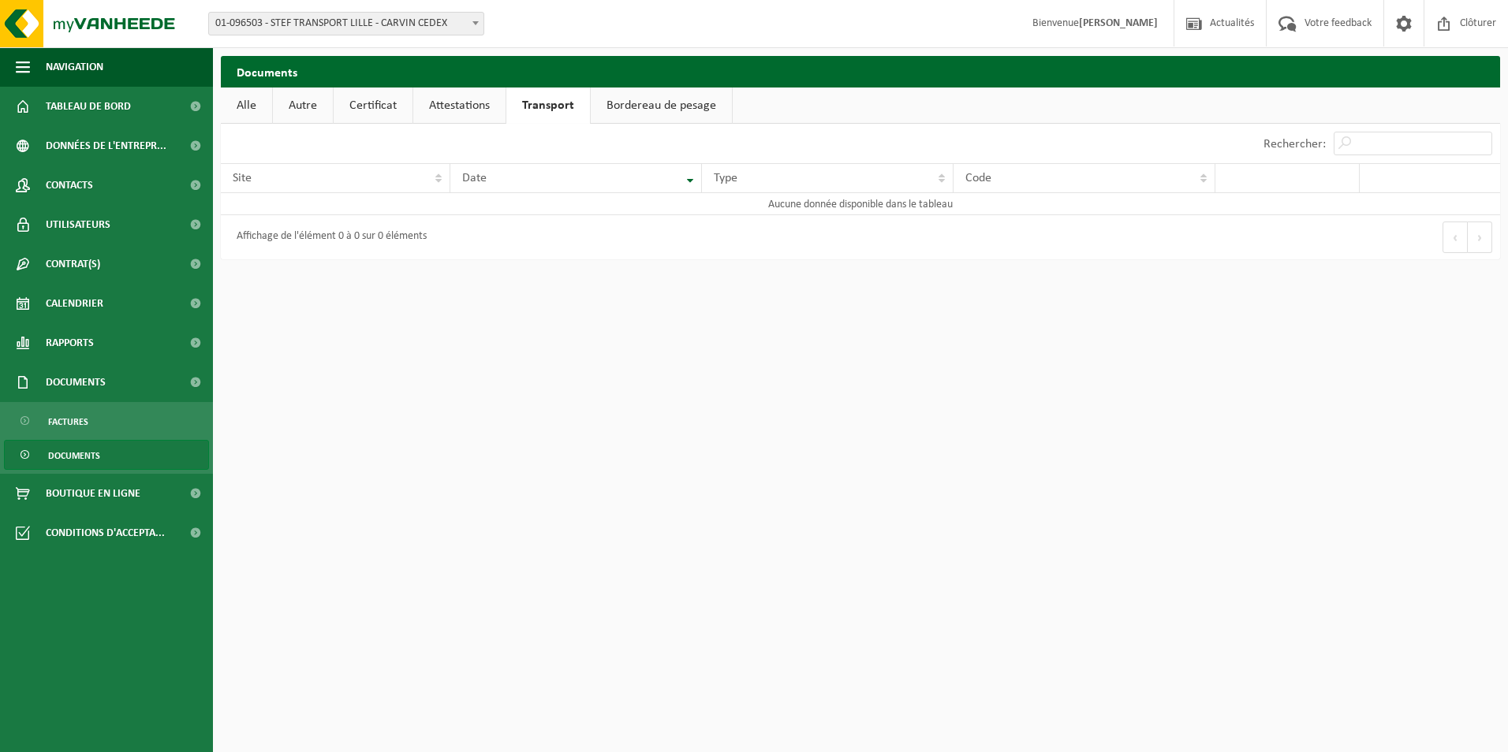
click at [424, 107] on link "Attestations" at bounding box center [459, 106] width 92 height 36
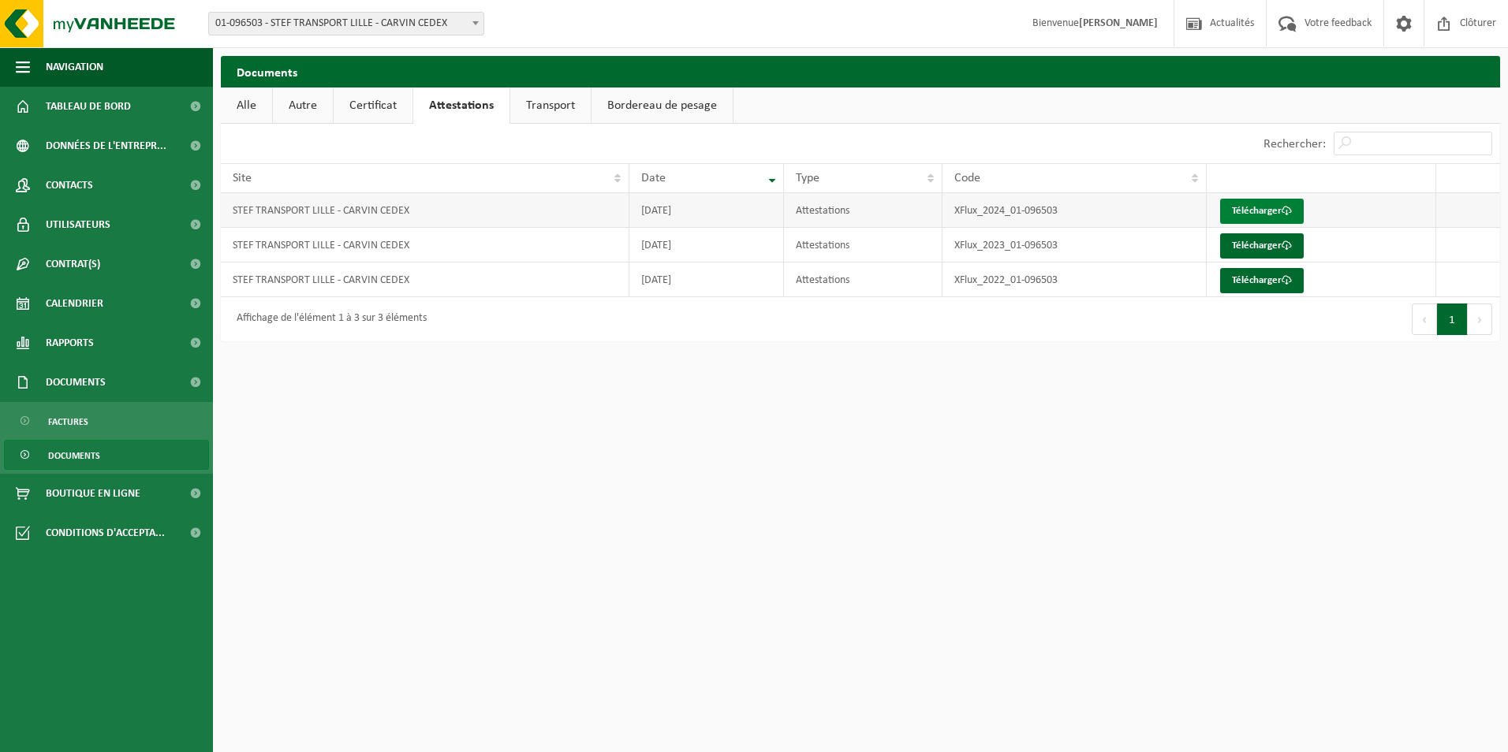
click at [1279, 209] on link "Télécharger" at bounding box center [1262, 211] width 84 height 25
click at [130, 101] on span "Tableau de bord" at bounding box center [88, 106] width 85 height 39
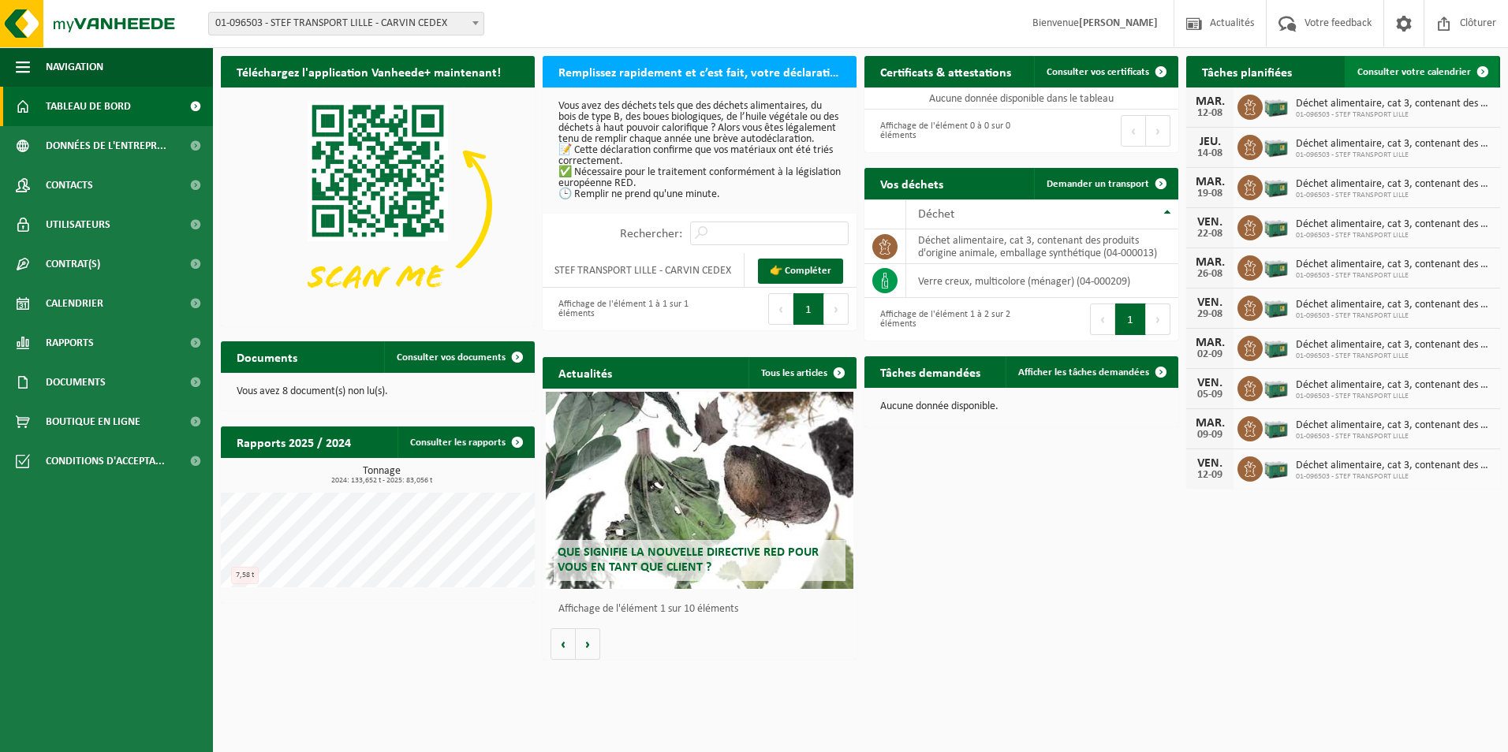
click at [1465, 70] on span "Consulter votre calendrier" at bounding box center [1414, 72] width 114 height 10
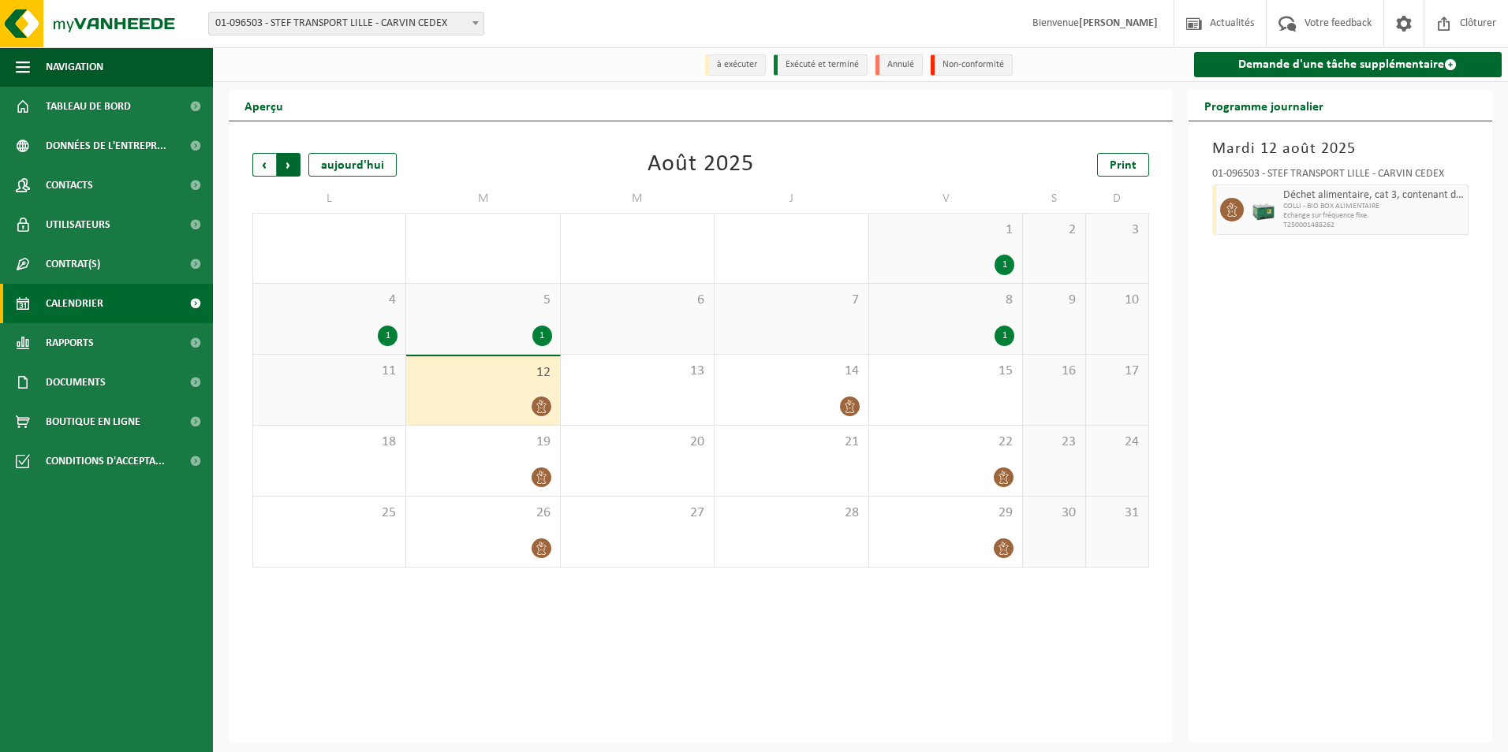
click at [265, 171] on span "Précédent" at bounding box center [264, 165] width 24 height 24
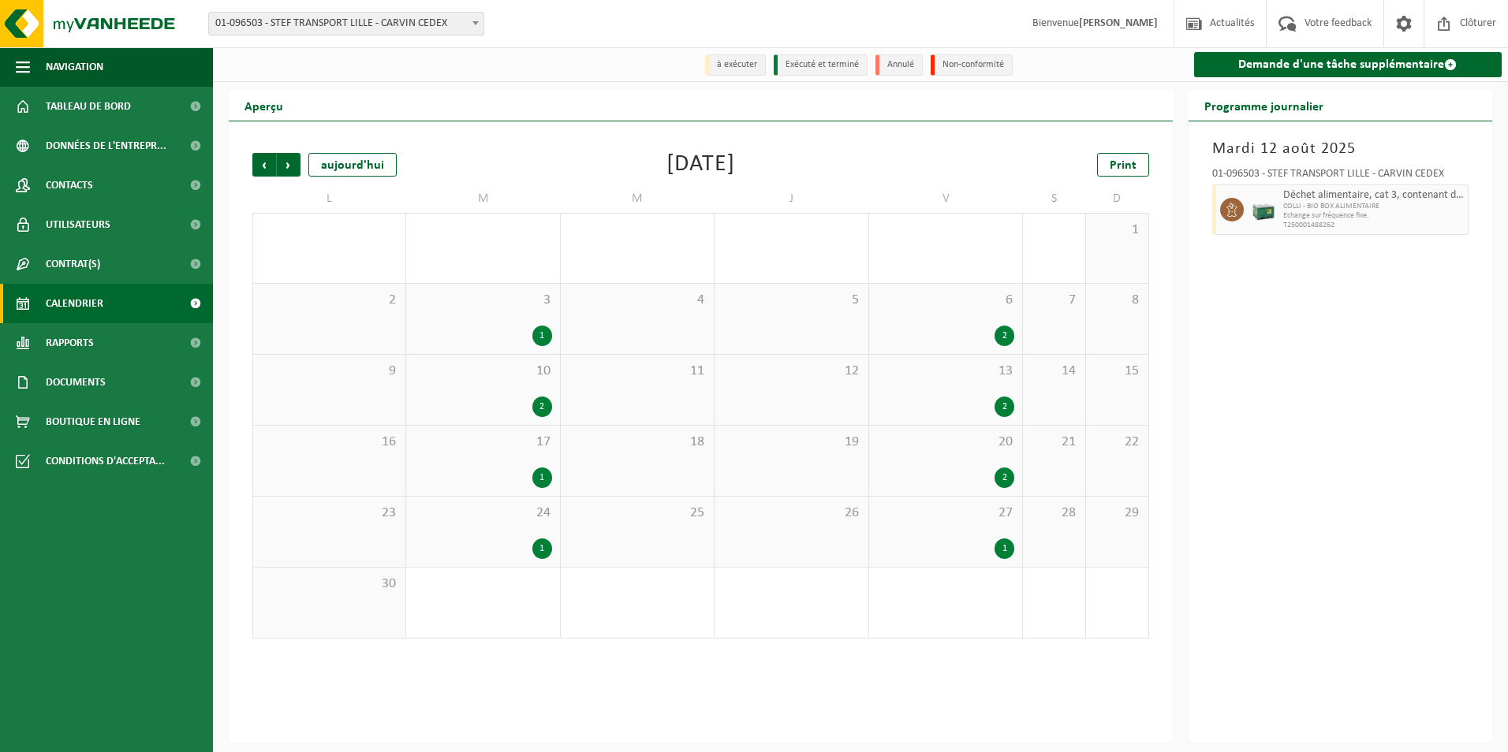
click at [265, 171] on span "Précédent" at bounding box center [264, 165] width 24 height 24
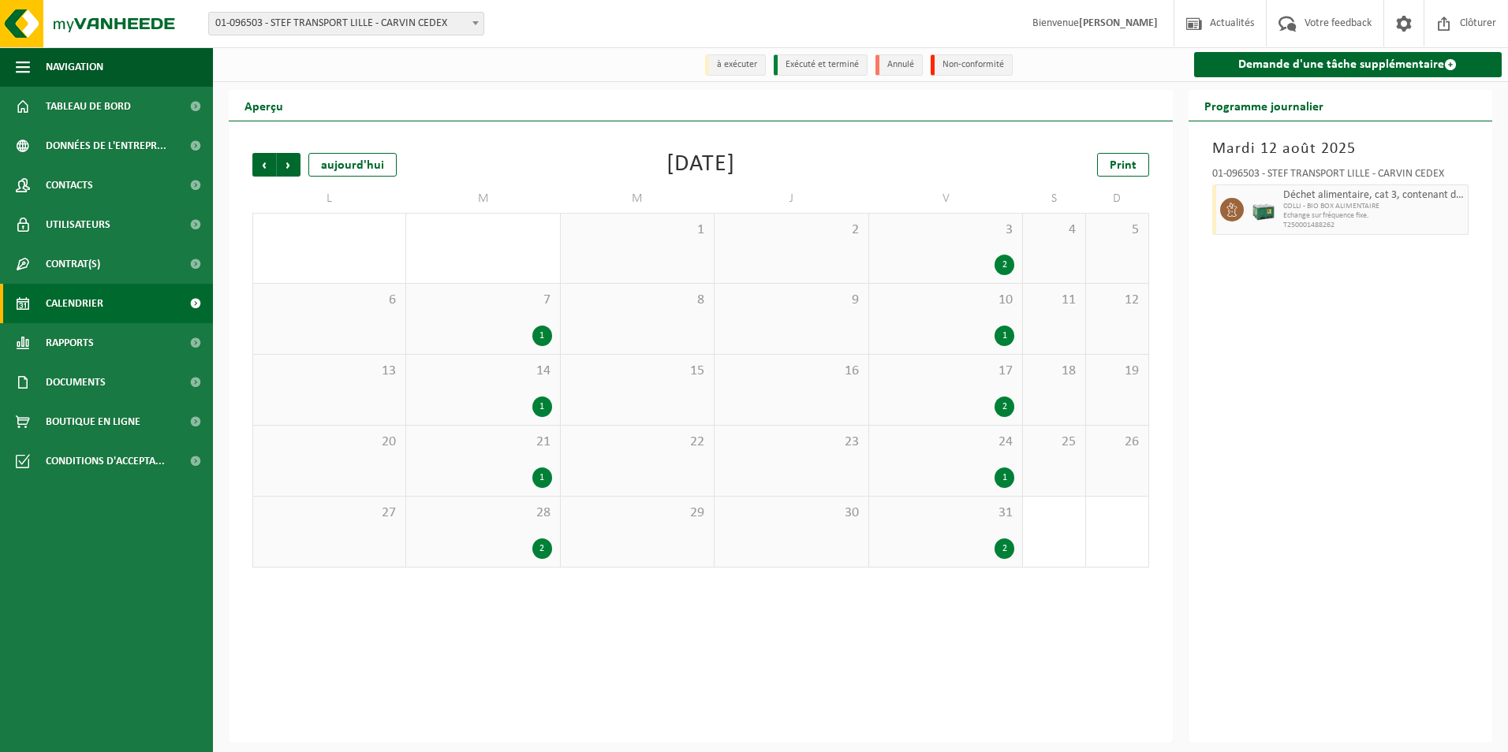
click at [1317, 211] on span "COLLI - BIO BOX ALIMENTAIRE" at bounding box center [1373, 206] width 181 height 9
click at [1245, 219] on div at bounding box center [1229, 210] width 35 height 50
click at [1010, 268] on div "2" at bounding box center [1005, 265] width 20 height 21
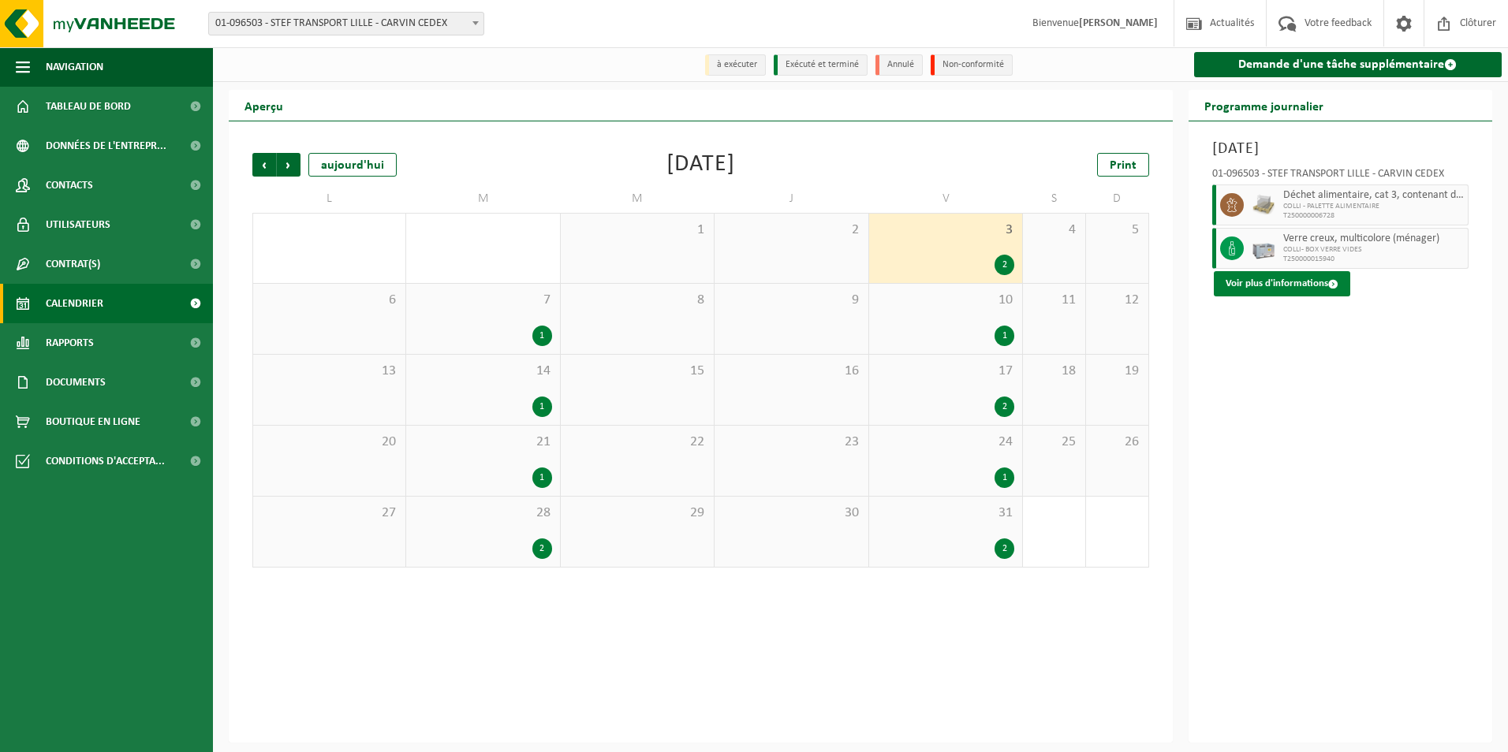
click at [1247, 278] on button "Voir plus d'informations" at bounding box center [1282, 283] width 136 height 25
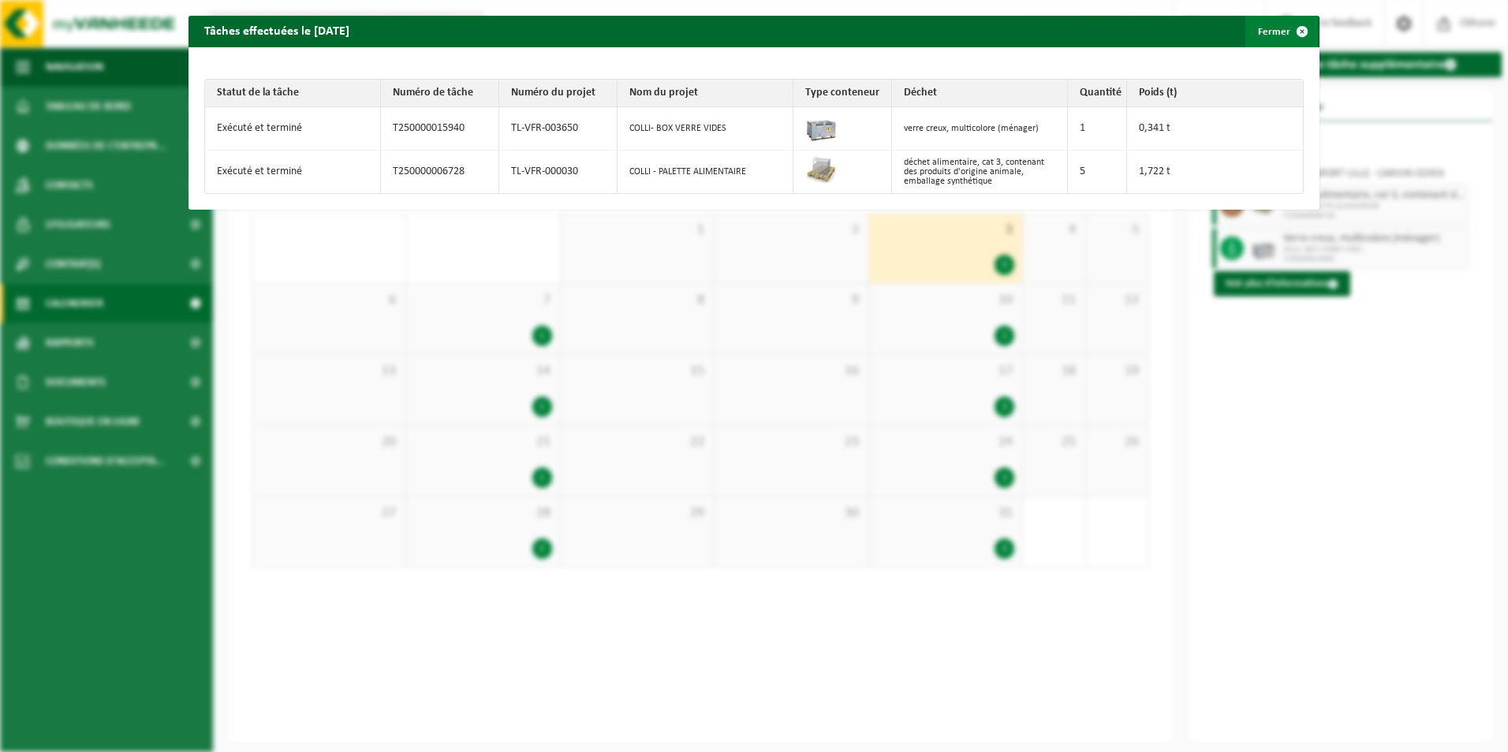
click at [1289, 36] on span "button" at bounding box center [1302, 32] width 32 height 32
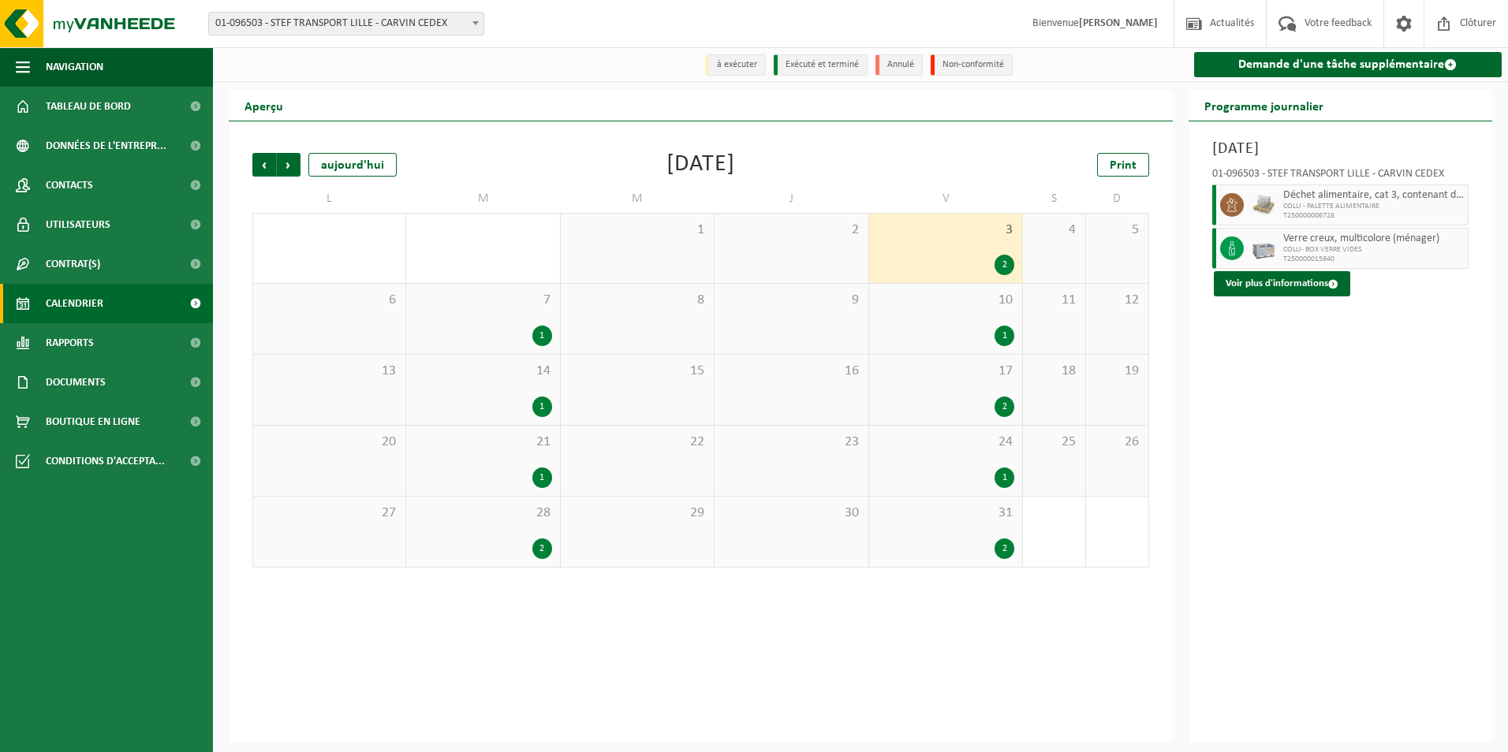
click at [998, 408] on div "2" at bounding box center [1005, 407] width 20 height 21
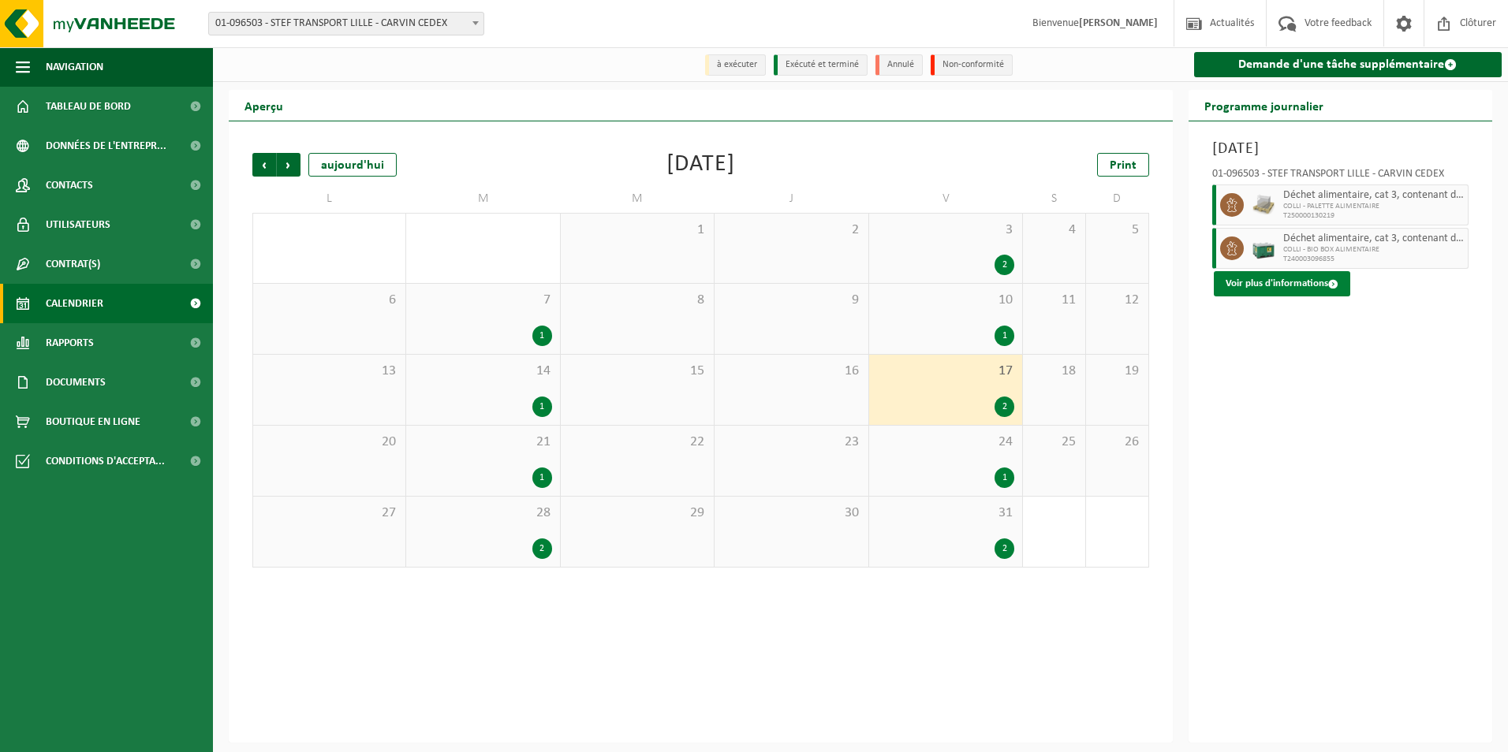
click at [1304, 281] on button "Voir plus d'informations" at bounding box center [1282, 283] width 136 height 25
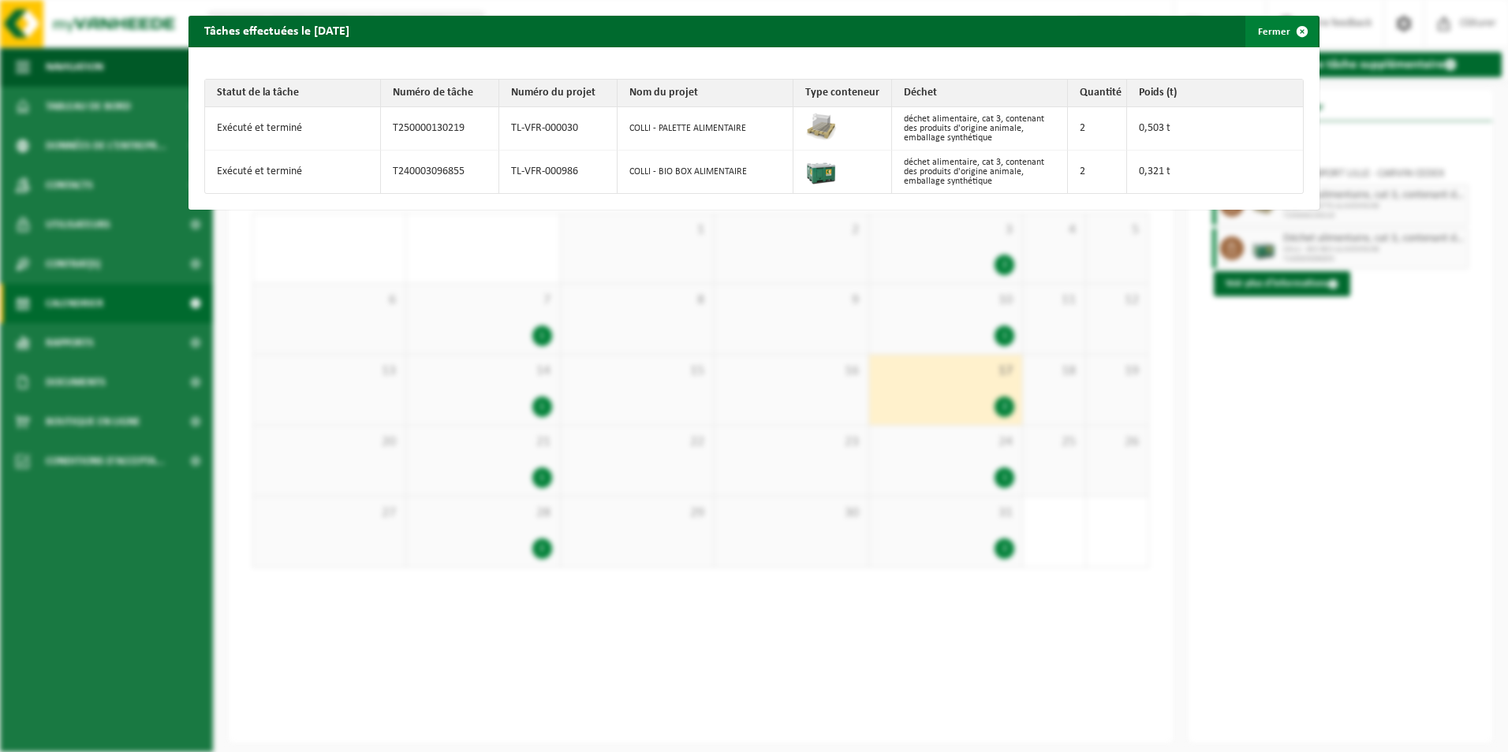
click at [1292, 31] on span "button" at bounding box center [1302, 32] width 32 height 32
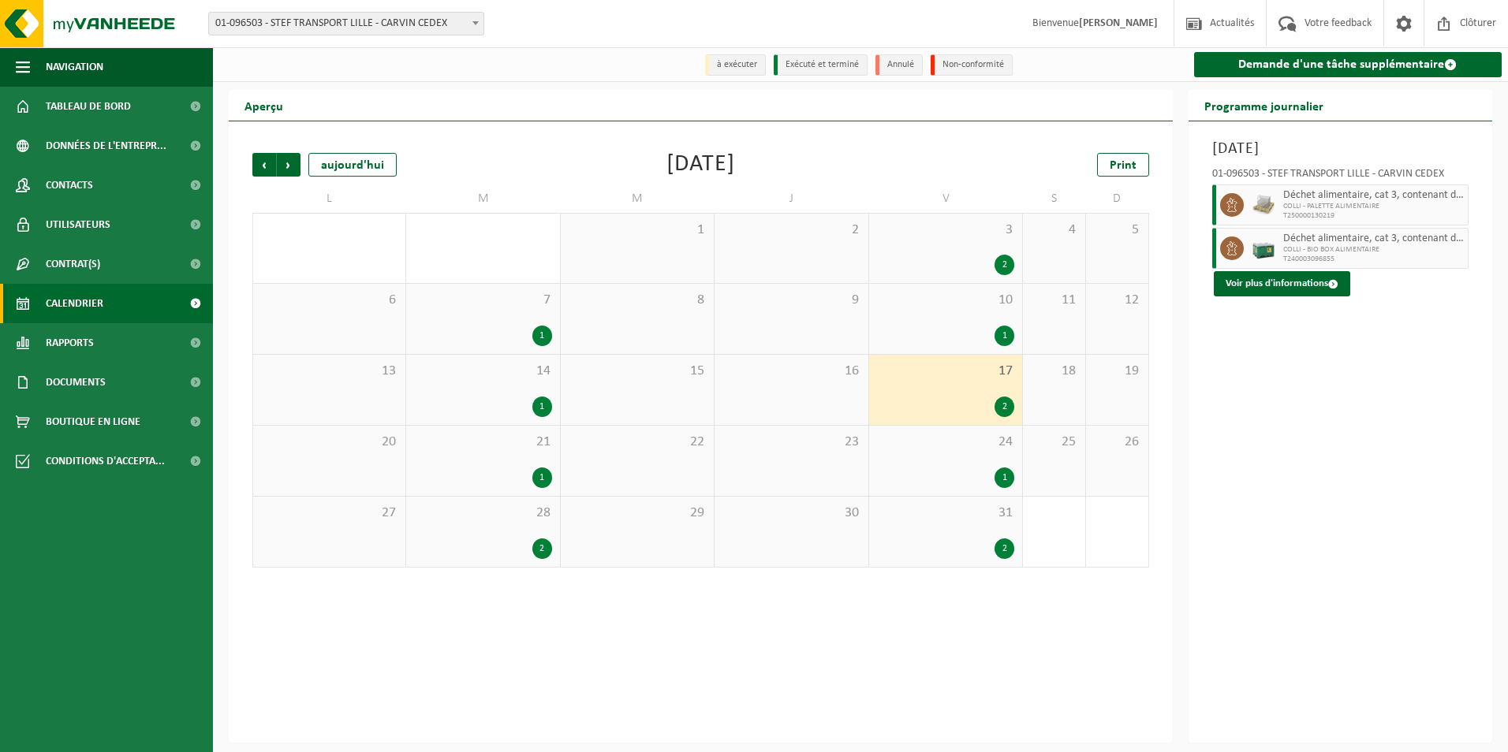
click at [1000, 332] on div "1" at bounding box center [1005, 336] width 20 height 21
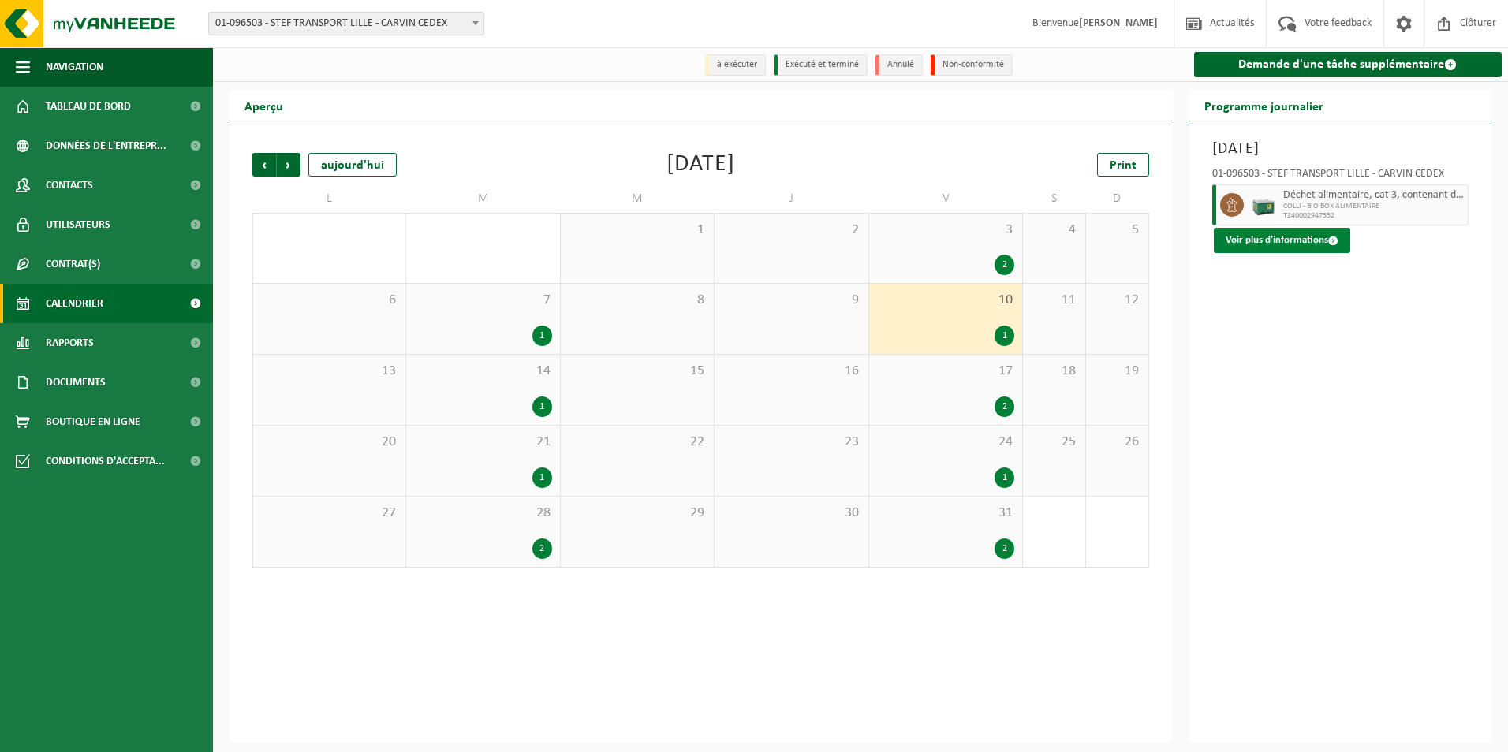
click at [1276, 244] on button "Voir plus d'informations" at bounding box center [1282, 240] width 136 height 25
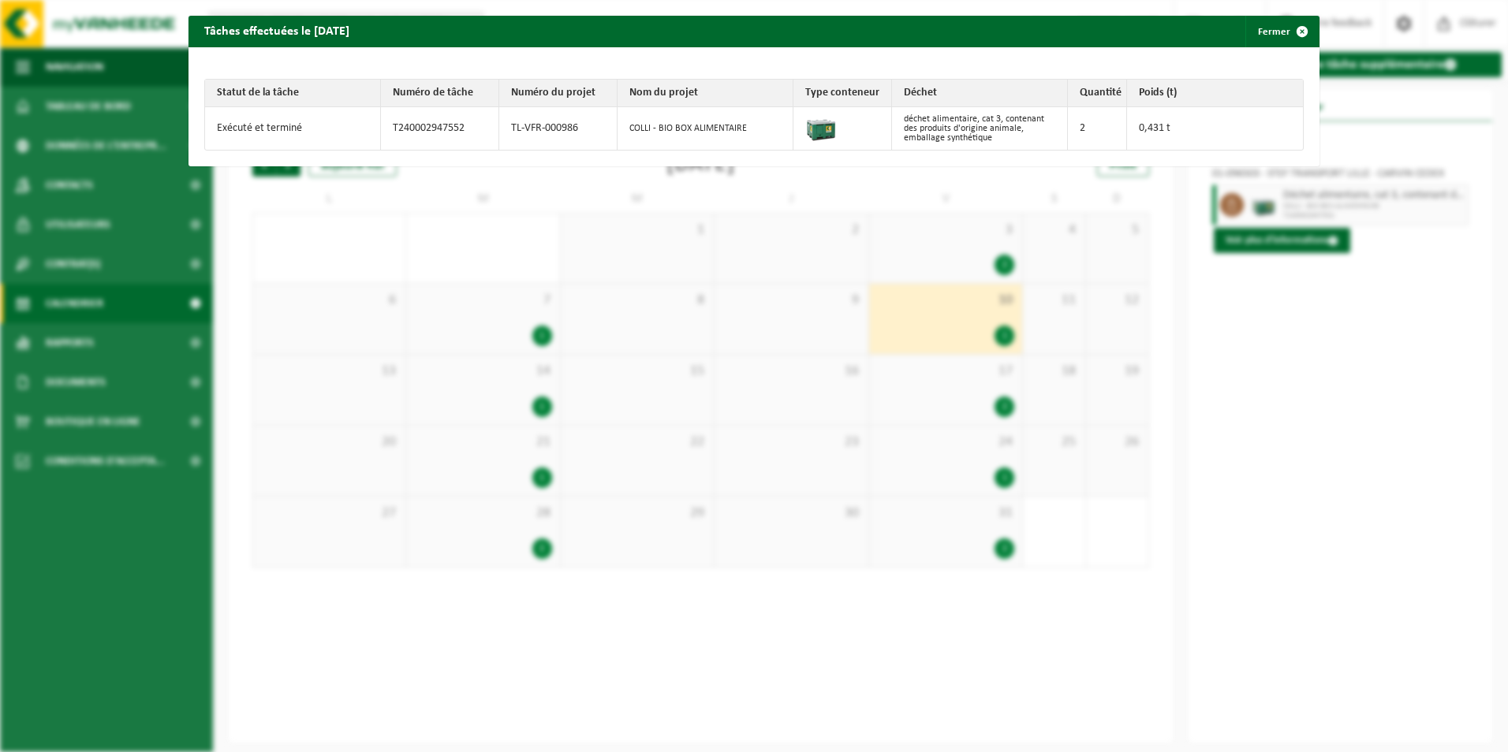
click at [462, 129] on td "T240002947552" at bounding box center [440, 128] width 118 height 43
drag, startPoint x: 597, startPoint y: 131, endPoint x: 643, endPoint y: 131, distance: 45.7
click at [622, 131] on tr "Exécuté et terminé T240002947552 TL-VFR-000986 COLLI - BIO BOX ALIMENTAIRE déch…" at bounding box center [754, 128] width 1098 height 43
click at [781, 127] on td "COLLI - BIO BOX ALIMENTAIRE" at bounding box center [706, 128] width 176 height 43
click at [1077, 114] on td "2" at bounding box center [1097, 128] width 59 height 43
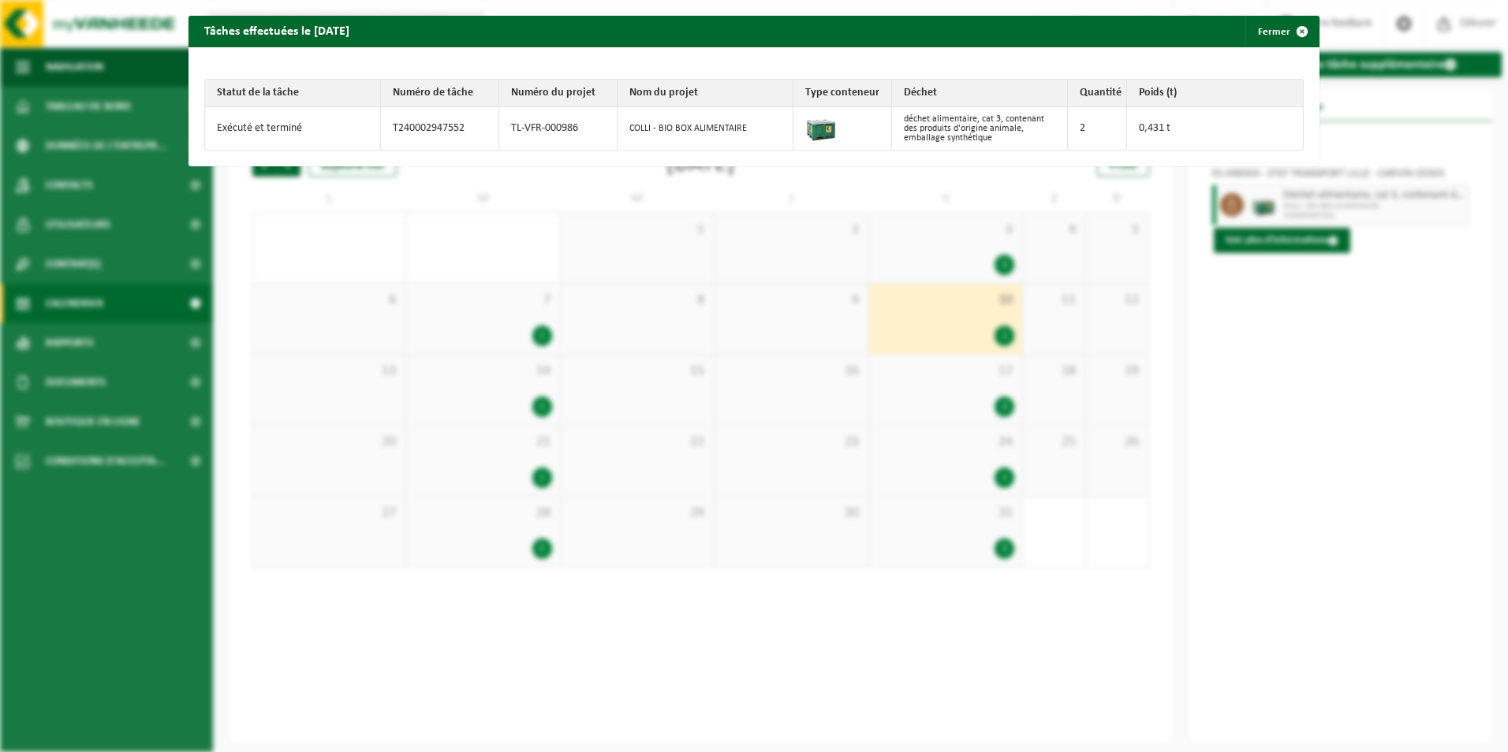
click at [1151, 121] on td "0,431 t" at bounding box center [1215, 128] width 176 height 43
click at [1292, 32] on span "button" at bounding box center [1302, 32] width 32 height 32
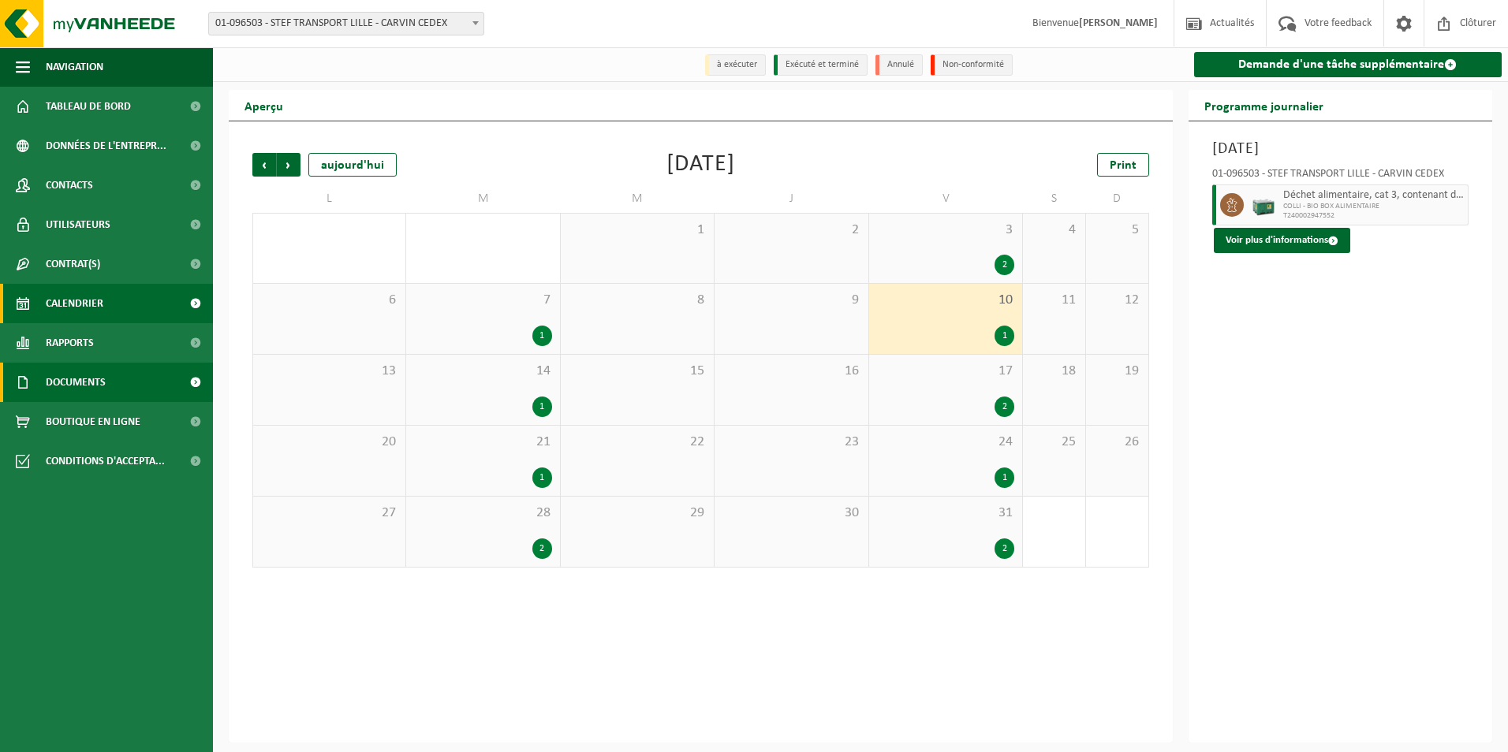
click at [129, 379] on link "Documents" at bounding box center [106, 382] width 213 height 39
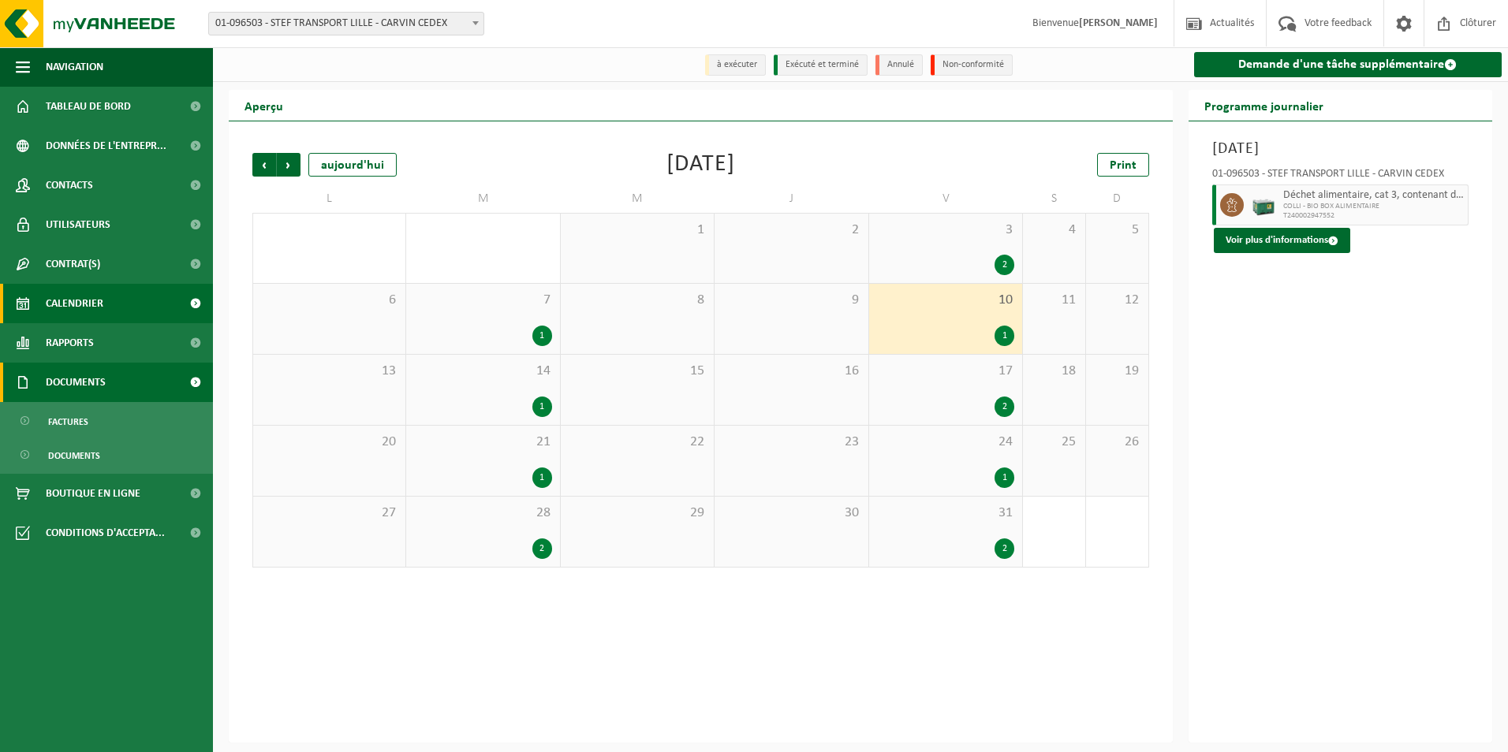
click at [58, 385] on span "Documents" at bounding box center [76, 382] width 60 height 39
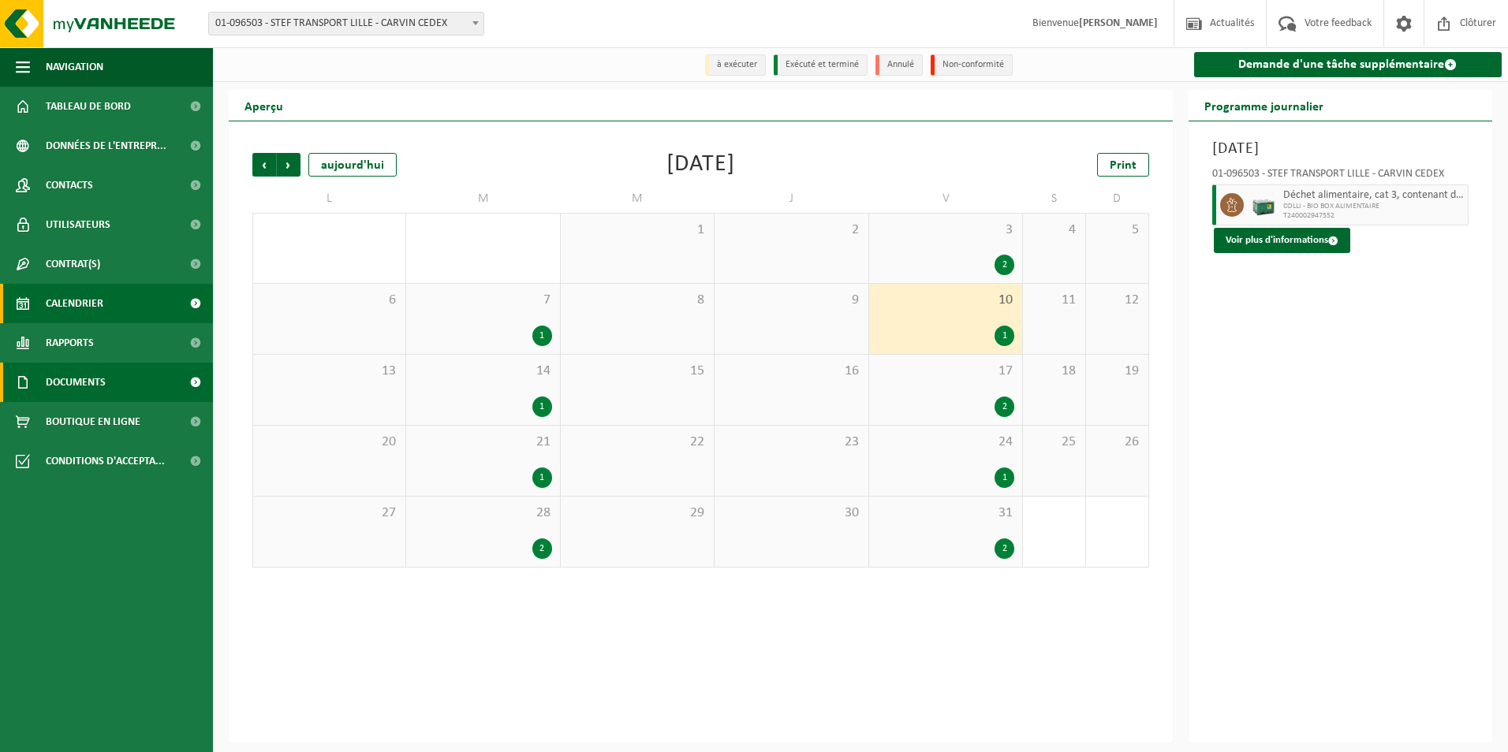
click at [66, 386] on span "Documents" at bounding box center [76, 382] width 60 height 39
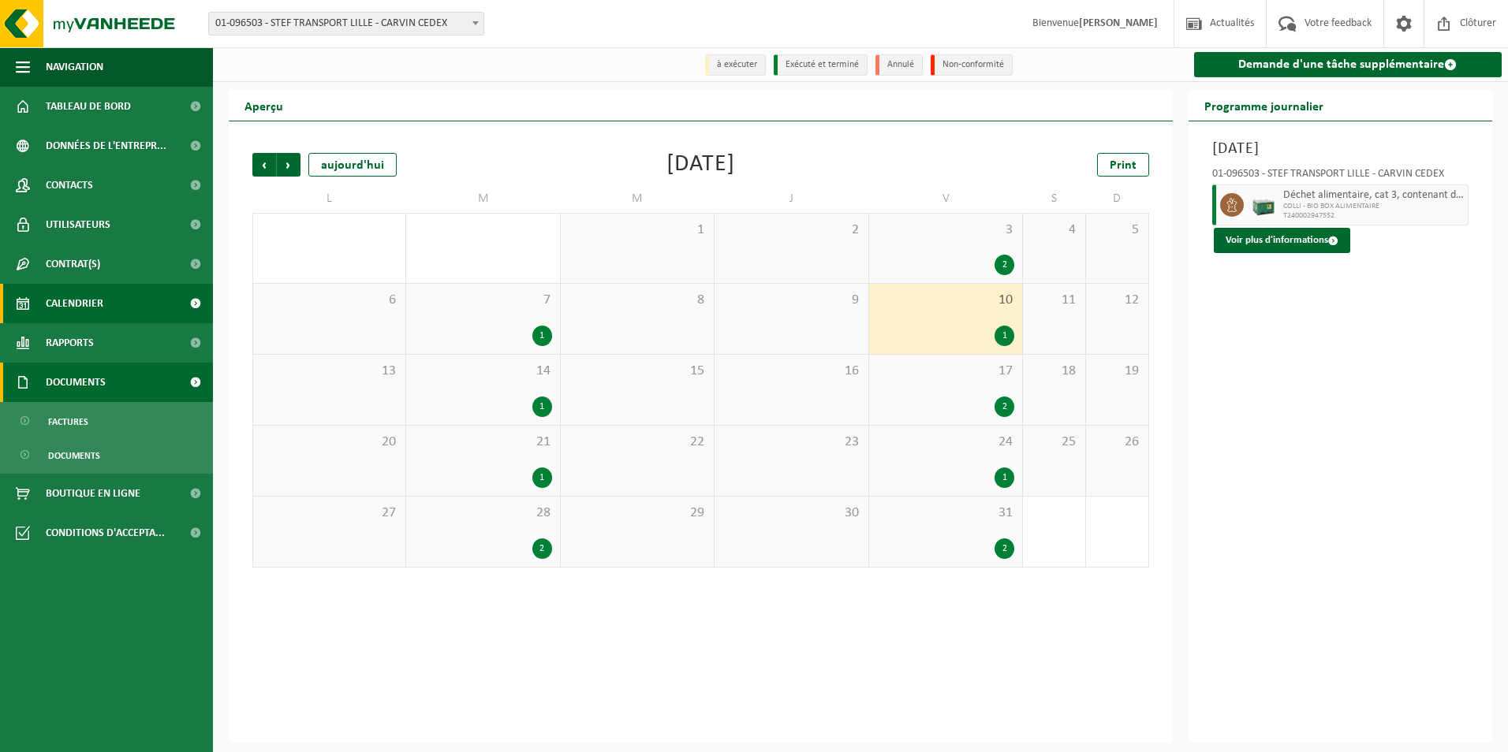
click at [66, 386] on span "Documents" at bounding box center [76, 382] width 60 height 39
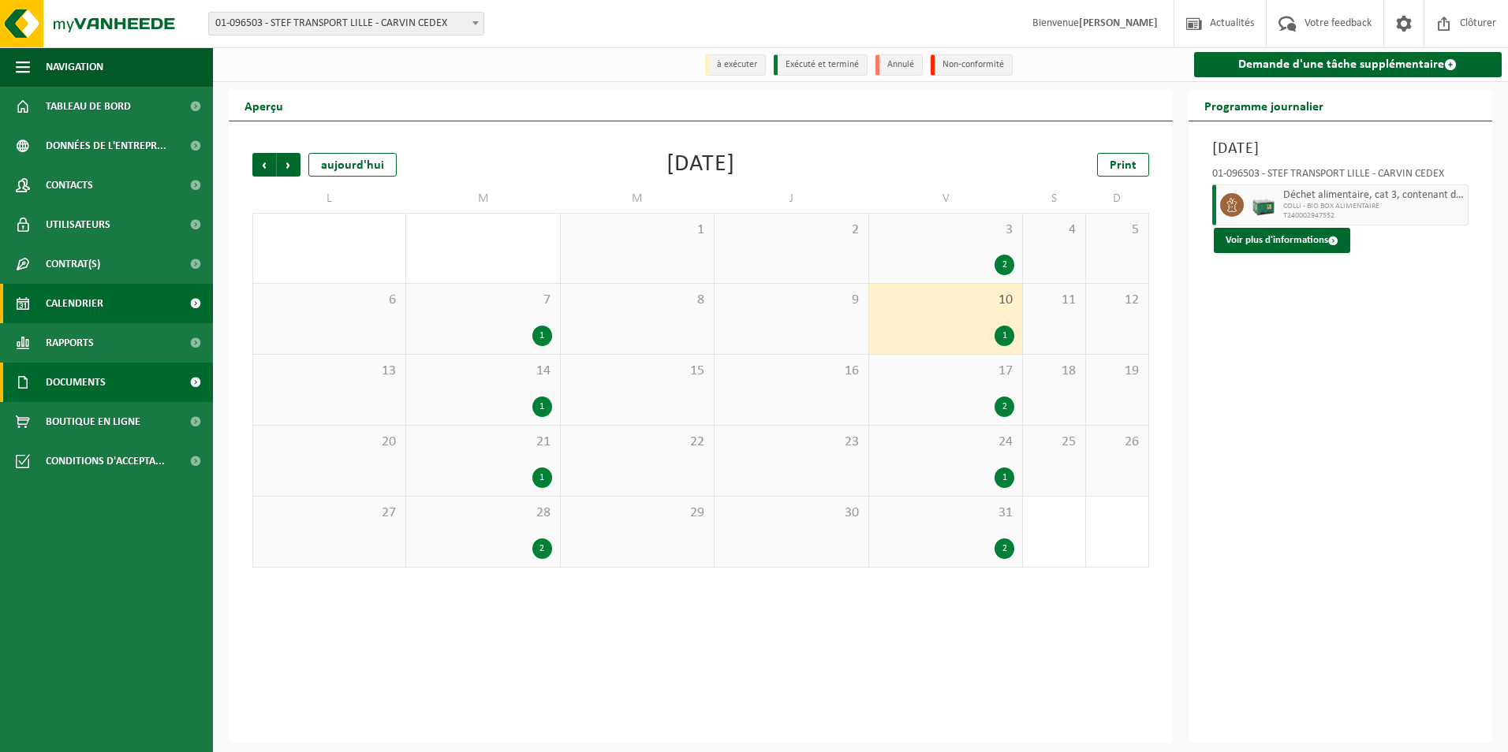
click at [192, 379] on span at bounding box center [194, 382] width 35 height 39
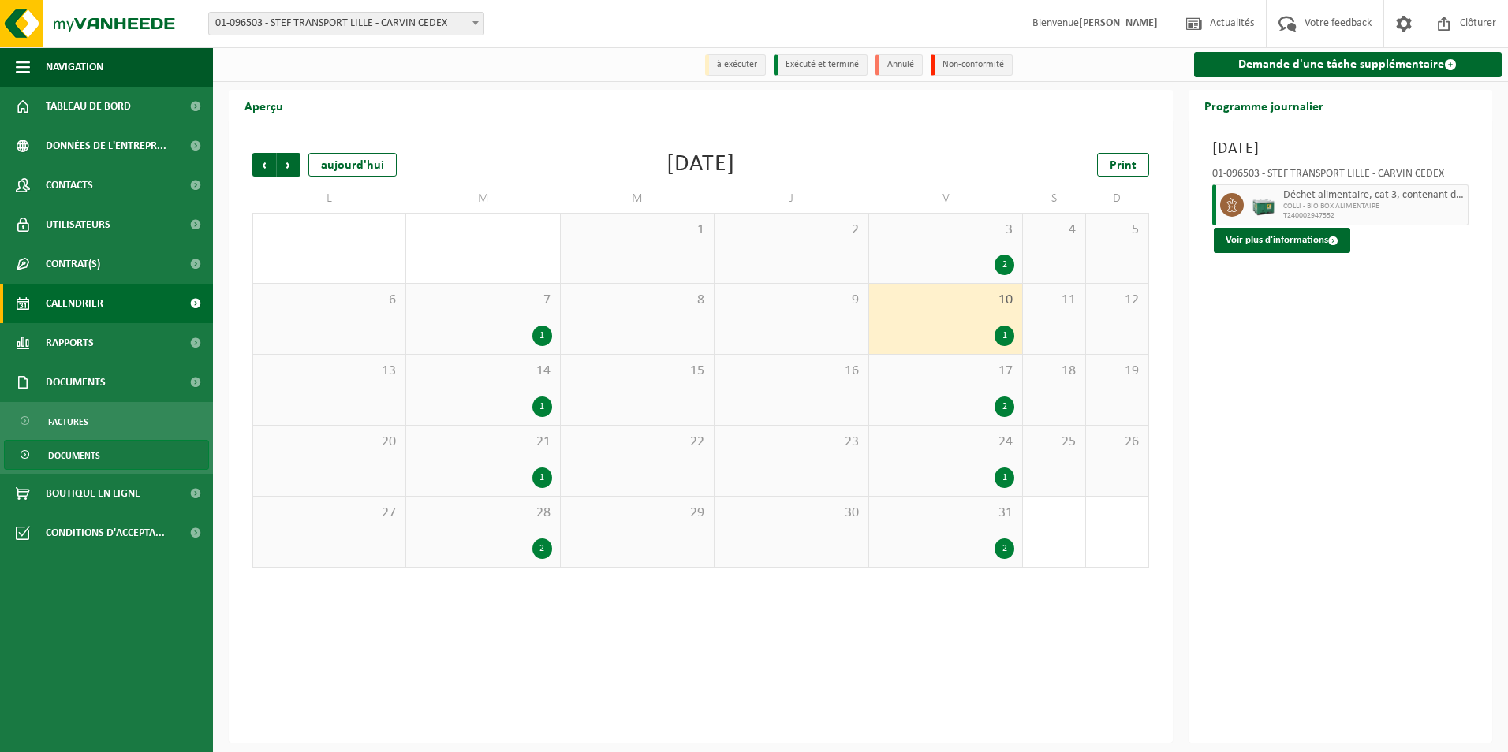
click at [83, 452] on span "Documents" at bounding box center [74, 456] width 52 height 30
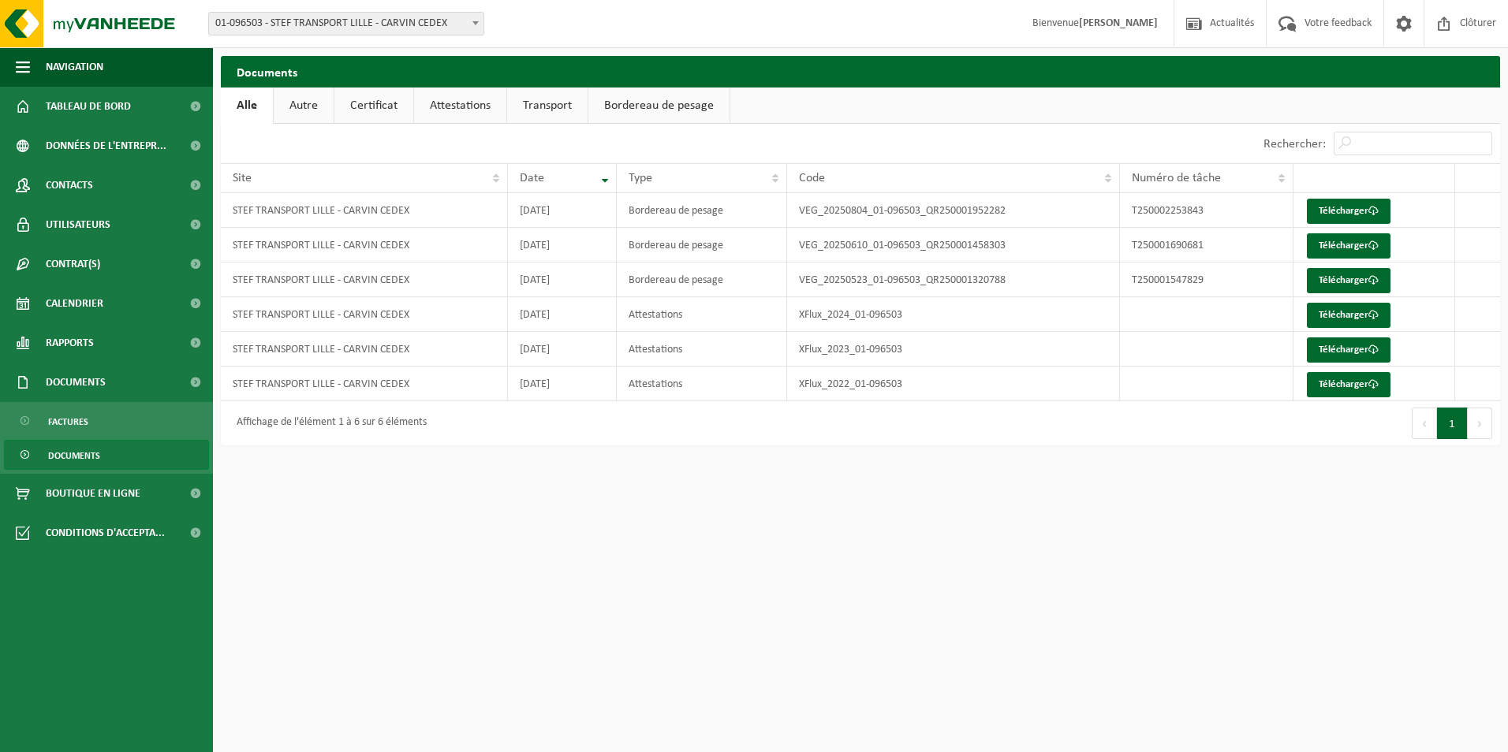
click at [305, 107] on link "Autre" at bounding box center [304, 106] width 60 height 36
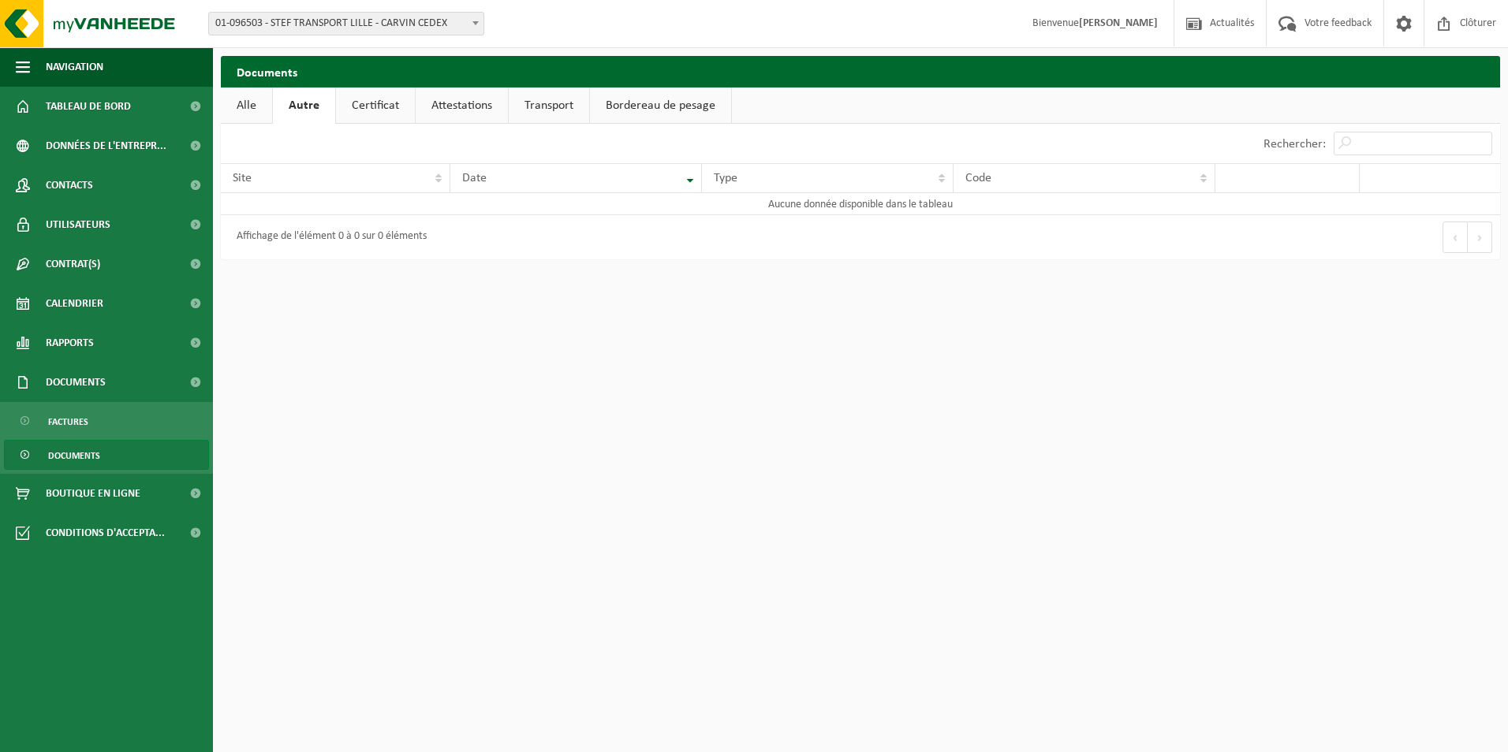
click at [409, 109] on link "Certificat" at bounding box center [375, 106] width 79 height 36
click at [482, 113] on link "Attestations" at bounding box center [460, 106] width 92 height 36
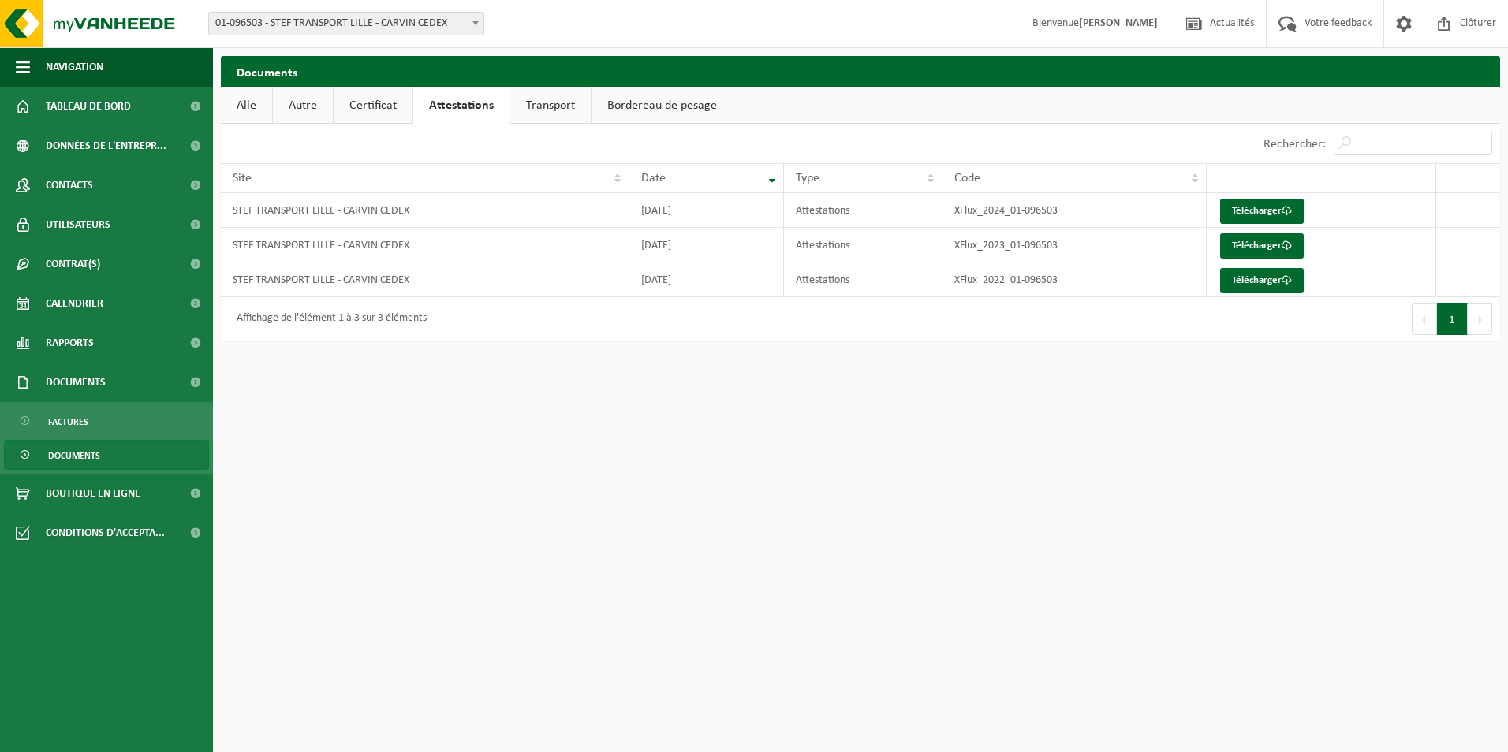
click at [539, 111] on link "Transport" at bounding box center [550, 106] width 80 height 36
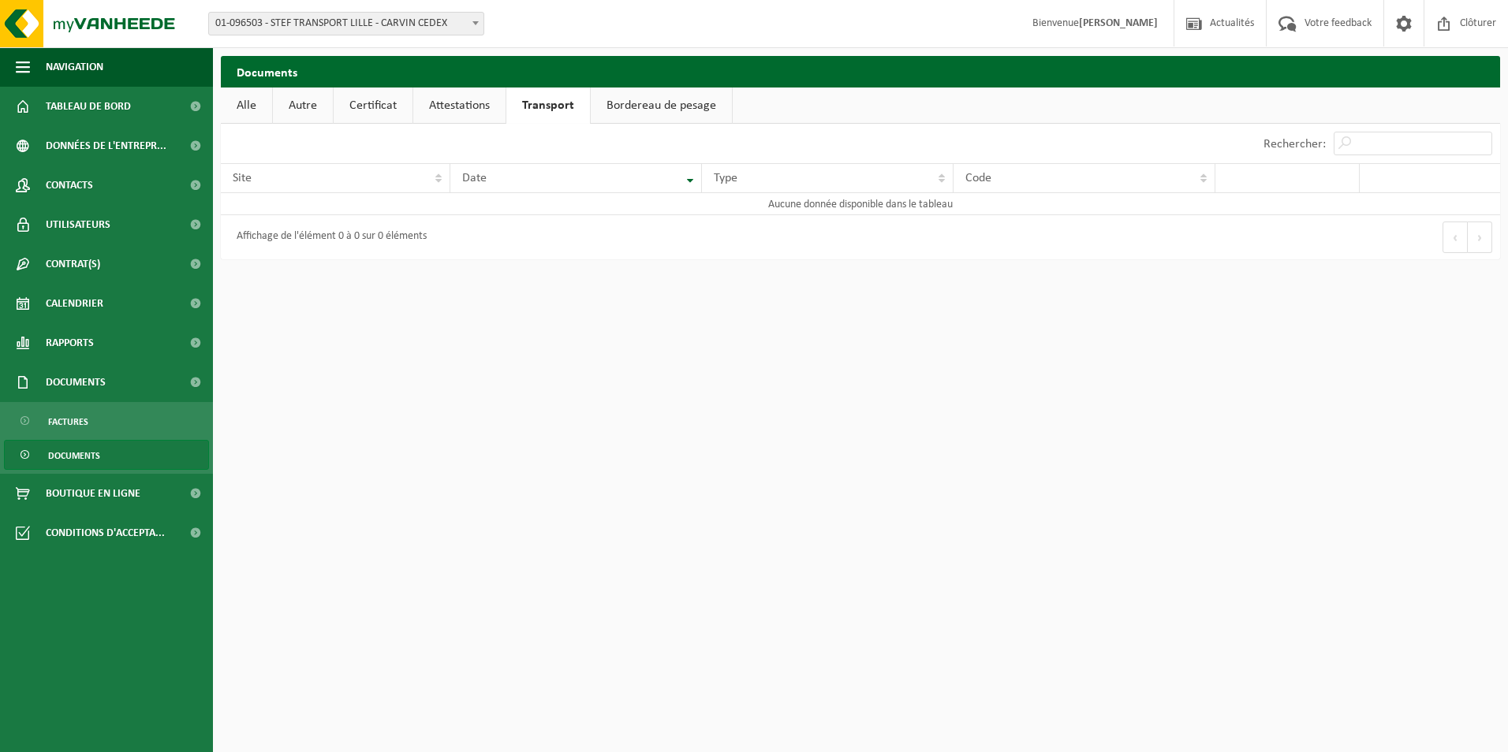
click at [684, 95] on link "Bordereau de pesage" at bounding box center [661, 106] width 141 height 36
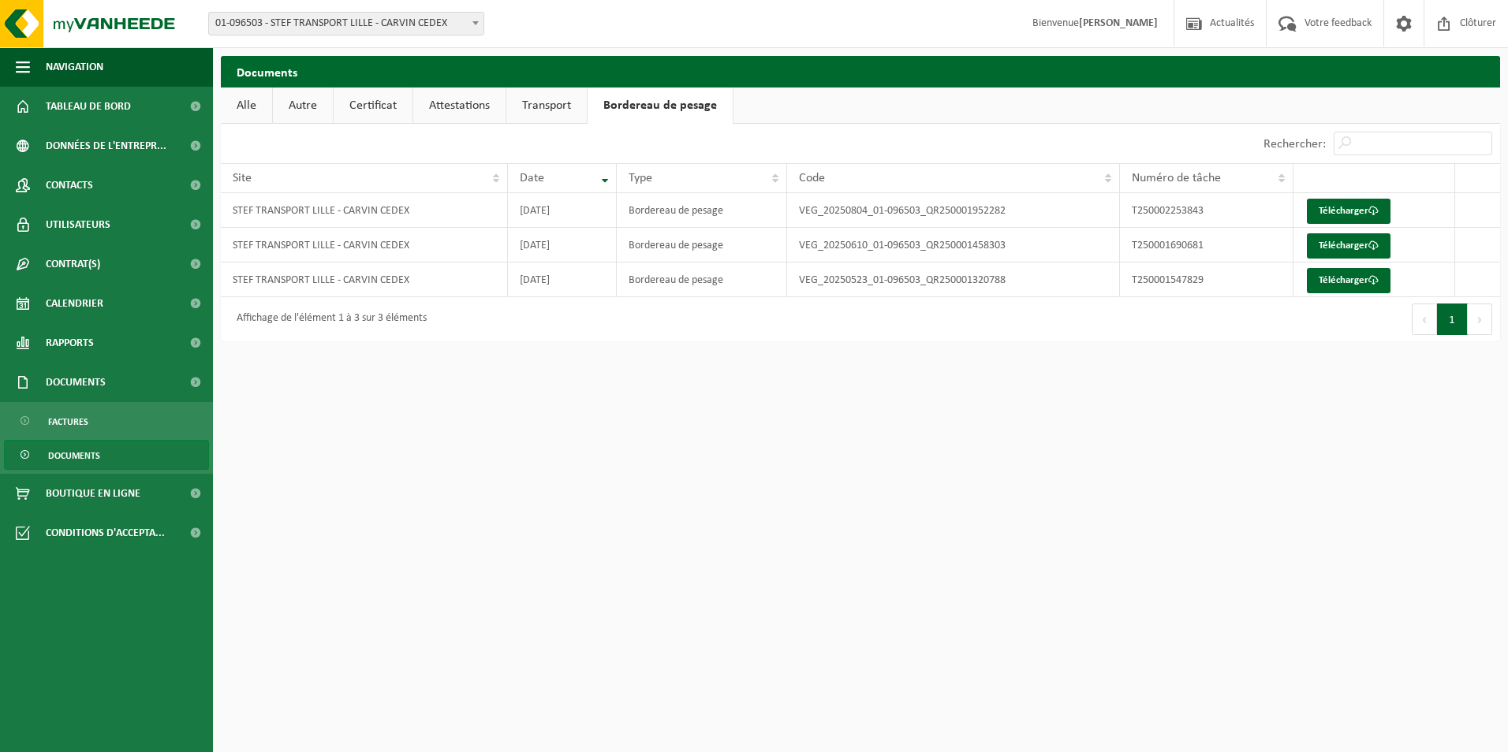
click at [256, 108] on link "Alle" at bounding box center [246, 106] width 51 height 36
